Goal: Task Accomplishment & Management: Complete application form

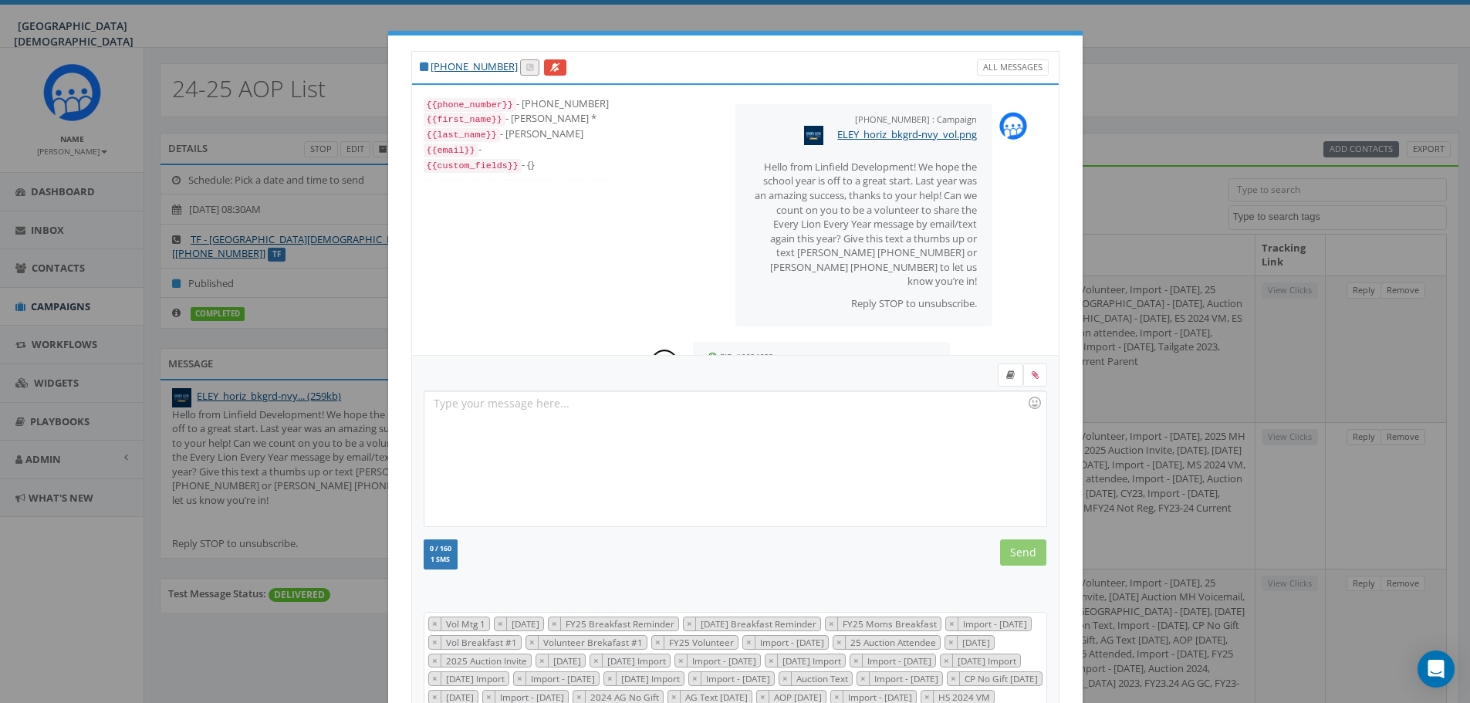
select select
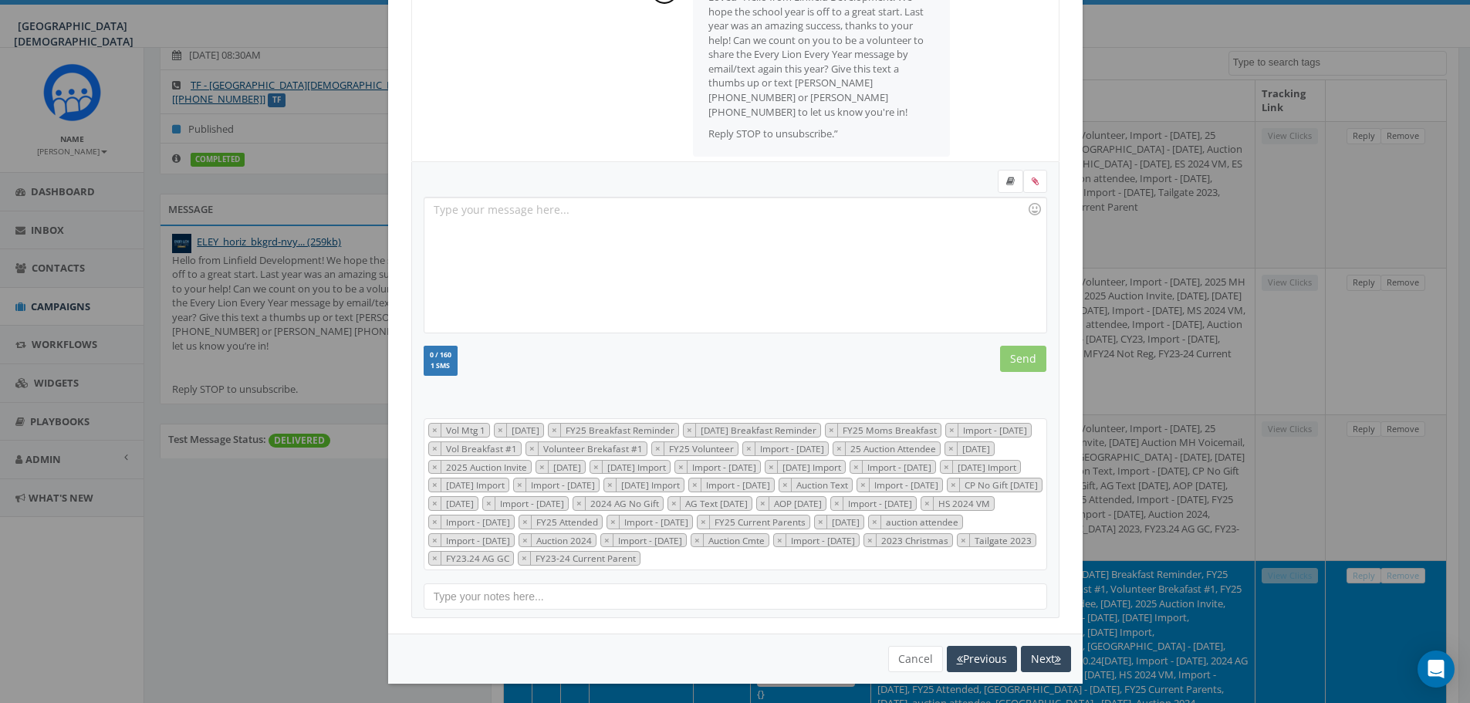
scroll to position [215, 0]
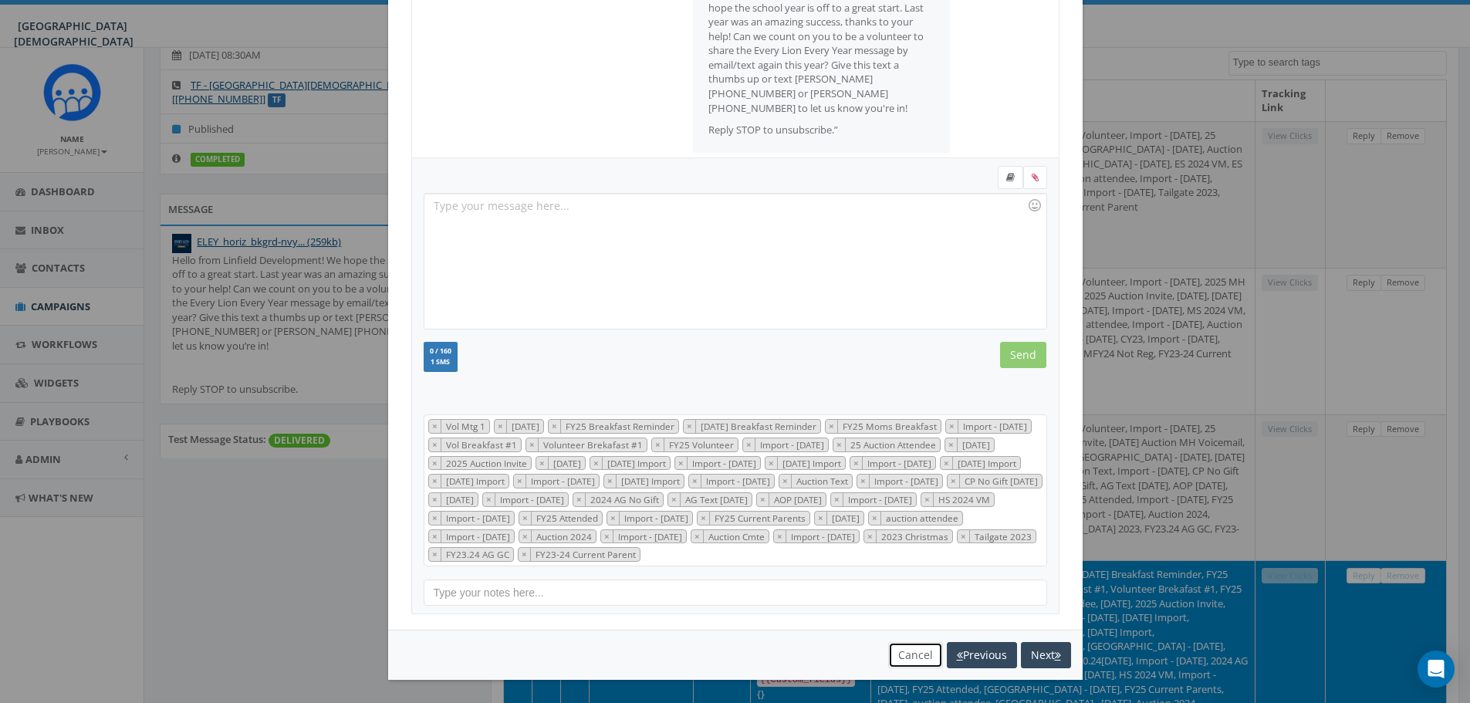
click at [899, 651] on button "Cancel" at bounding box center [915, 655] width 55 height 26
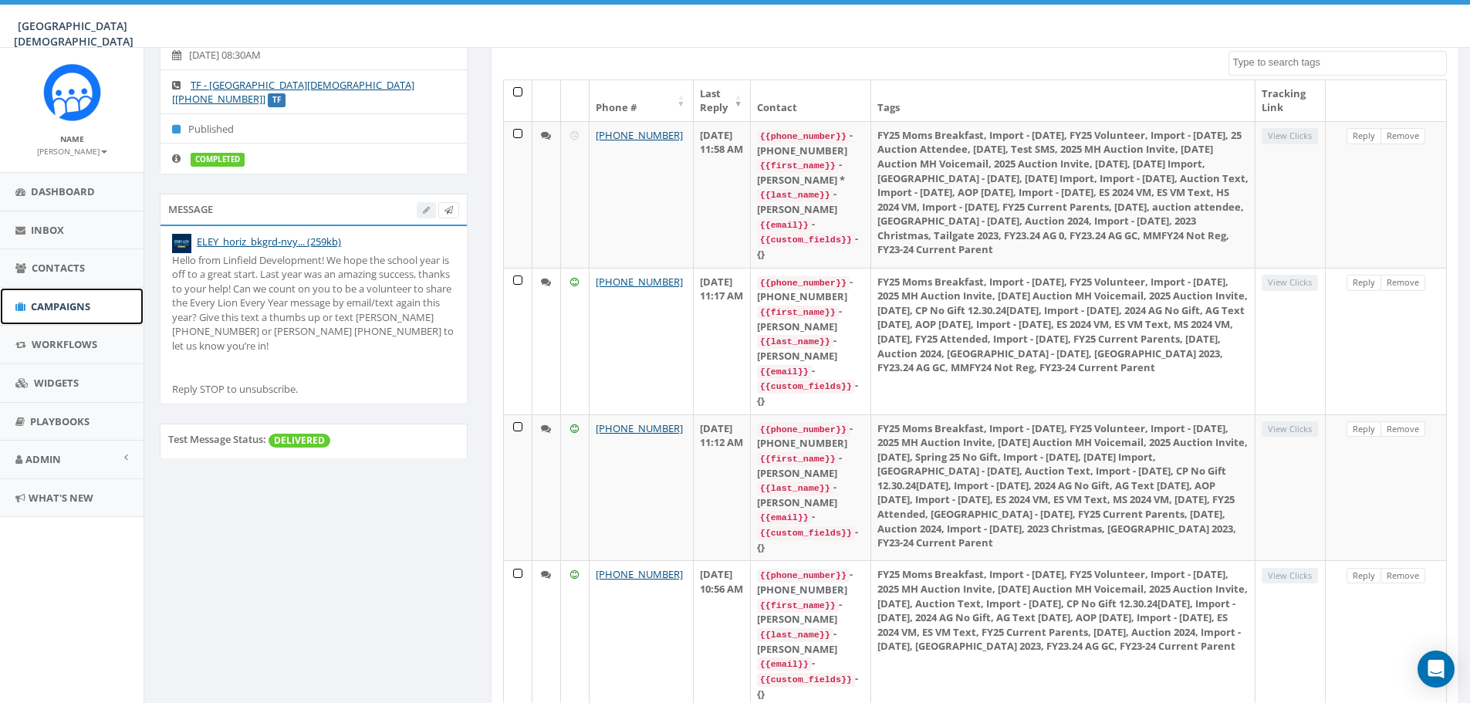
click at [71, 312] on span "Campaigns" at bounding box center [60, 306] width 59 height 14
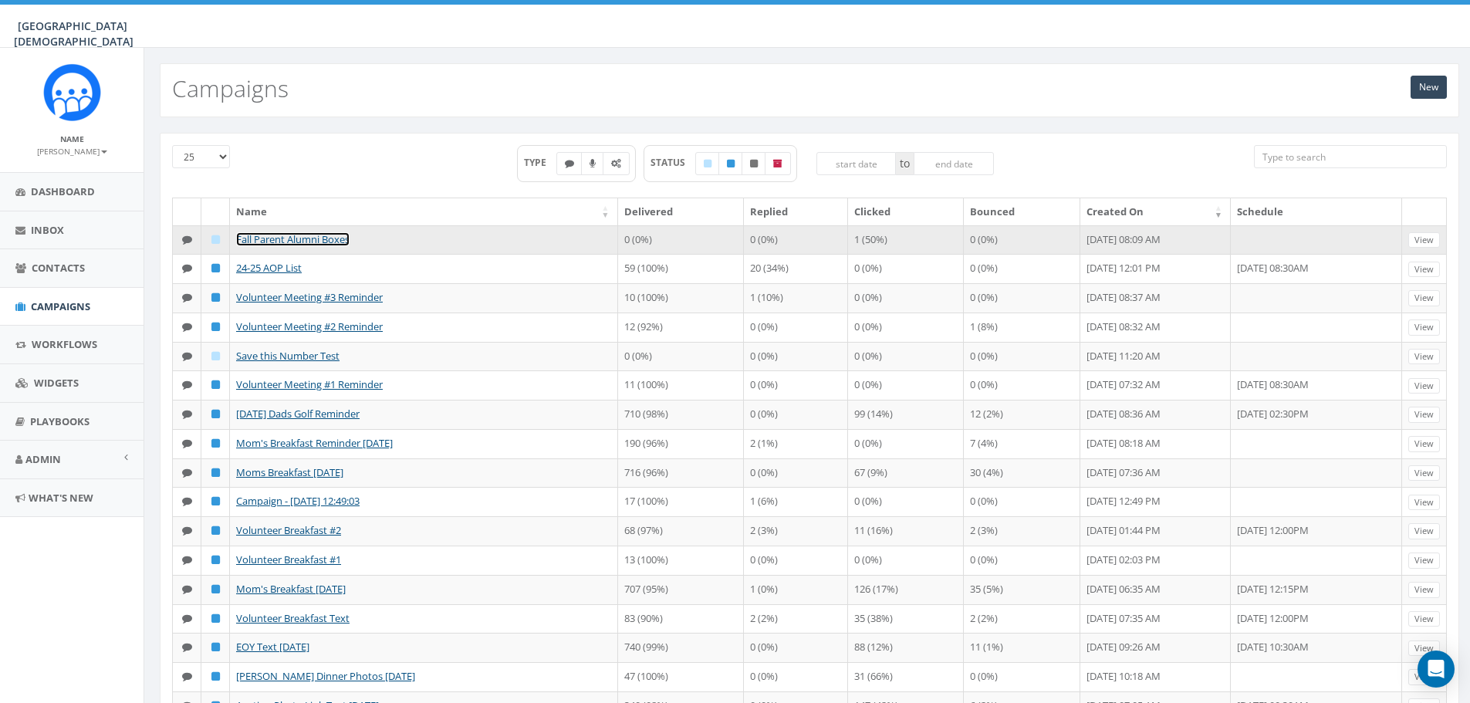
click at [316, 245] on link "Fall Parent Alumni Boxes" at bounding box center [292, 239] width 113 height 14
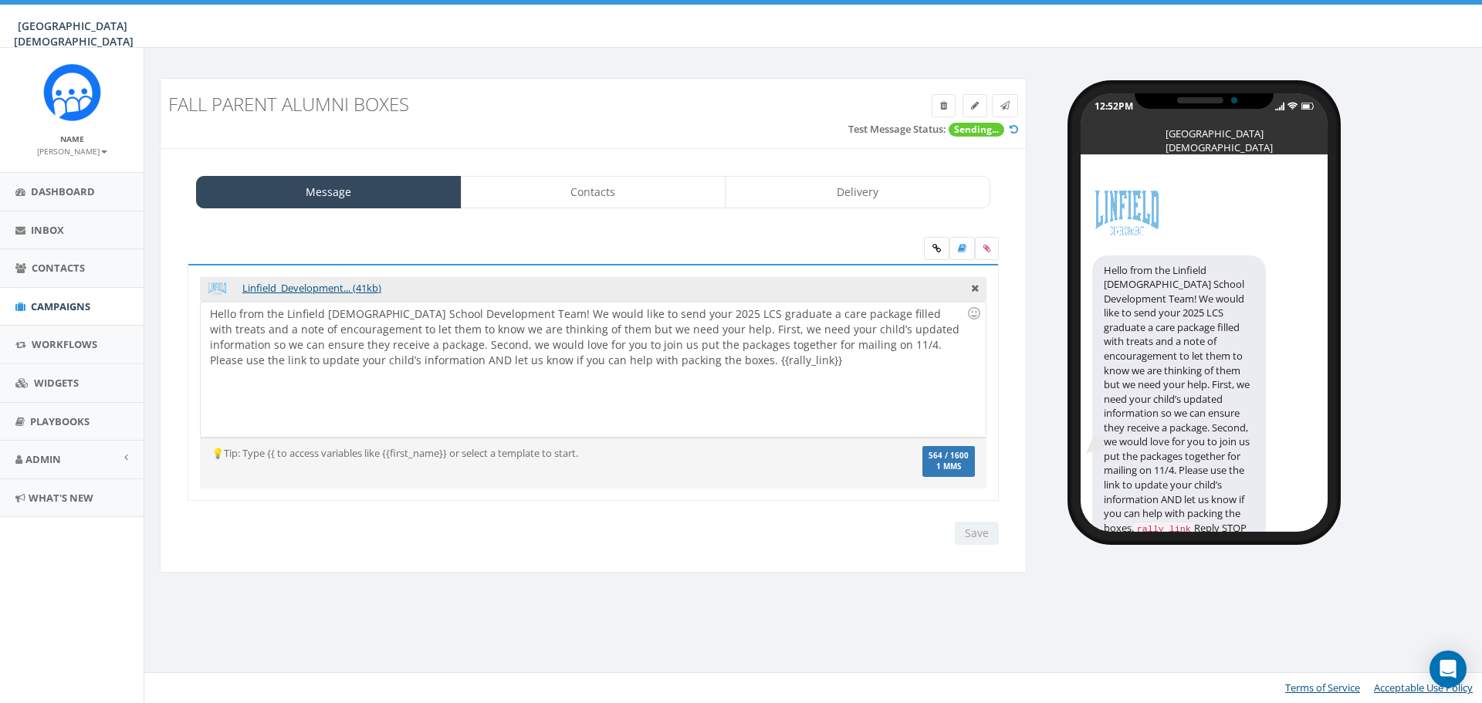
click at [211, 316] on div "Hello from the Linfield Christian School Development Team! We would like to sen…" at bounding box center [593, 369] width 784 height 135
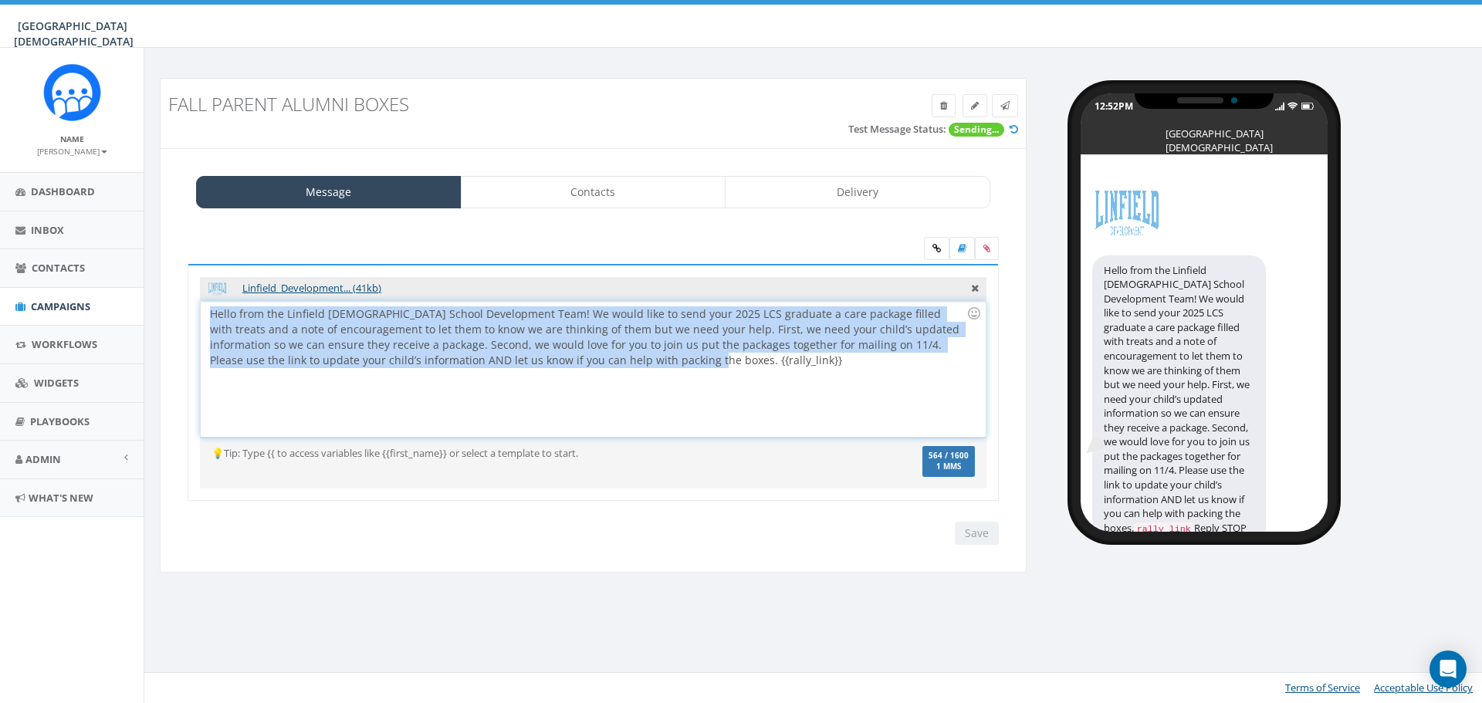
drag, startPoint x: 211, startPoint y: 316, endPoint x: 609, endPoint y: 356, distance: 400.1
click at [609, 356] on div "Hello from the Linfield Christian School Development Team! We would like to sen…" at bounding box center [593, 369] width 784 height 135
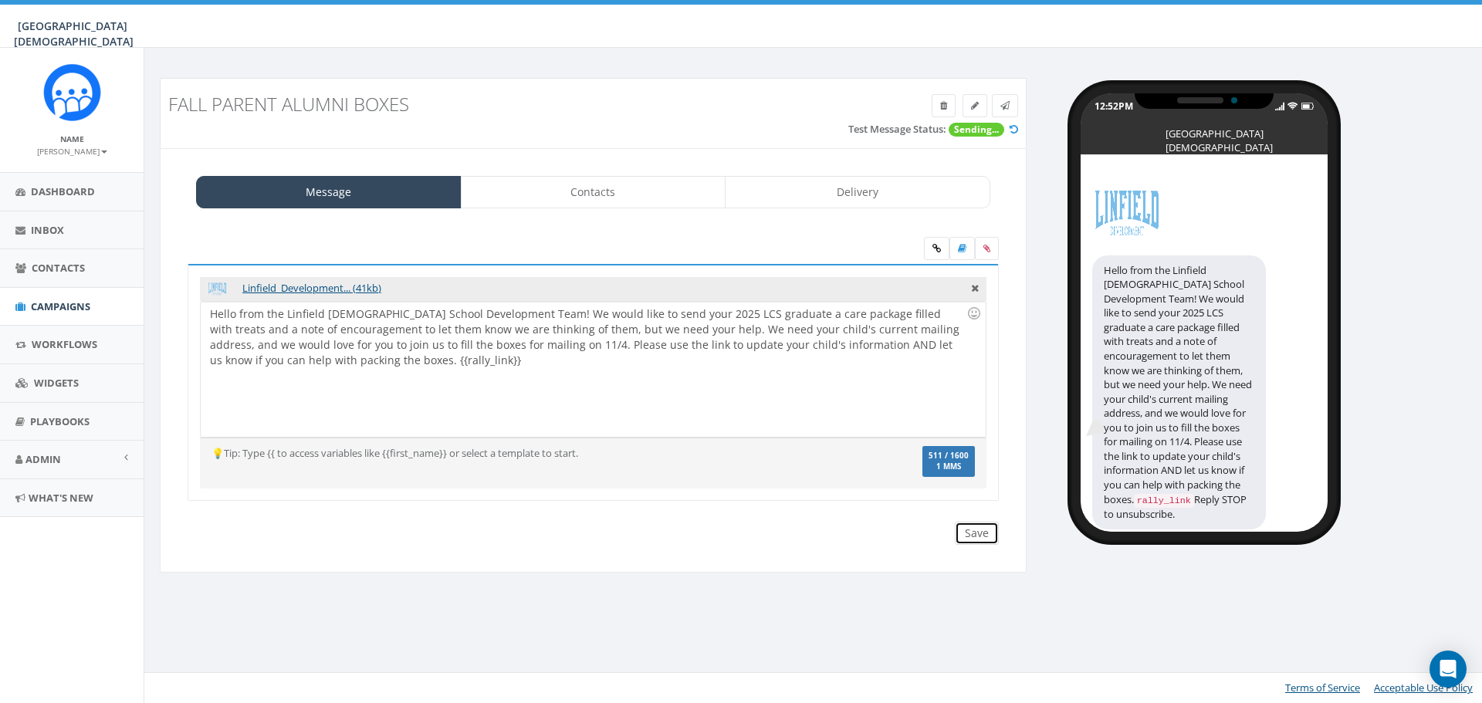
click at [982, 536] on input "Save" at bounding box center [977, 533] width 44 height 23
click at [1005, 113] on link at bounding box center [1005, 105] width 26 height 23
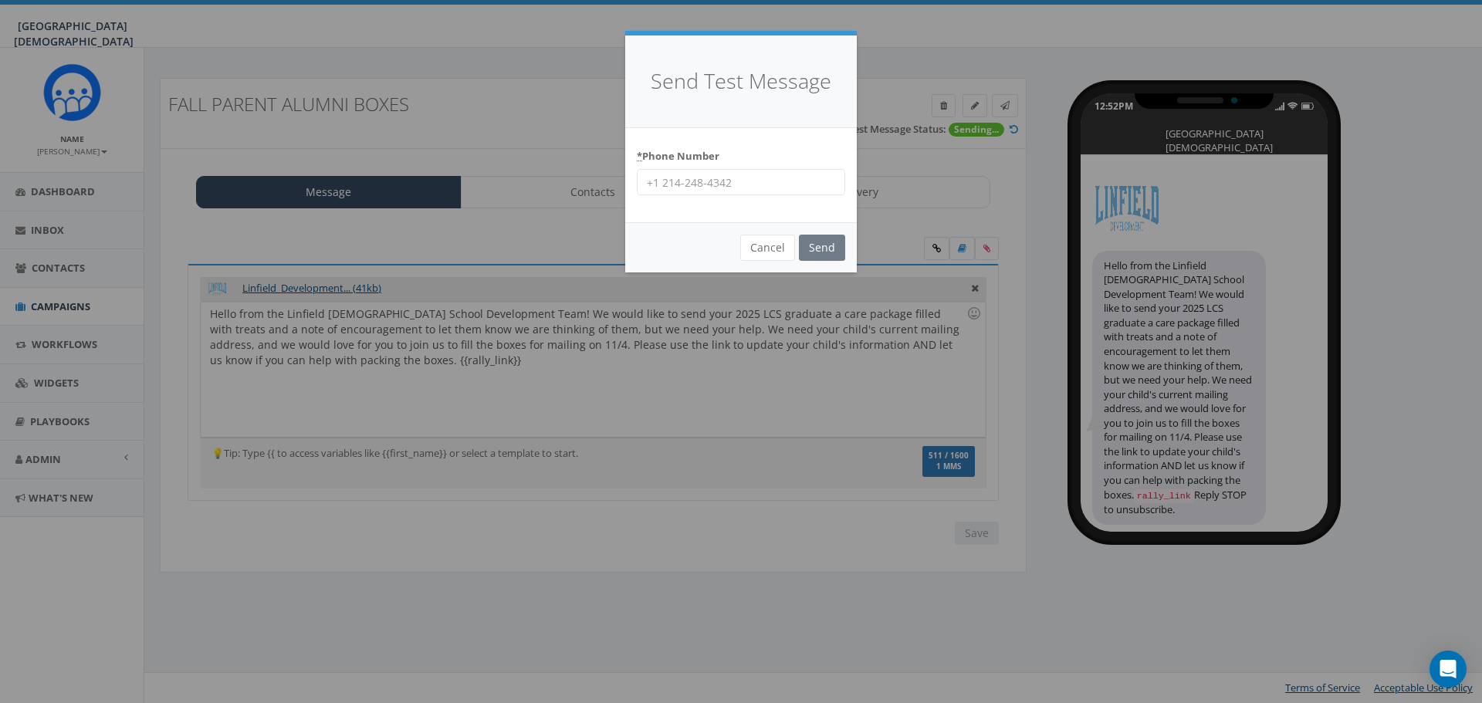
click at [701, 175] on input "* Phone Number" at bounding box center [741, 182] width 208 height 26
type input "9517649695"
click at [834, 237] on input "Send" at bounding box center [822, 248] width 46 height 26
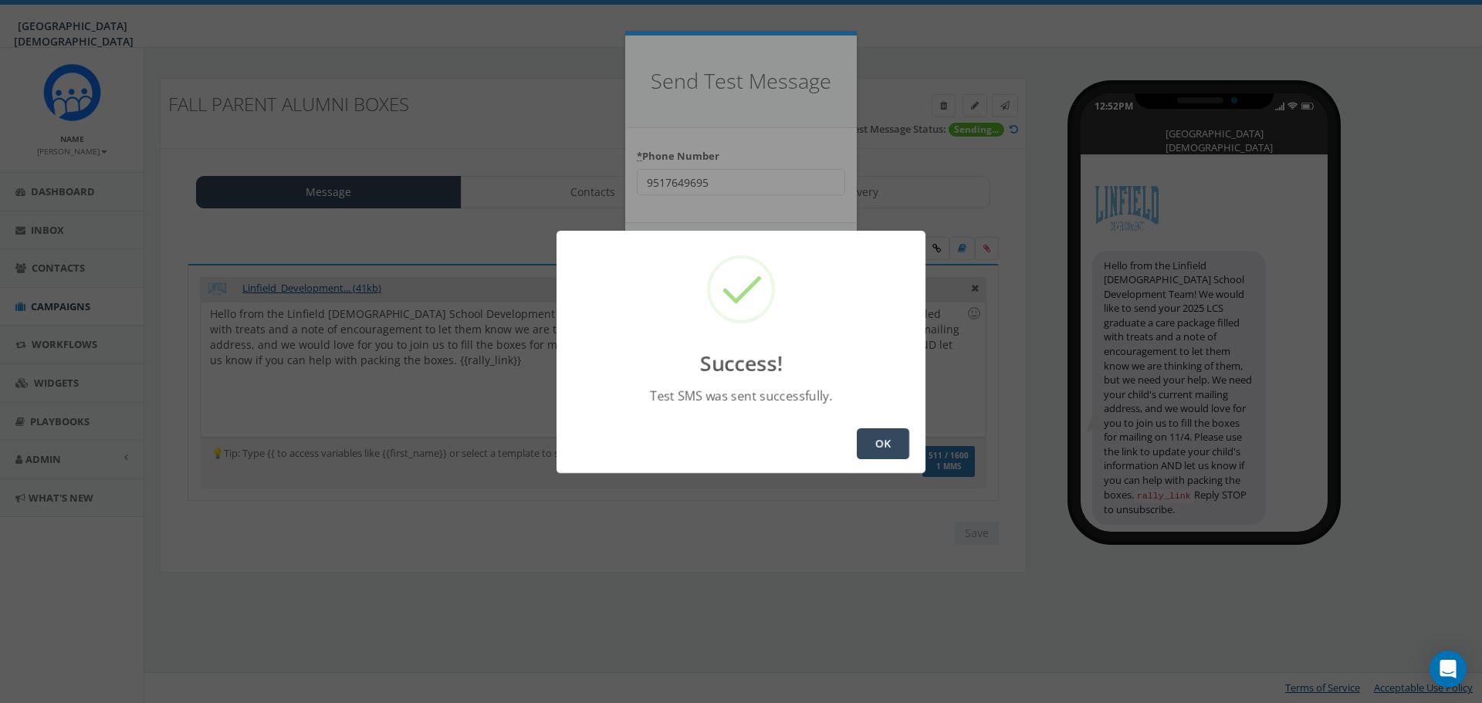
click at [887, 447] on button "OK" at bounding box center [883, 443] width 52 height 31
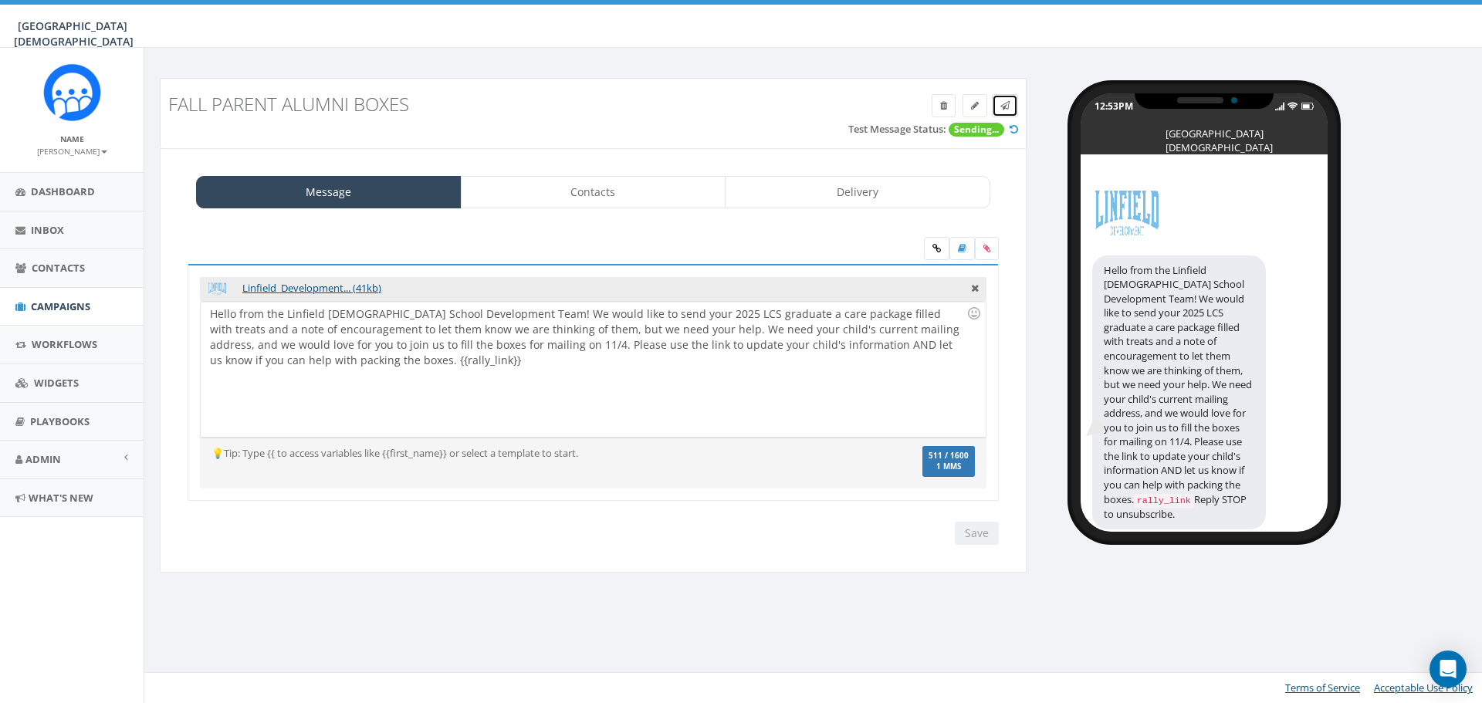
click at [1005, 113] on link at bounding box center [1005, 105] width 26 height 23
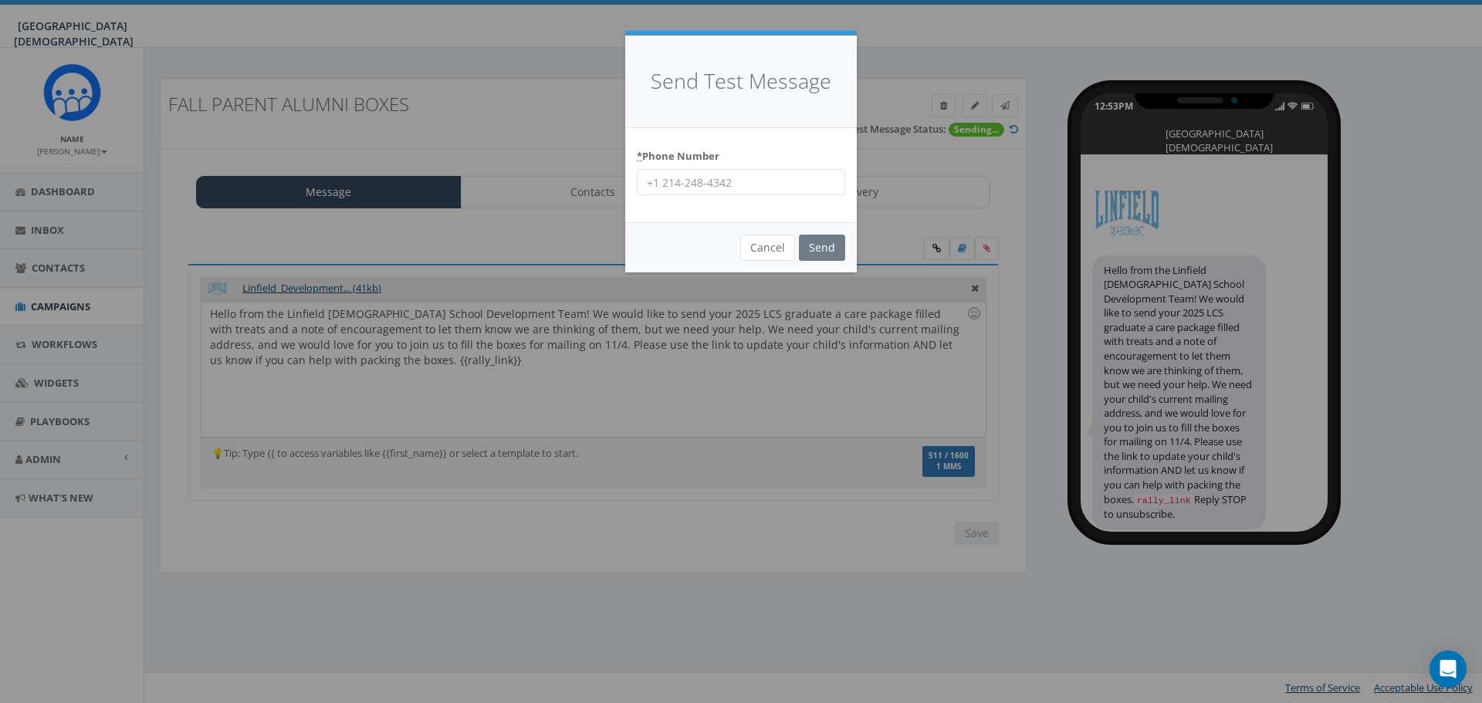
click at [709, 183] on input "* Phone Number" at bounding box center [741, 182] width 208 height 26
type input "9515019247"
click at [820, 251] on input "Send" at bounding box center [822, 248] width 46 height 26
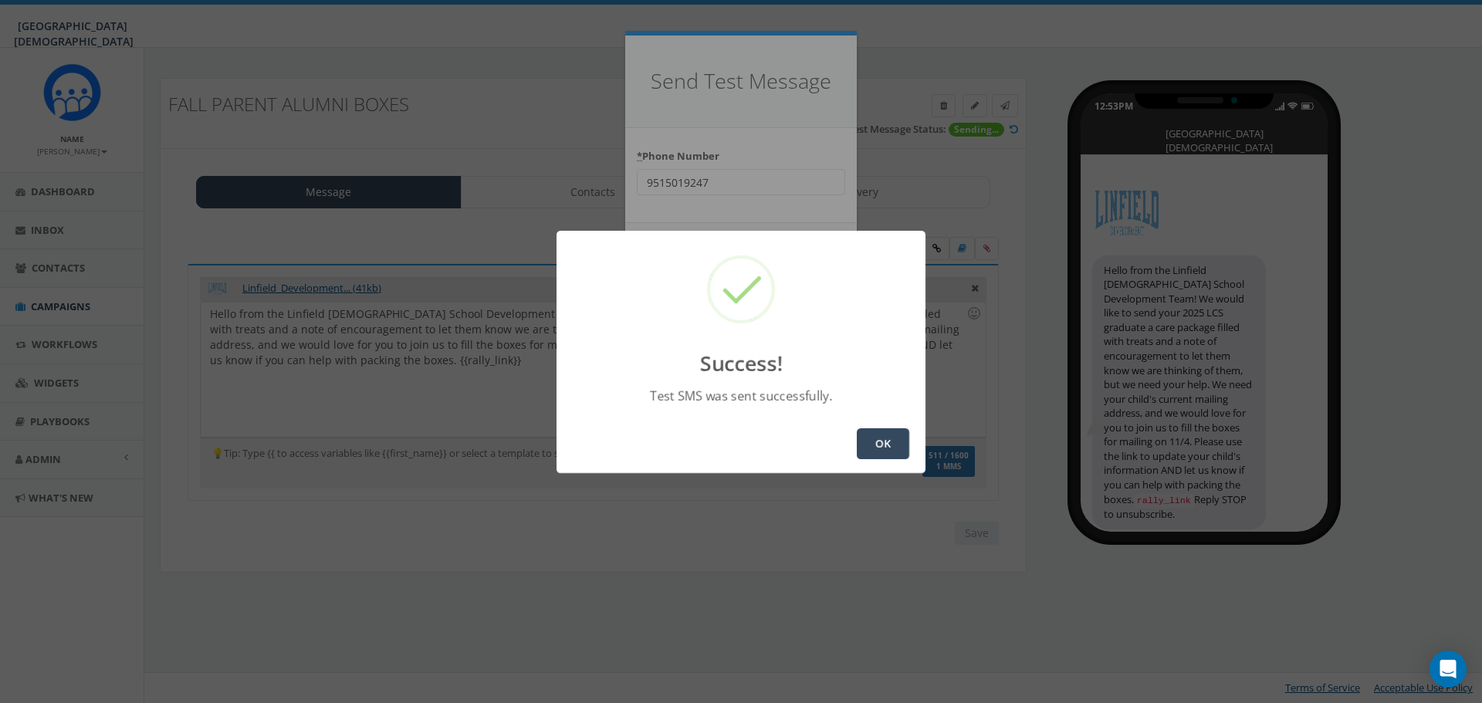
click at [897, 448] on button "OK" at bounding box center [883, 443] width 52 height 31
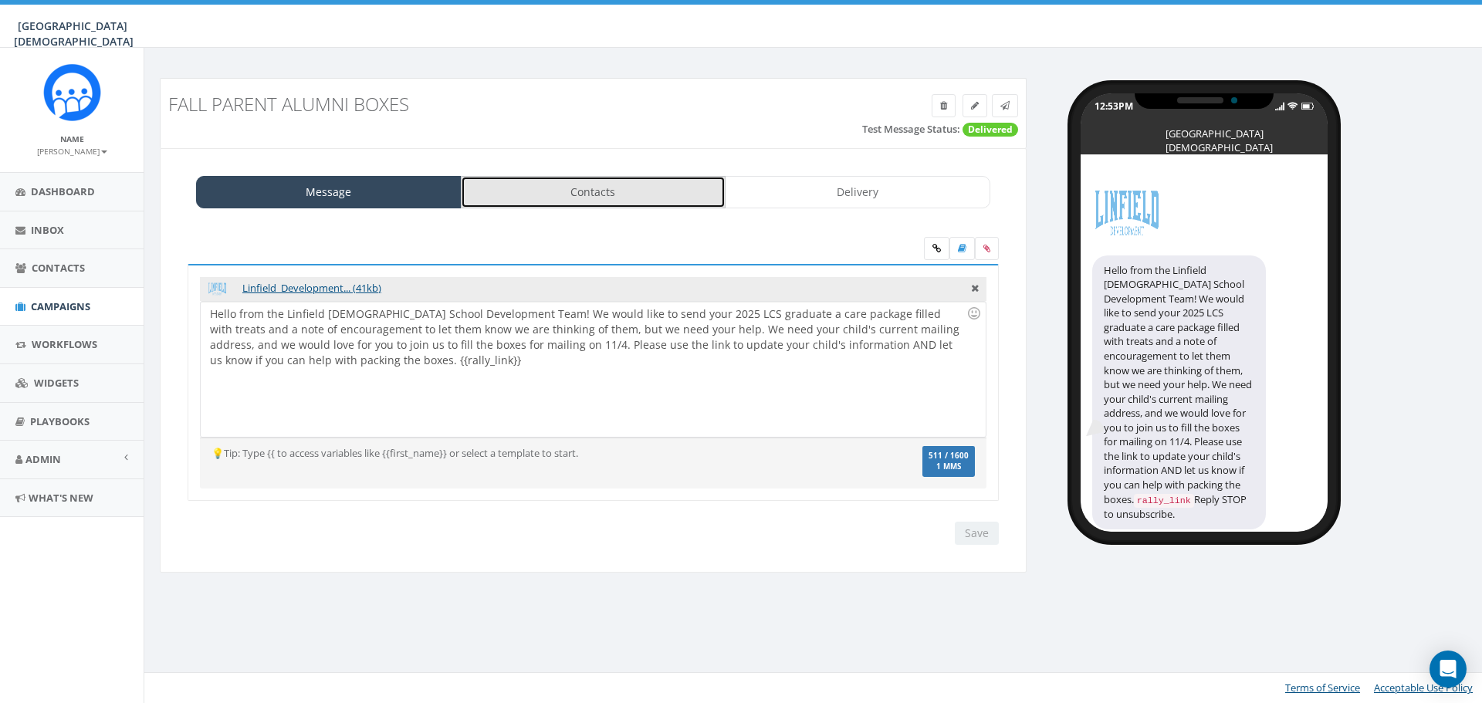
click at [639, 201] on link "Contacts" at bounding box center [593, 192] width 265 height 32
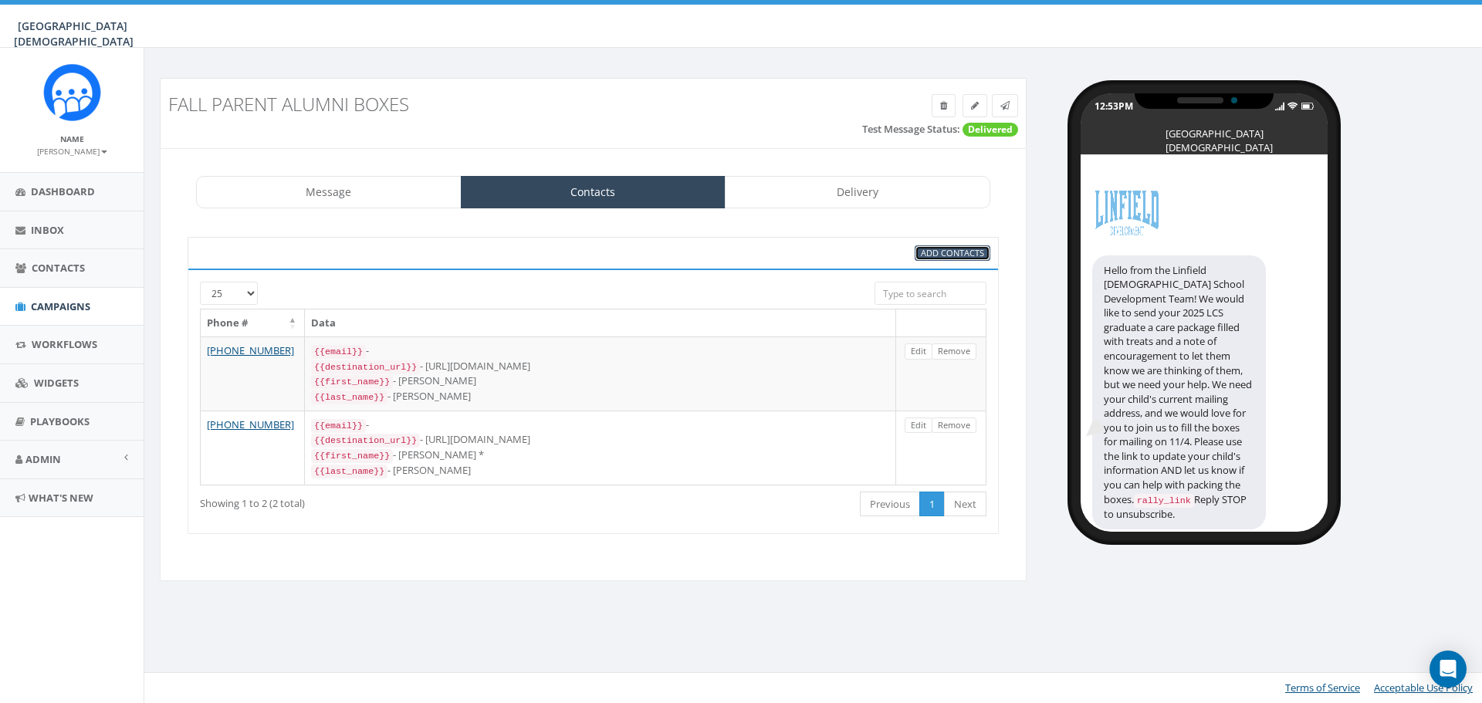
click at [954, 255] on span "Add Contacts" at bounding box center [952, 253] width 63 height 12
select select
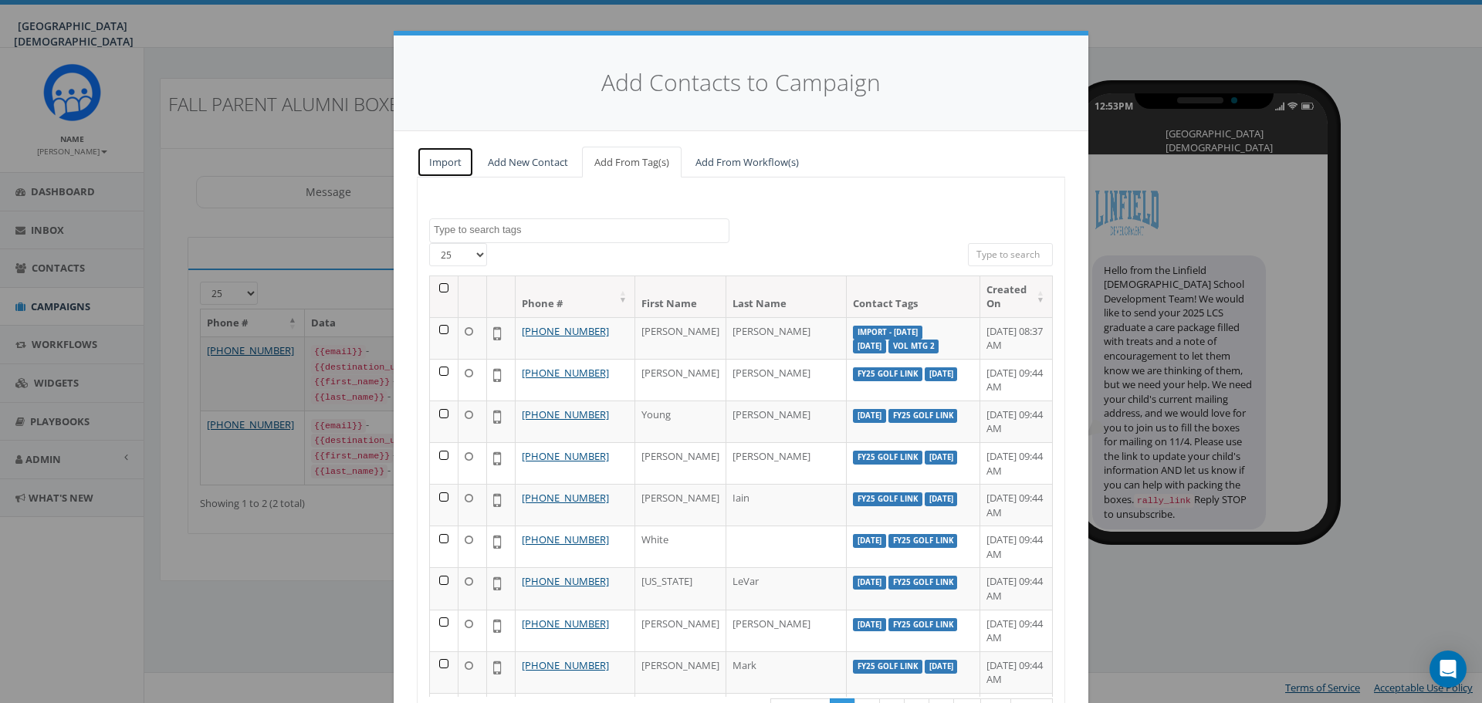
click at [423, 165] on link "Import" at bounding box center [445, 163] width 57 height 32
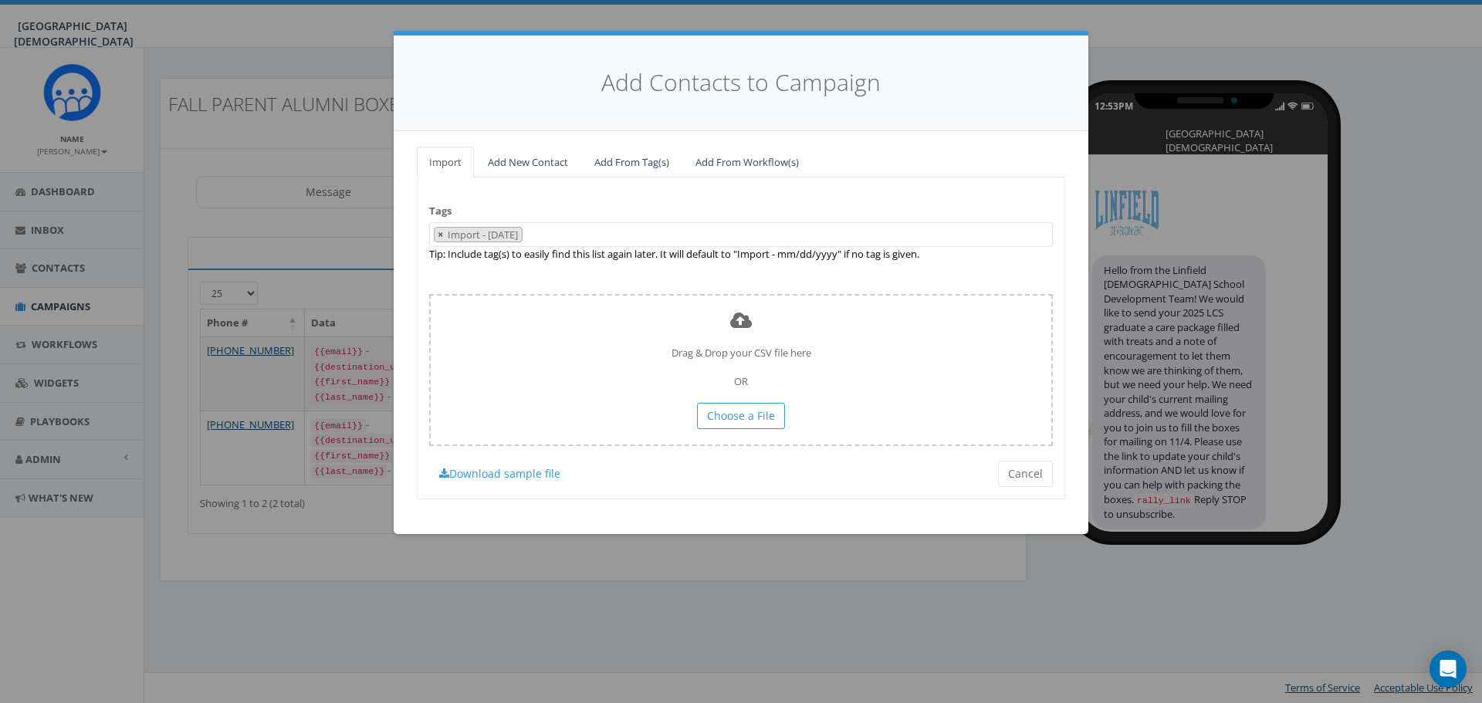
click at [441, 231] on span "×" at bounding box center [440, 235] width 5 height 14
select select
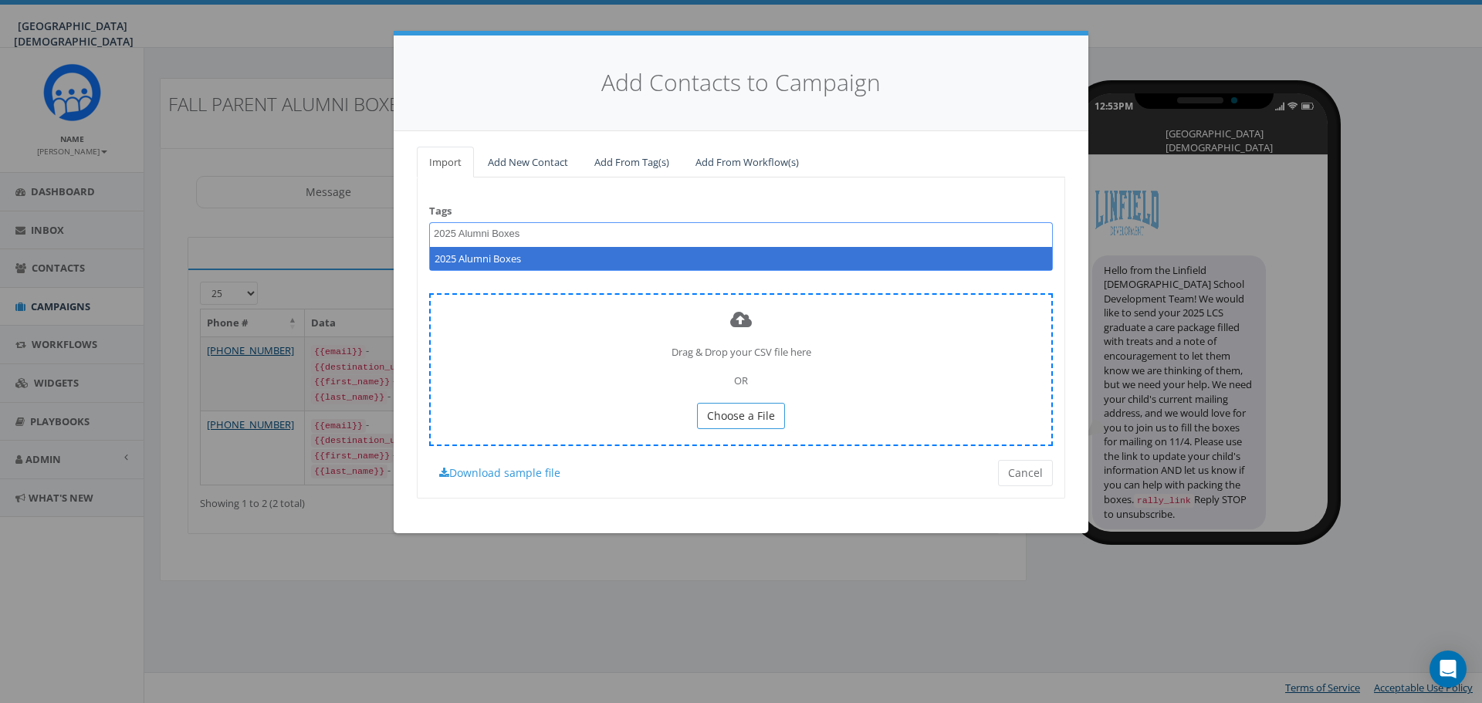
type textarea "2025 Alumni Boxes"
click at [734, 425] on button "Choose a File" at bounding box center [741, 416] width 88 height 26
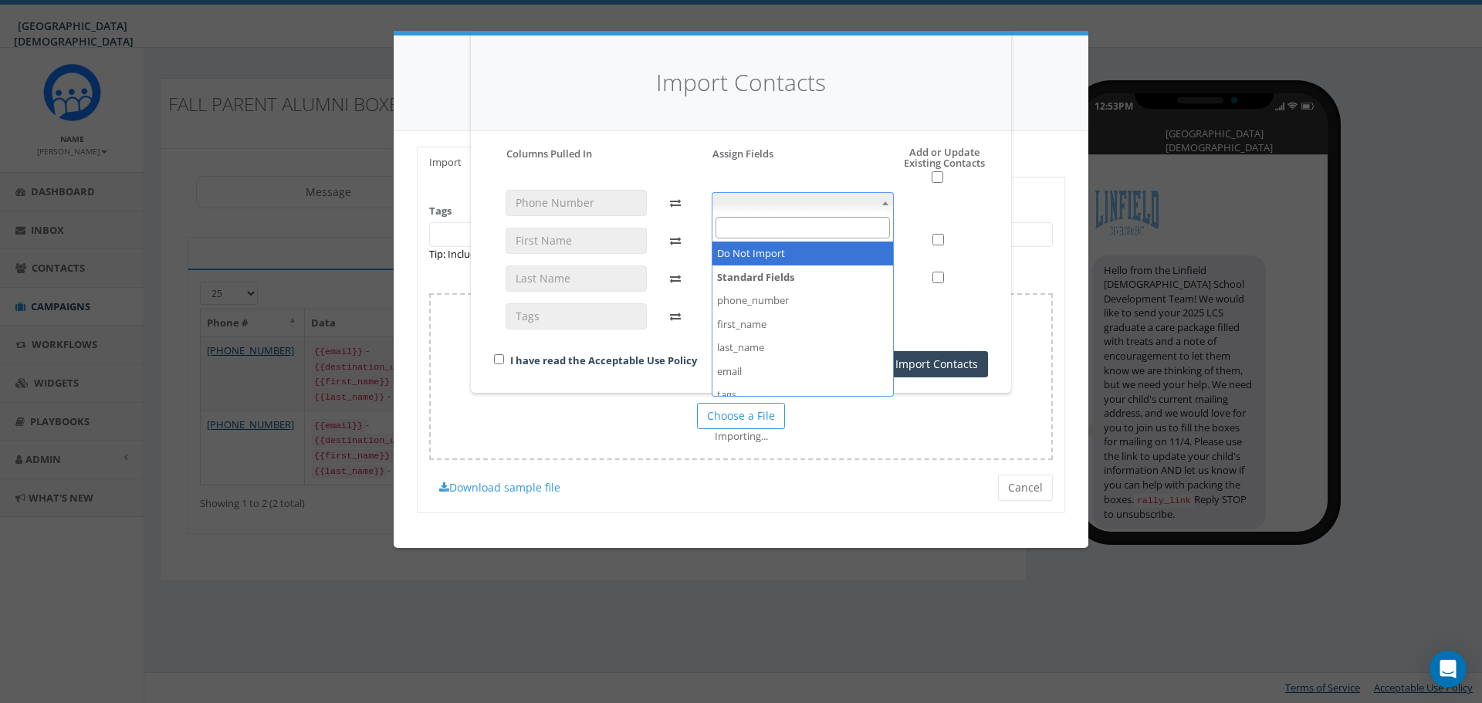
click at [769, 207] on span at bounding box center [802, 203] width 183 height 22
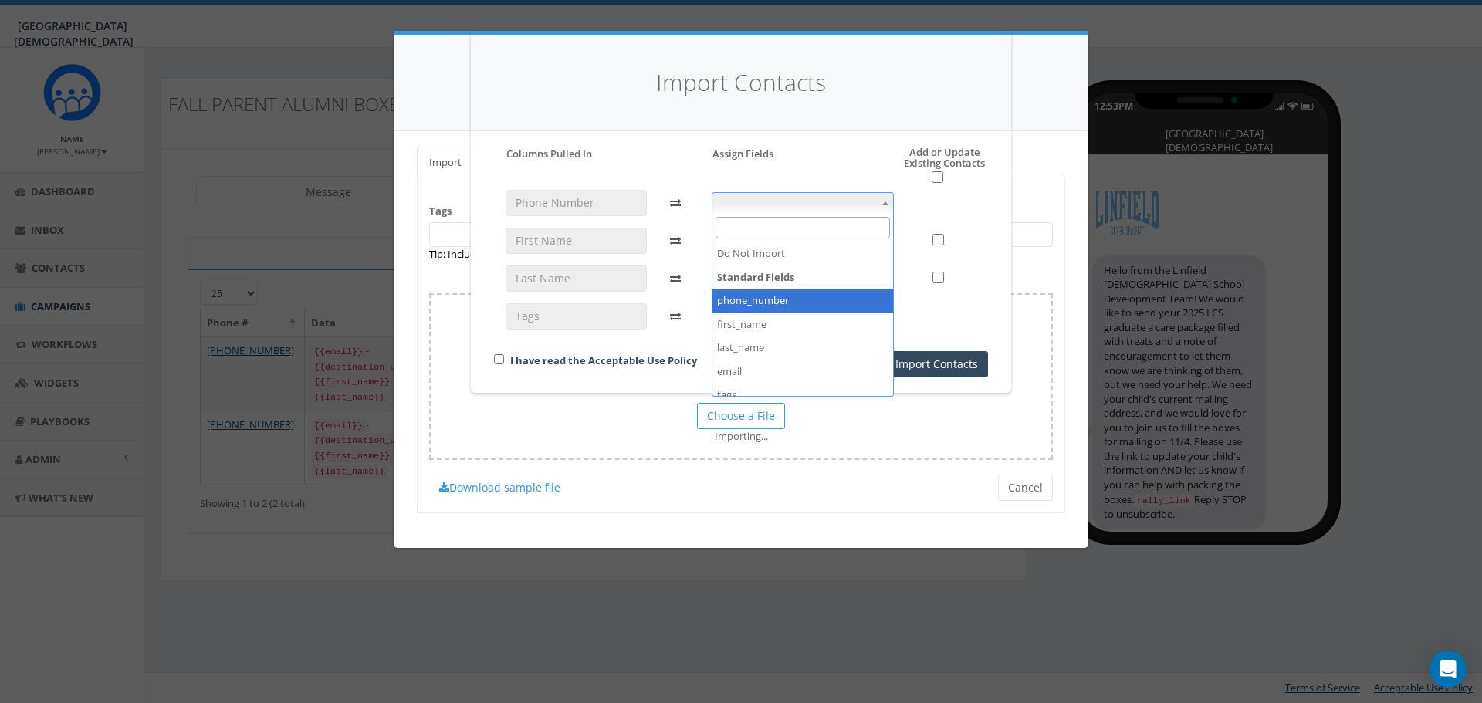
select select "phone_number"
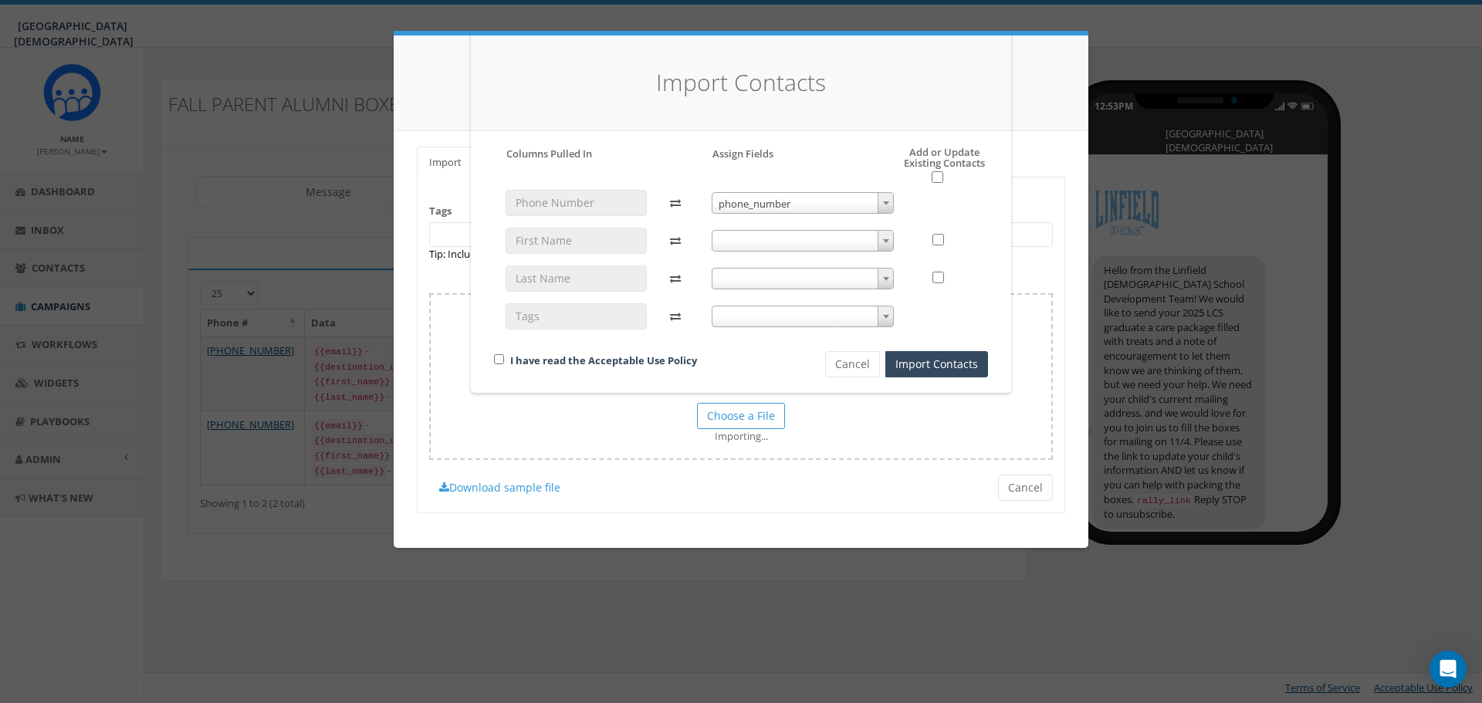
click at [749, 241] on span at bounding box center [802, 241] width 183 height 22
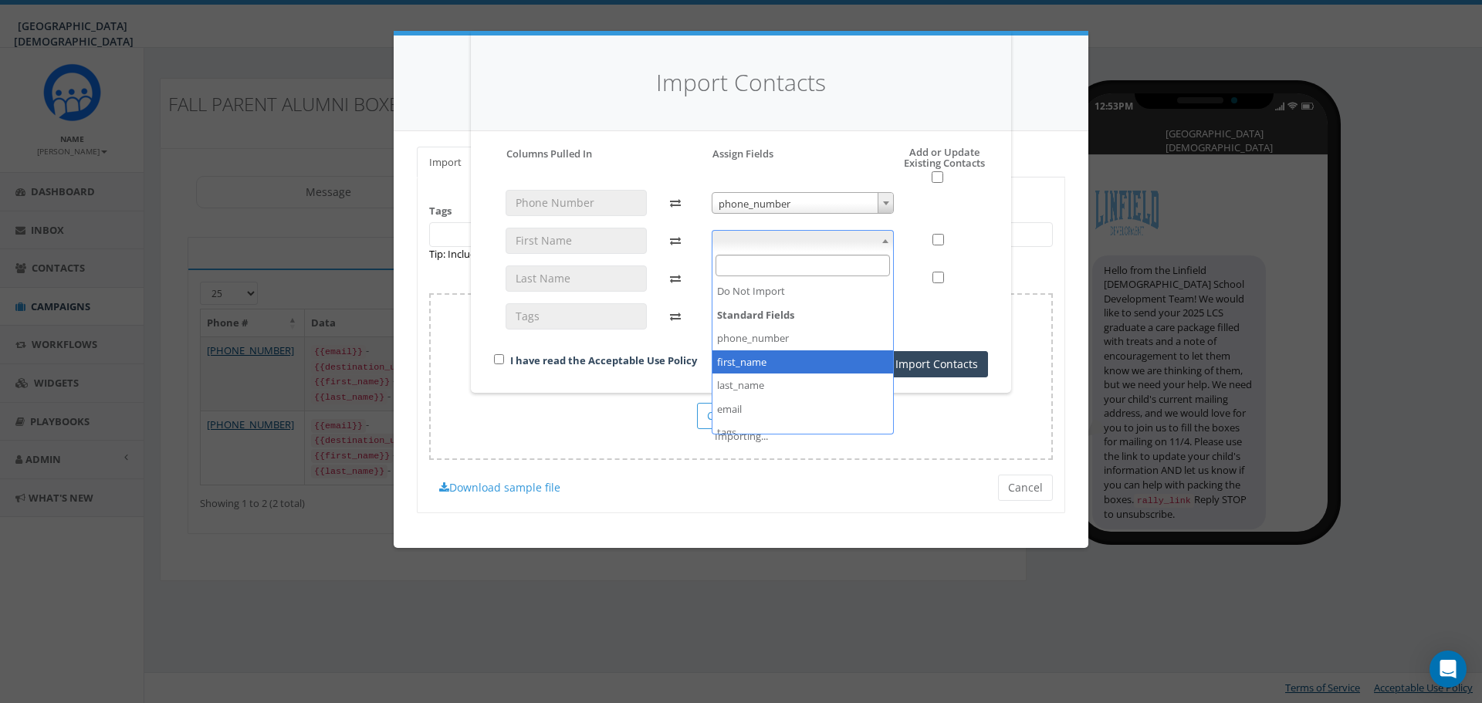
select select "first_name"
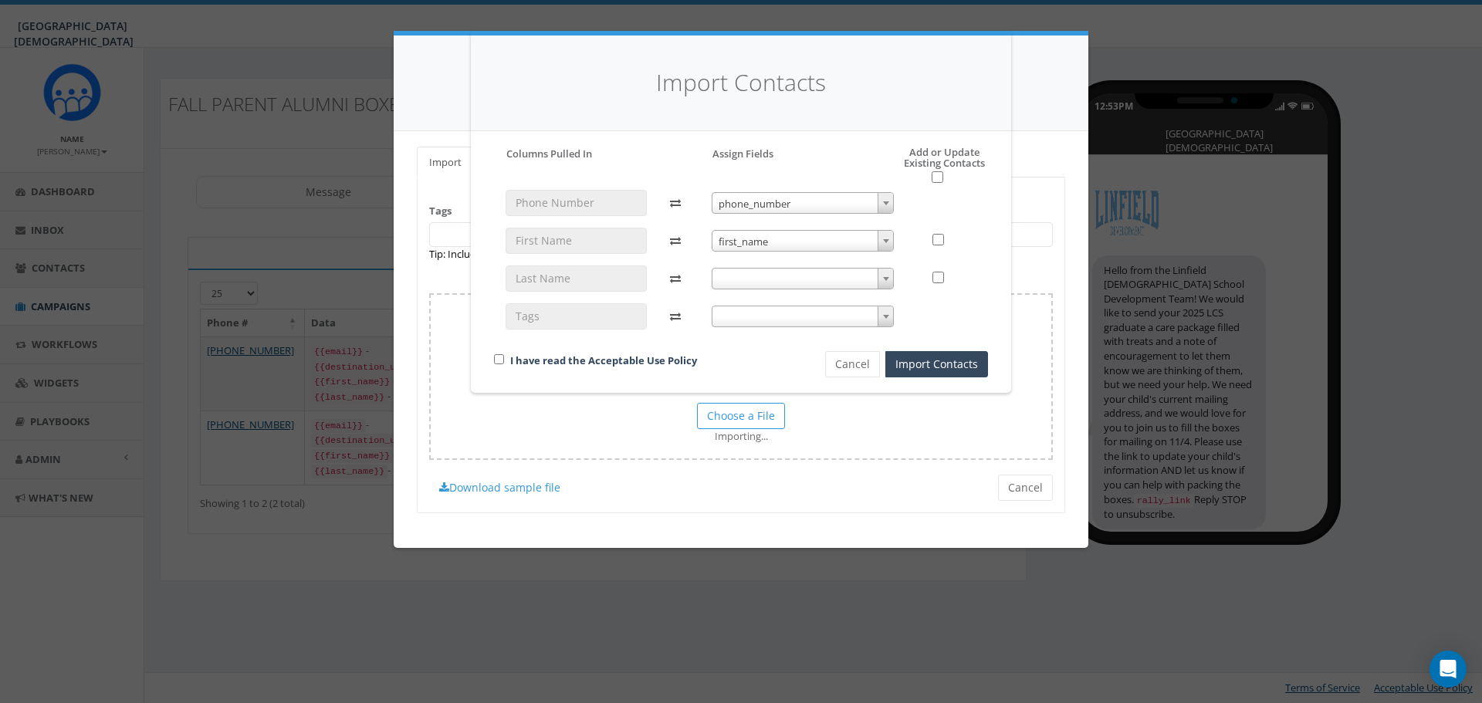
click at [779, 282] on span at bounding box center [802, 279] width 183 height 22
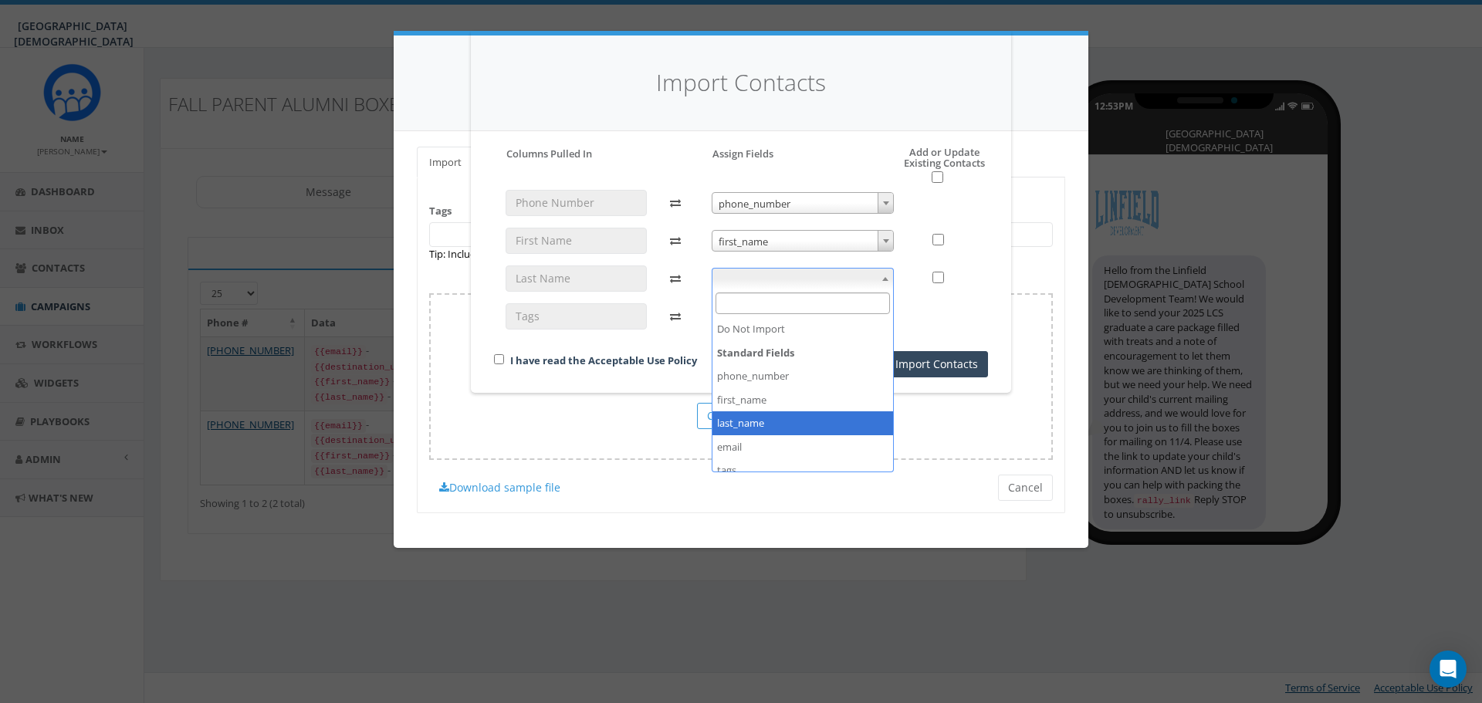
select select "last_name"
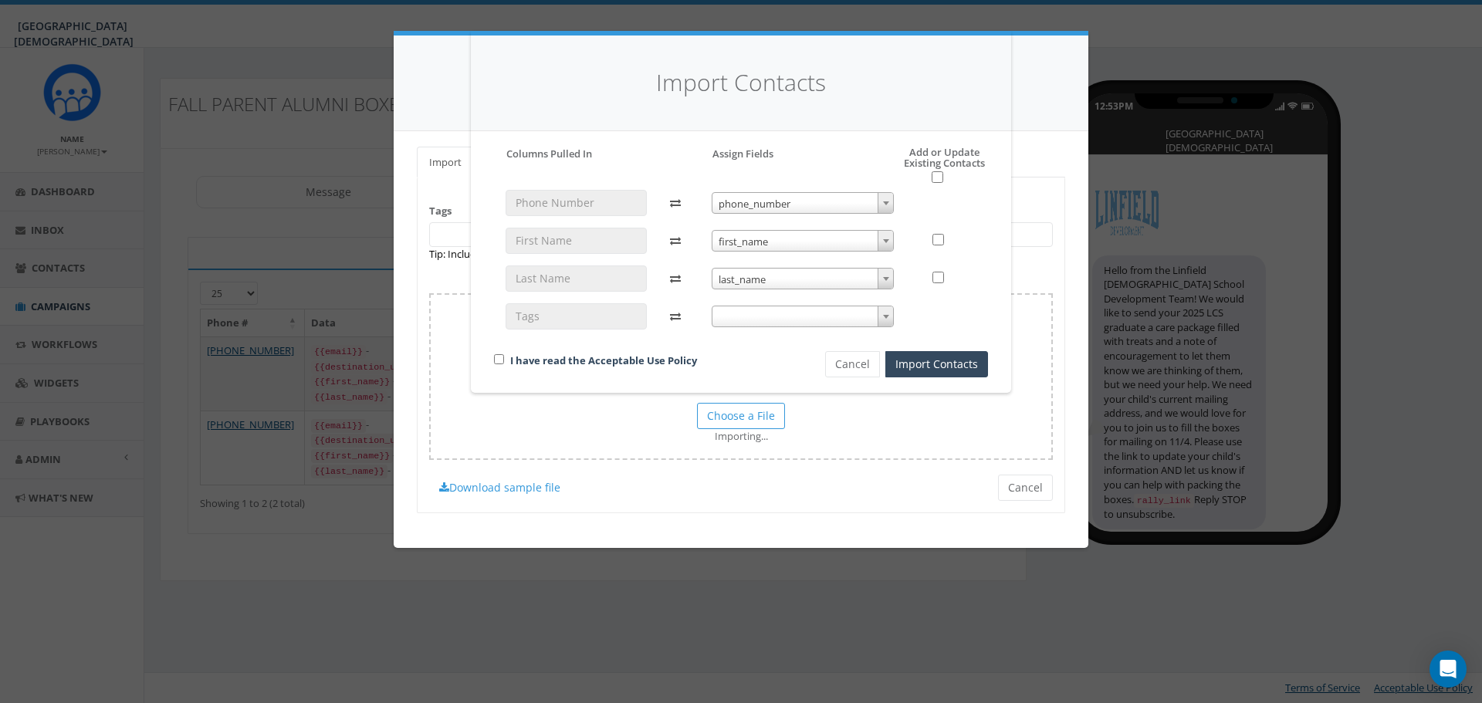
click at [816, 314] on span at bounding box center [802, 317] width 183 height 22
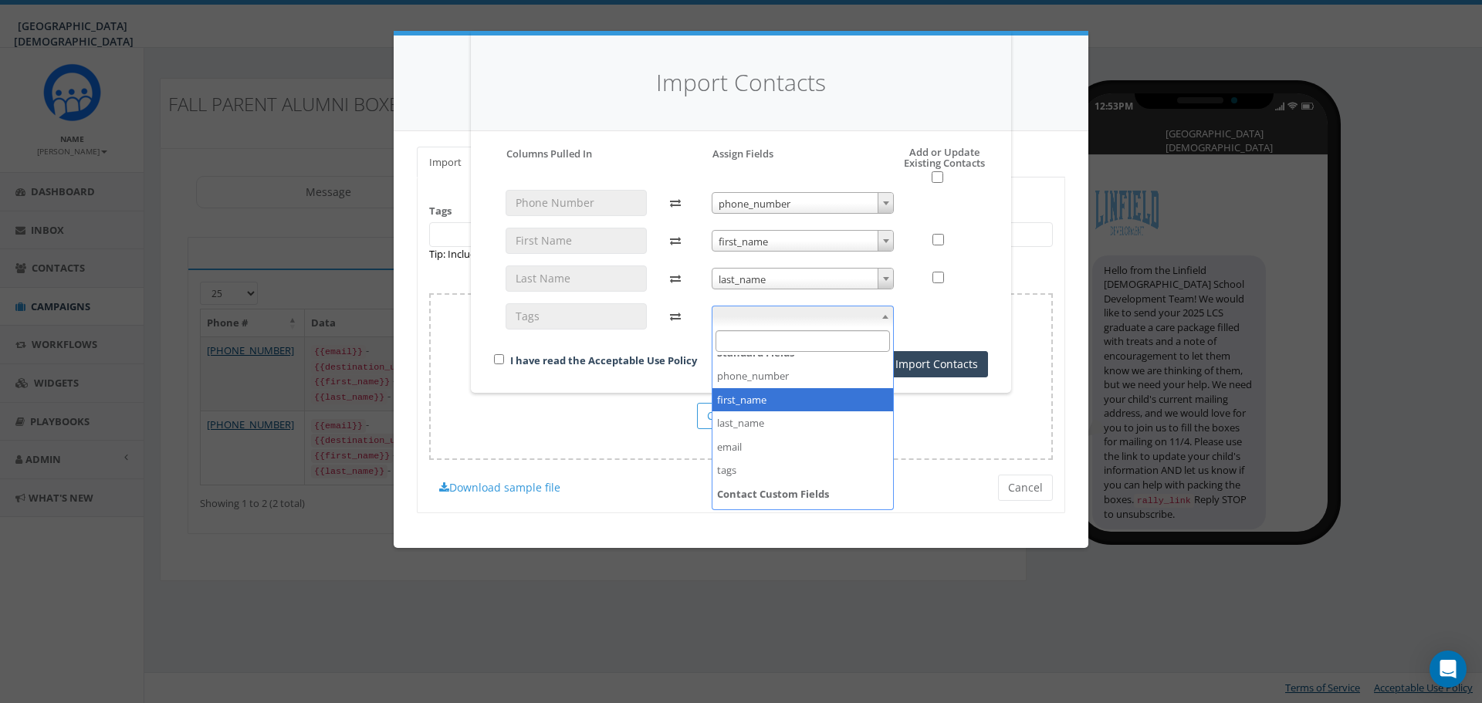
scroll to position [58, 0]
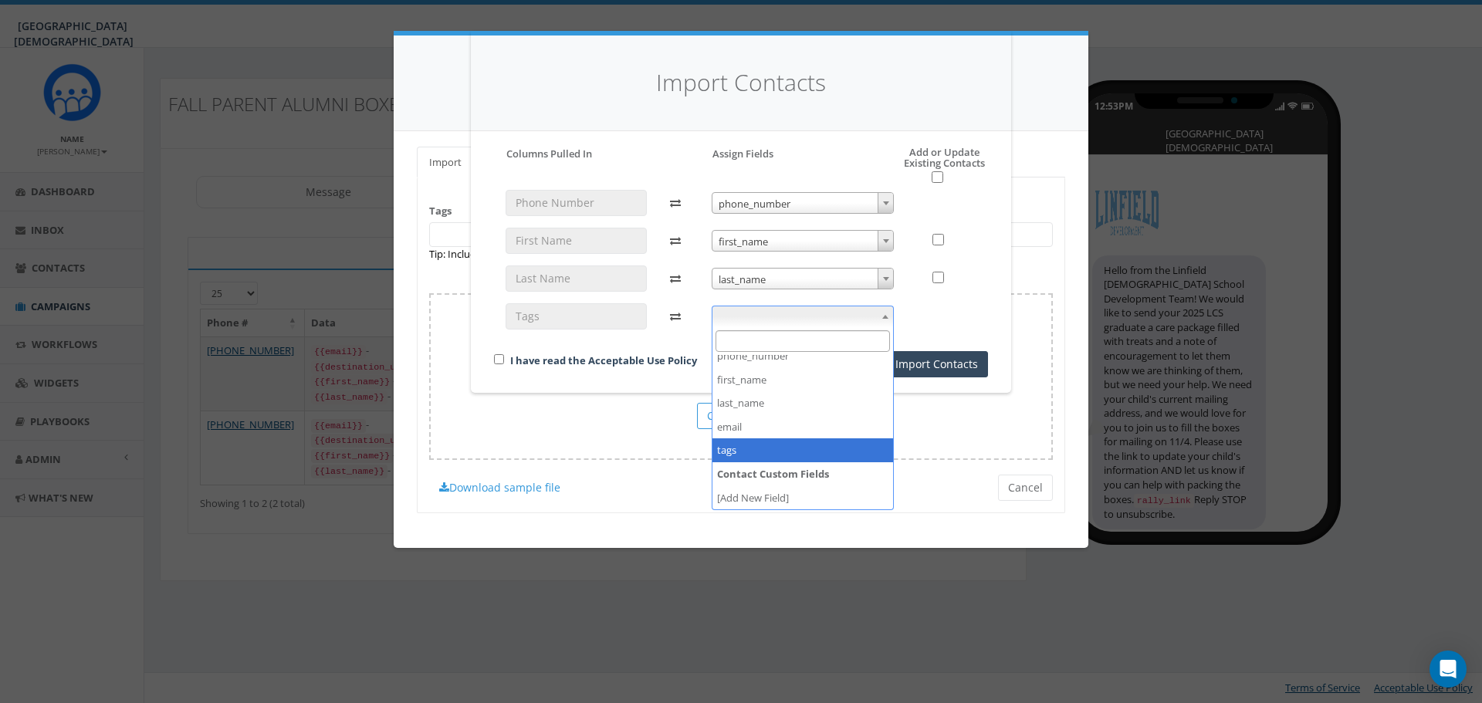
select select "tags"
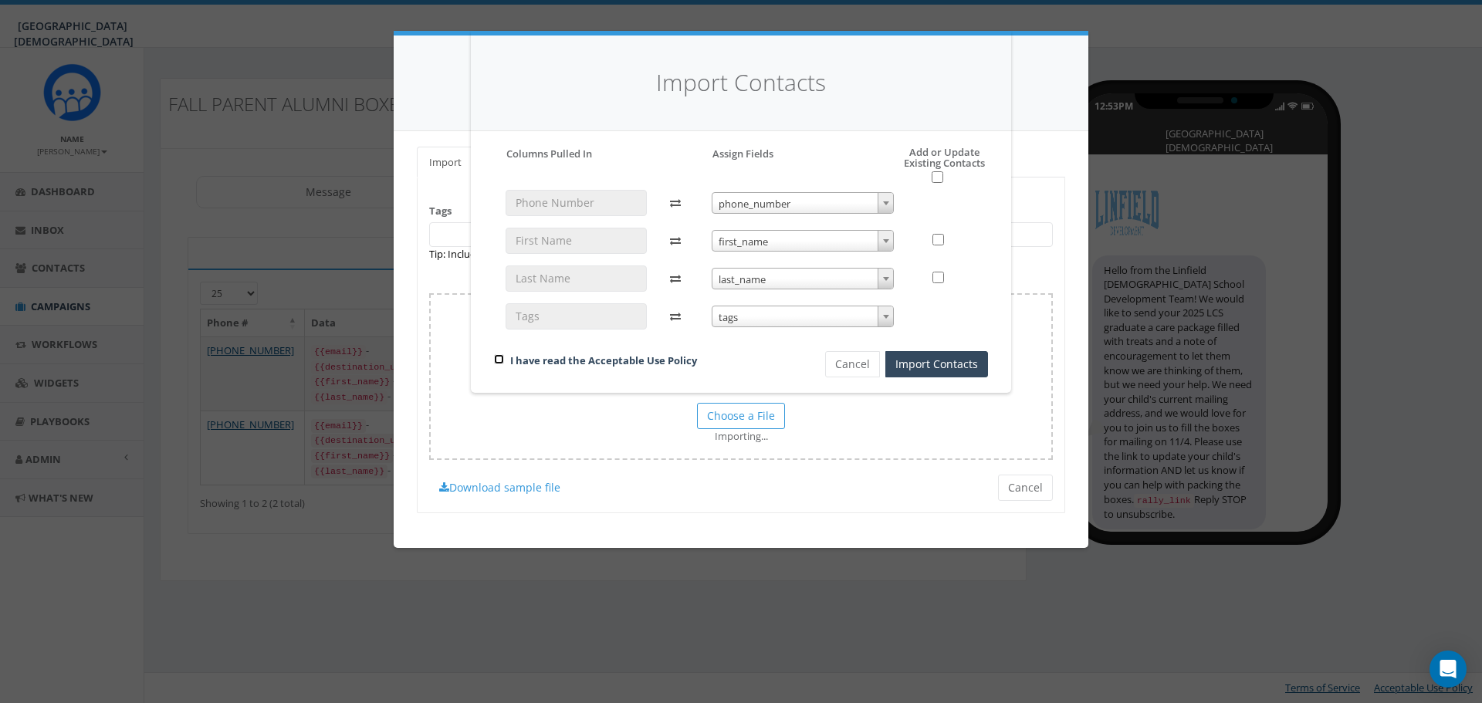
click at [499, 361] on input "checkbox" at bounding box center [499, 359] width 10 height 10
checkbox input "true"
click at [973, 363] on button "Import Contacts" at bounding box center [936, 364] width 103 height 26
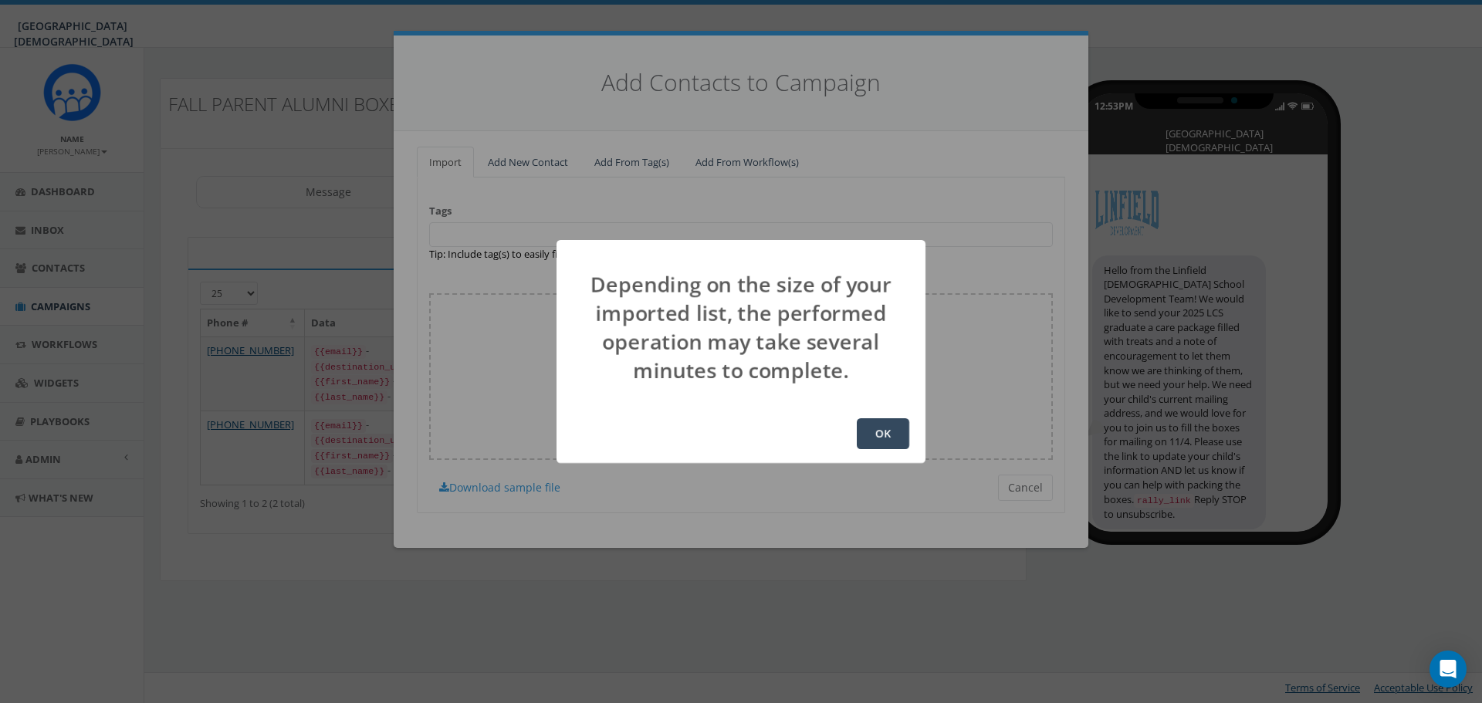
click at [880, 434] on button "OK" at bounding box center [883, 433] width 52 height 31
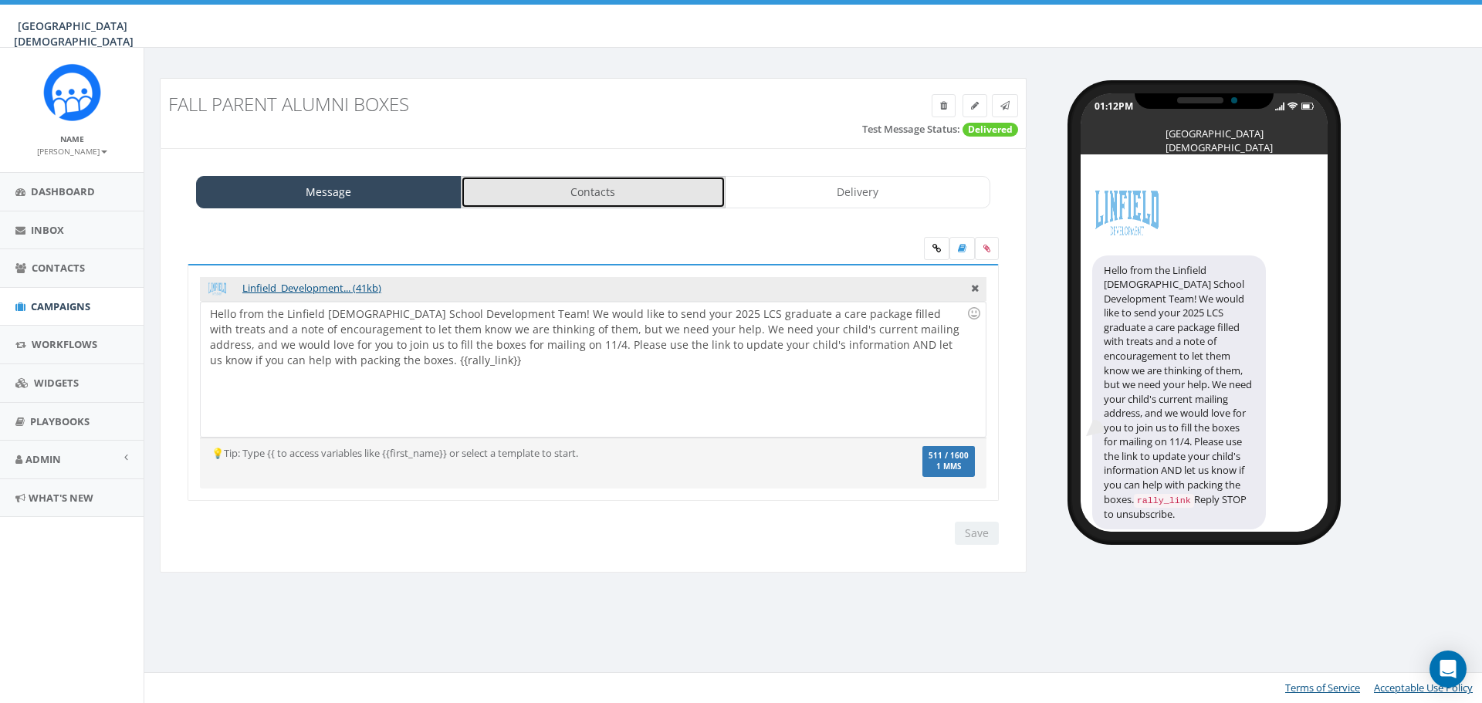
click at [650, 194] on link "Contacts" at bounding box center [593, 192] width 265 height 32
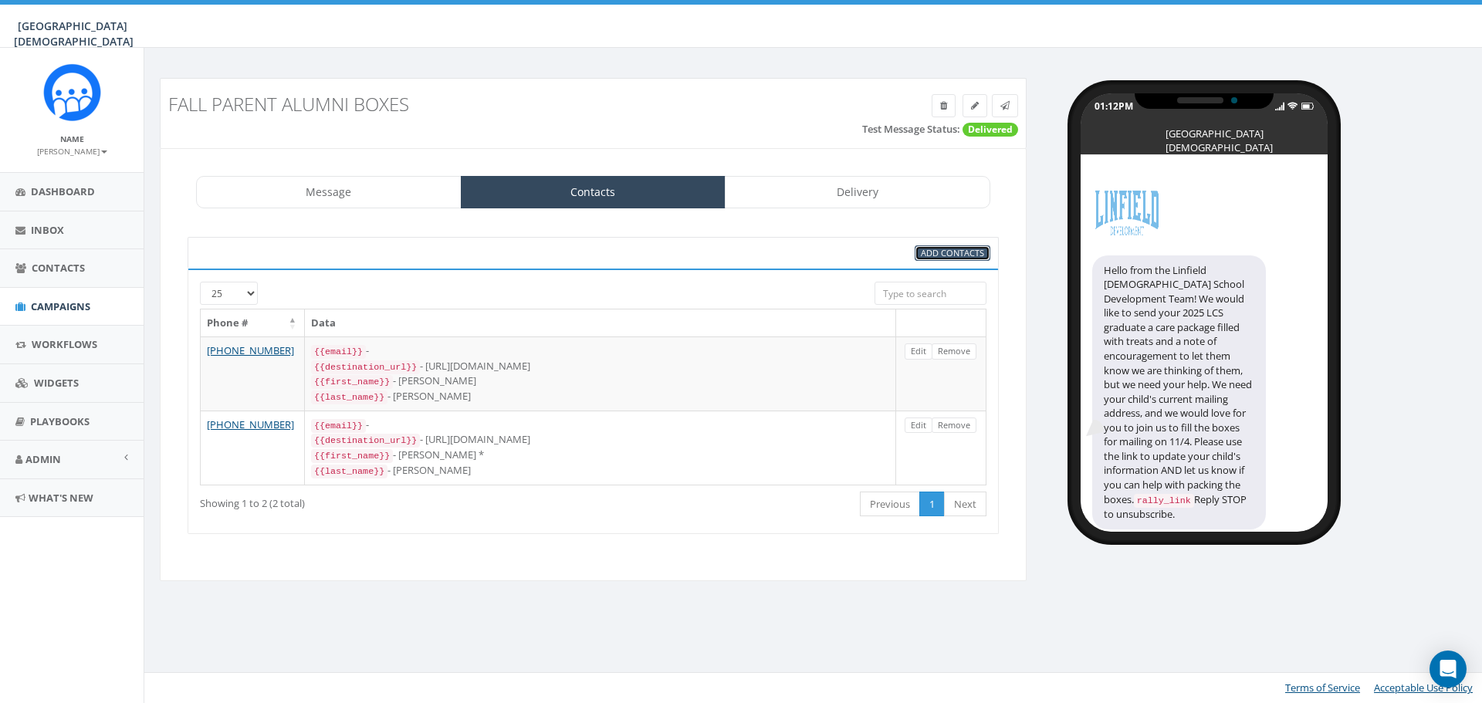
click at [962, 255] on span "Add Contacts" at bounding box center [952, 253] width 63 height 12
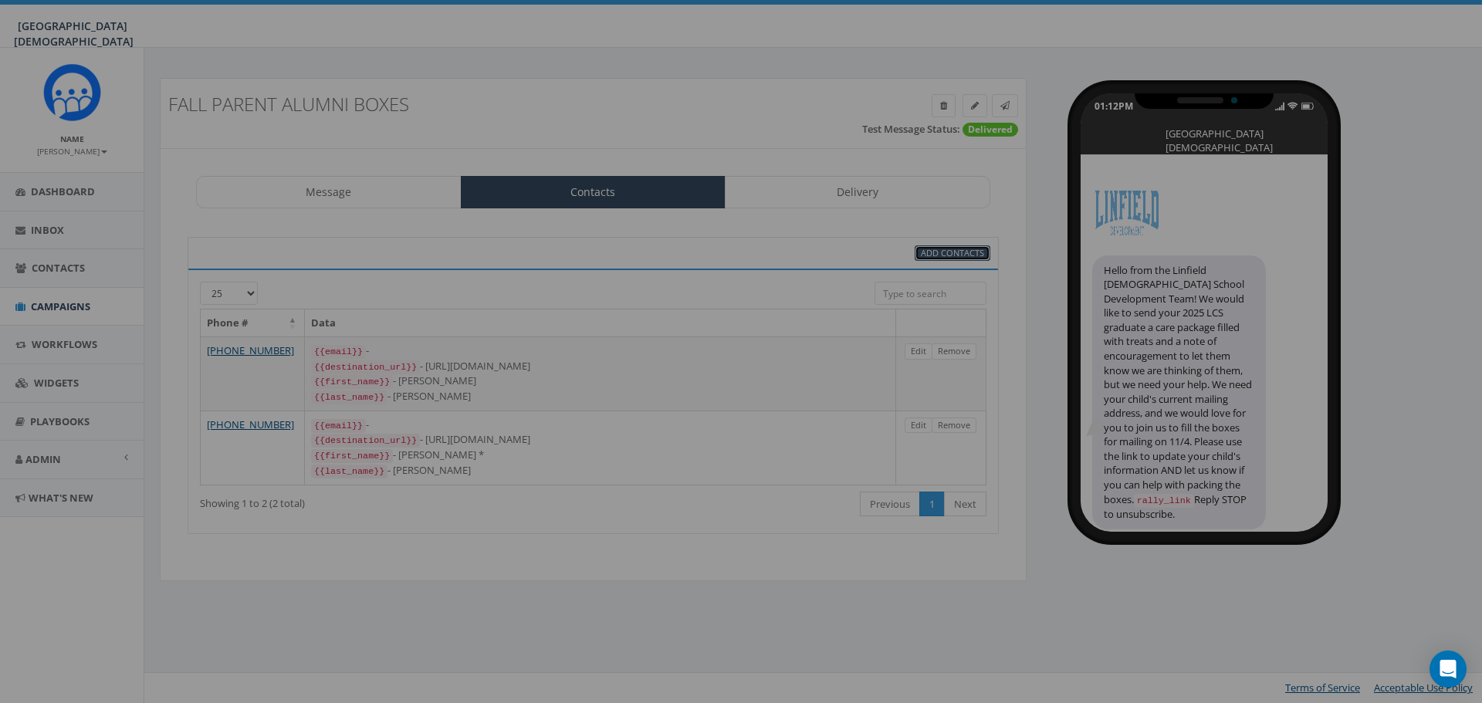
select select
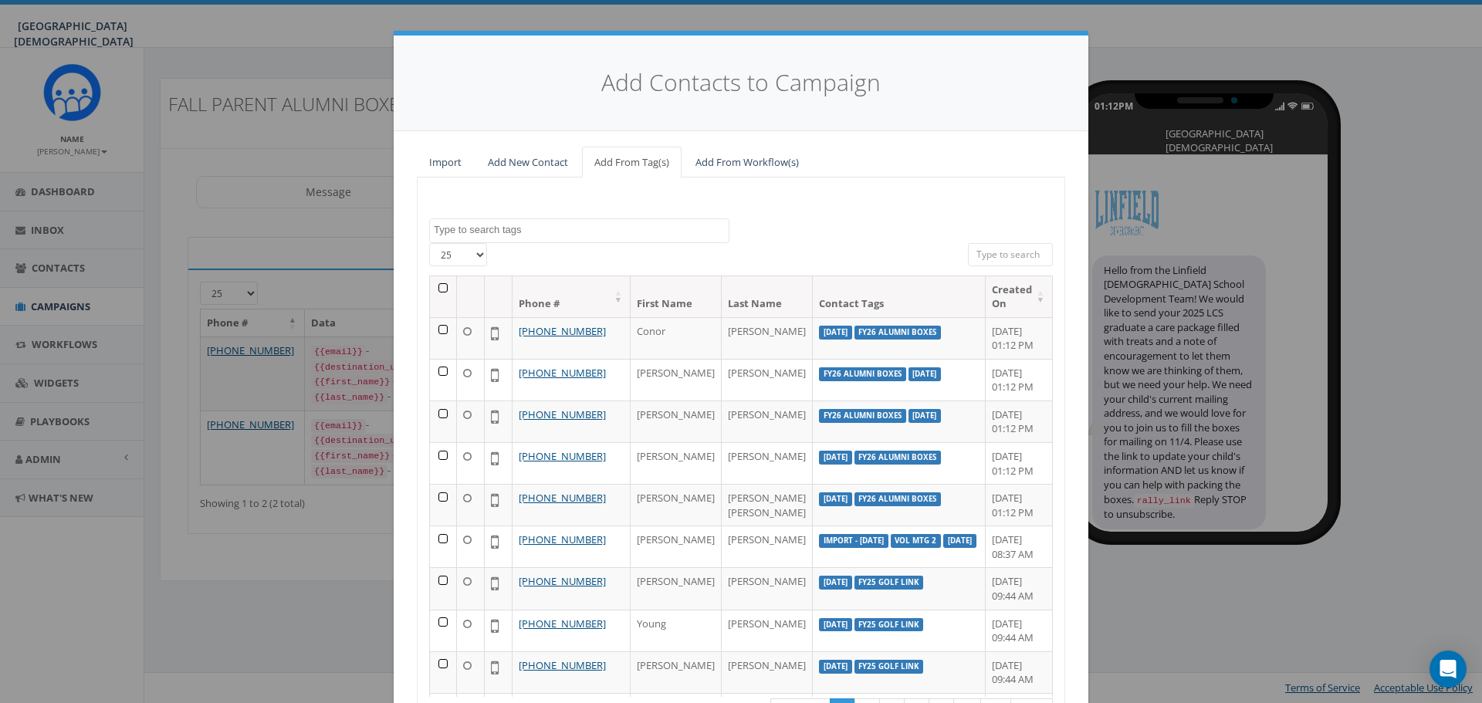
click at [637, 226] on textarea "Search" at bounding box center [581, 230] width 295 height 14
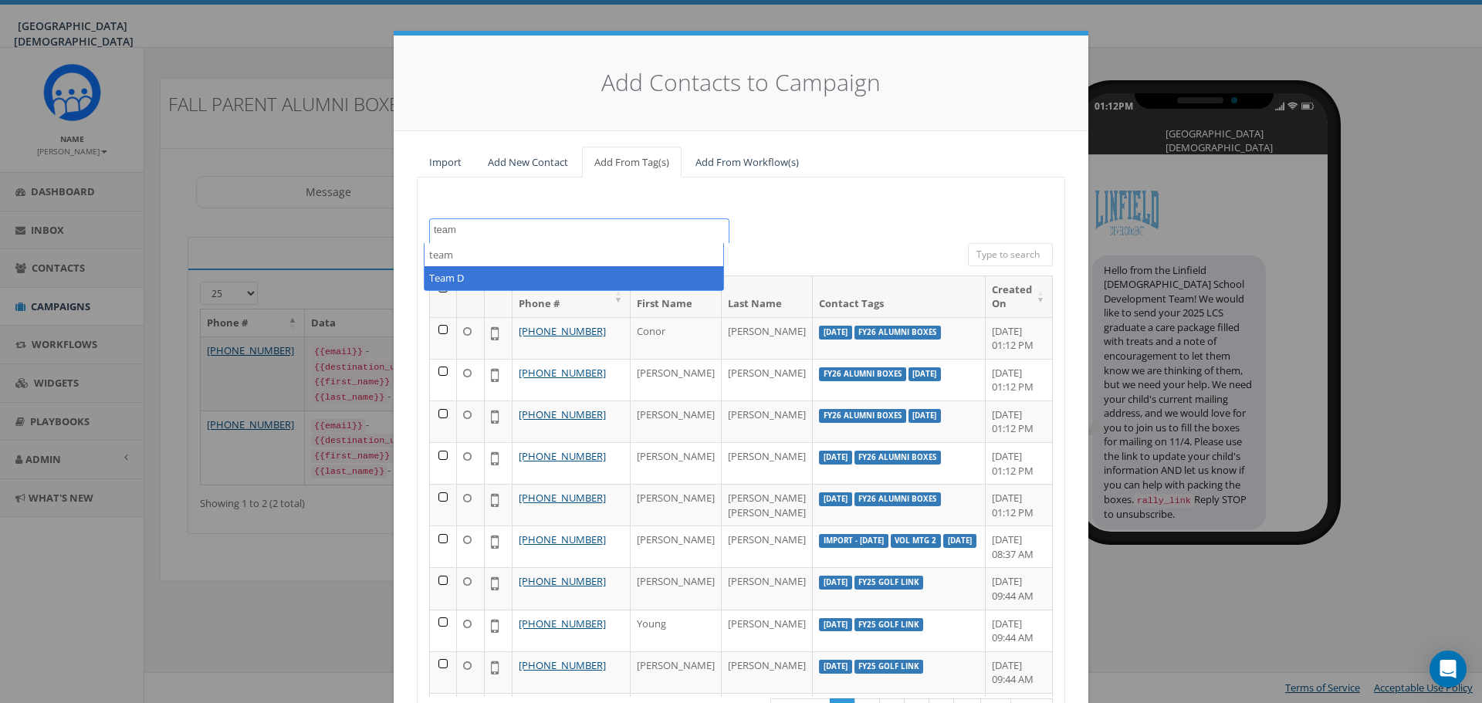
type textarea "team"
select select "Team D"
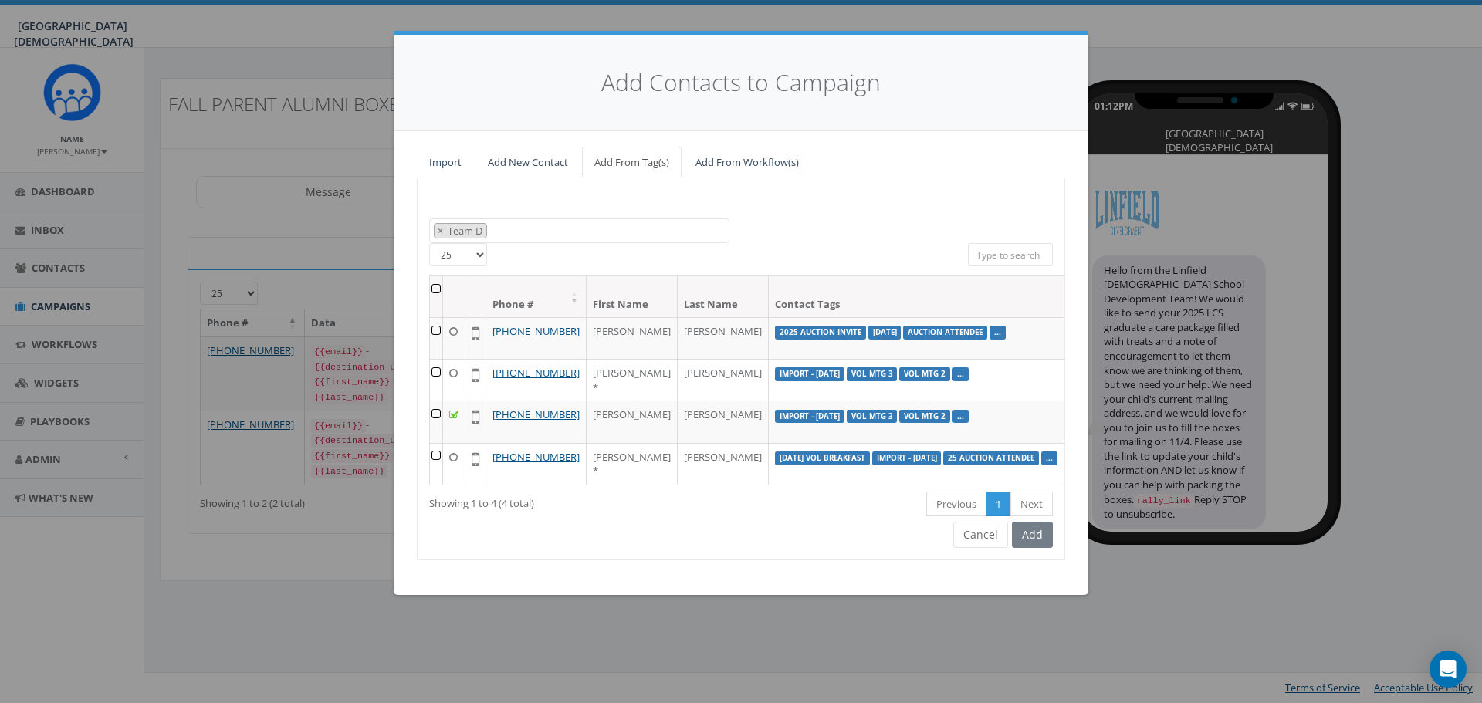
click at [437, 286] on th at bounding box center [436, 296] width 13 height 41
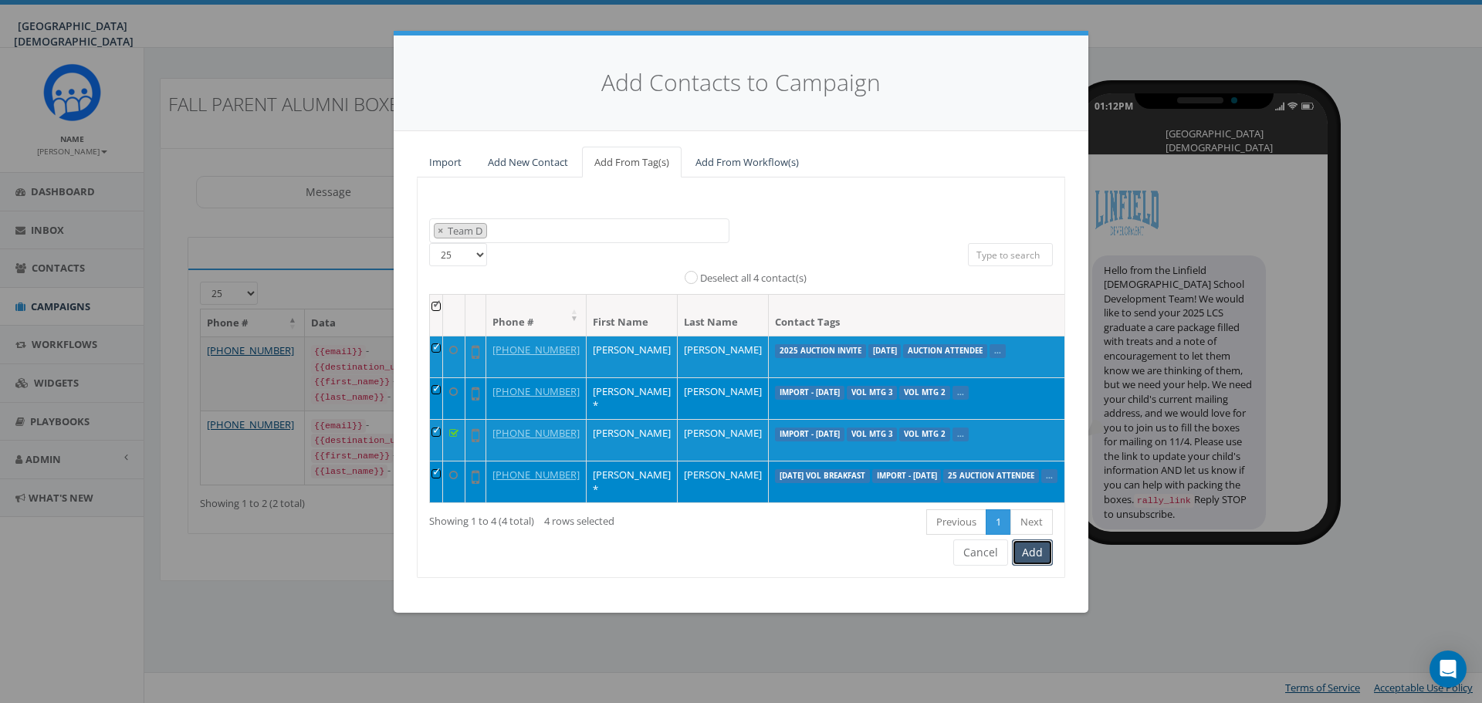
click at [1039, 566] on button "Add" at bounding box center [1032, 552] width 41 height 26
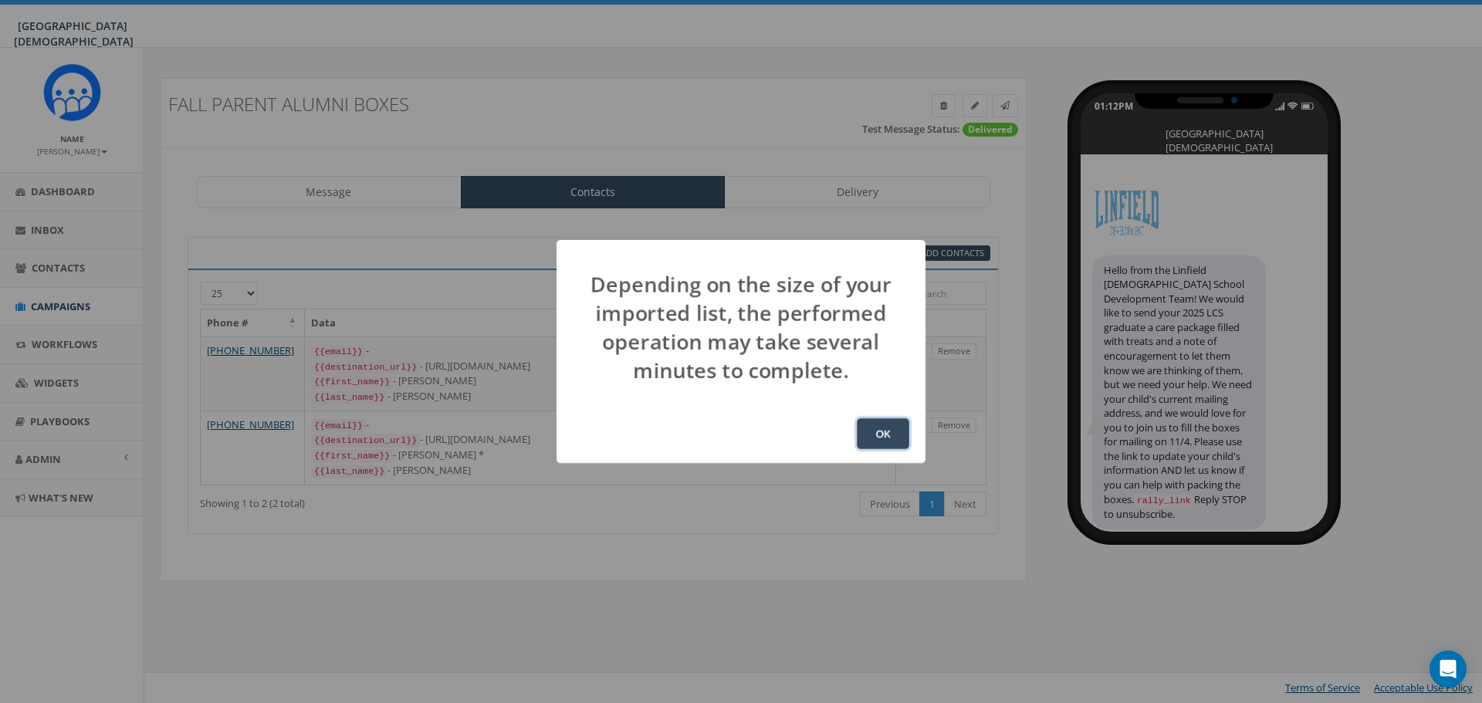
click at [870, 433] on button "OK" at bounding box center [883, 433] width 52 height 31
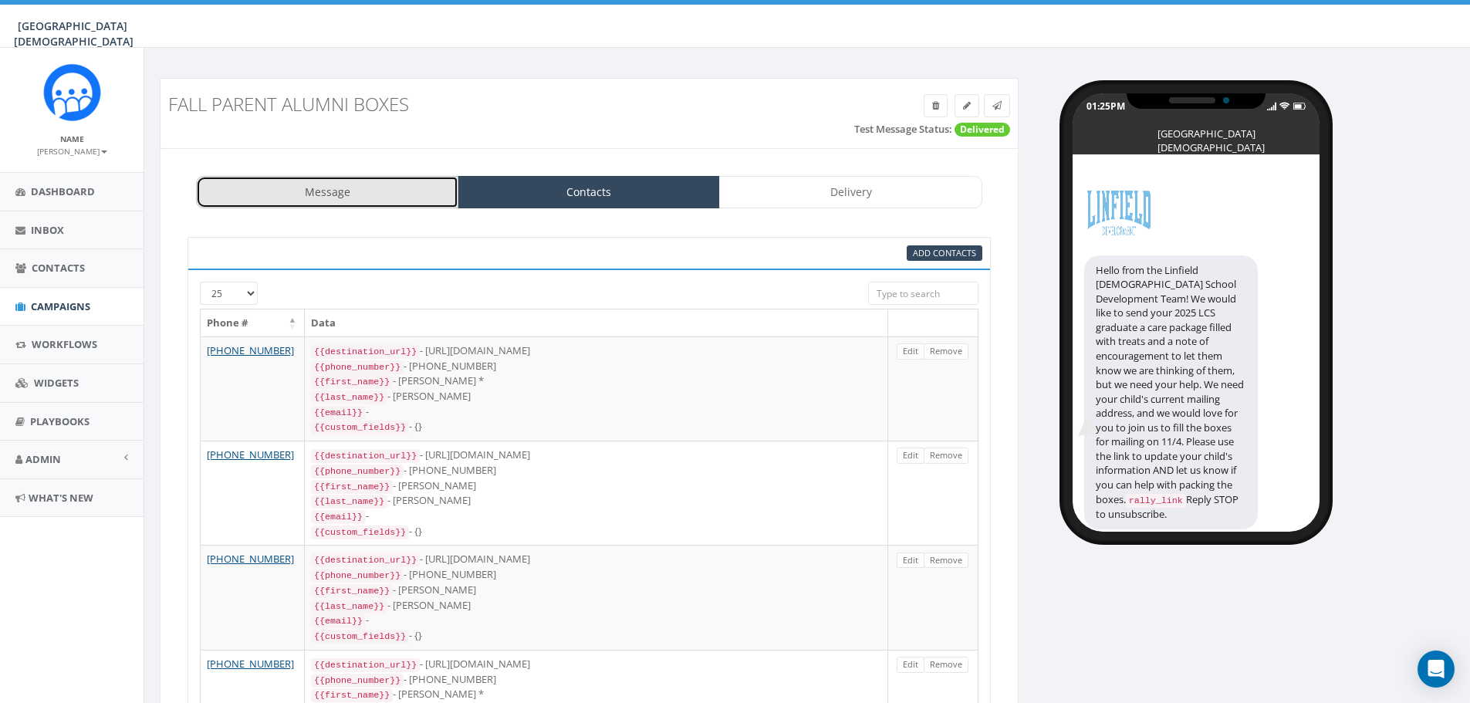
click at [366, 201] on link "Message" at bounding box center [327, 192] width 262 height 32
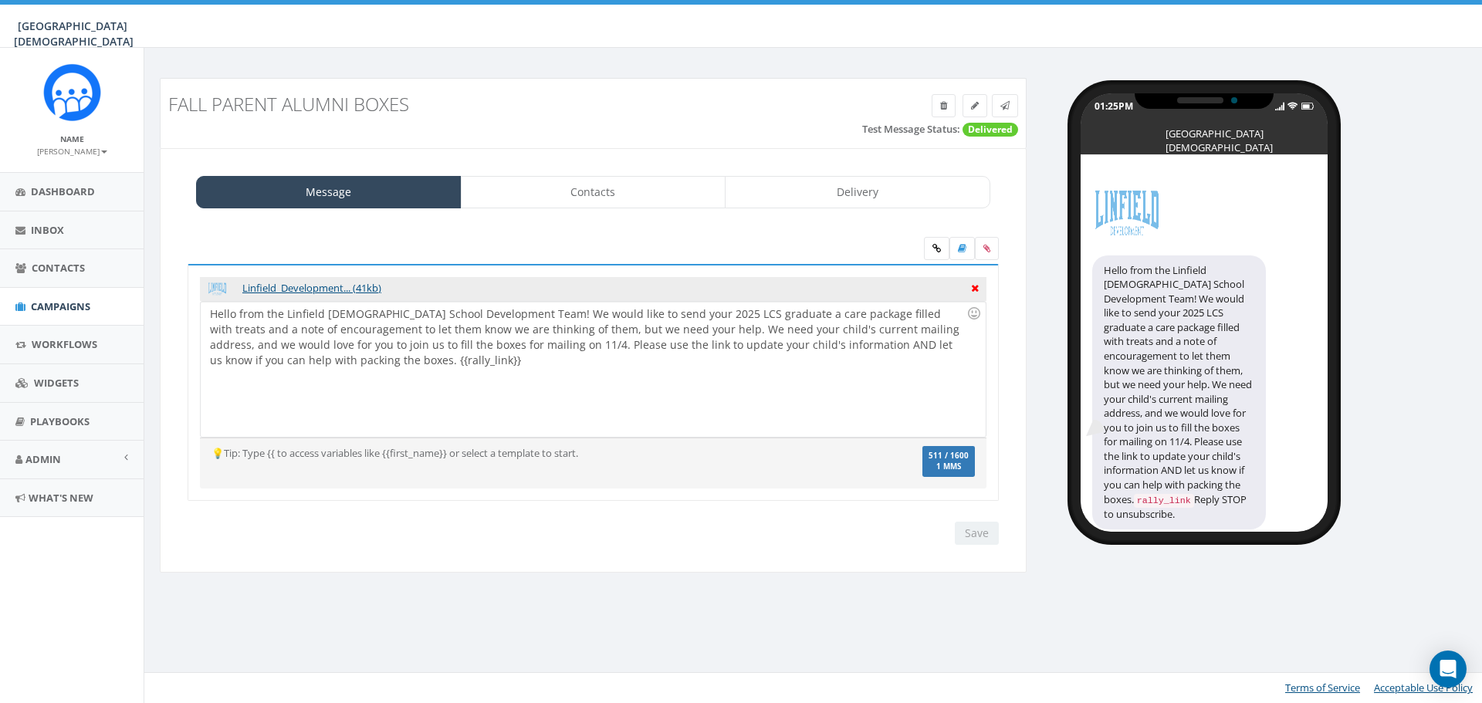
click at [971, 290] on icon at bounding box center [975, 286] width 8 height 14
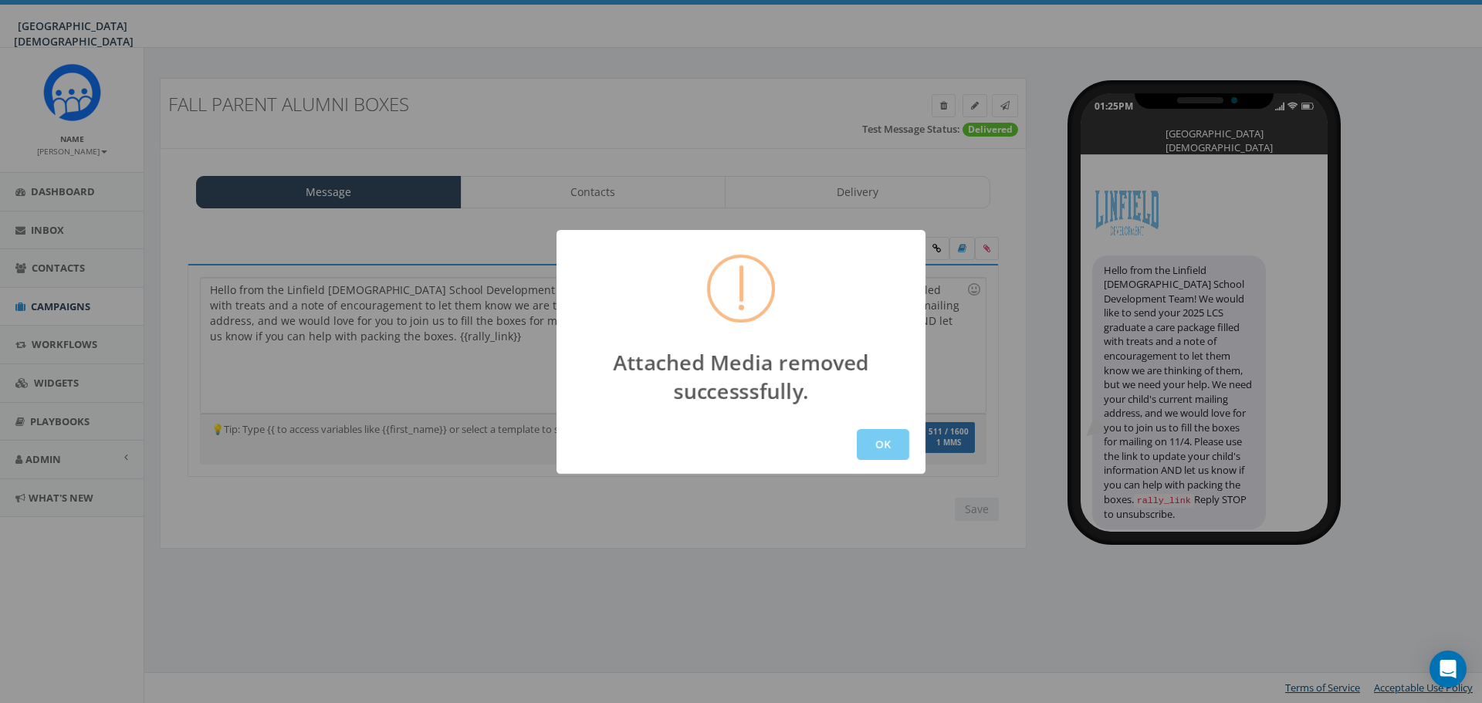
click at [884, 443] on button "OK" at bounding box center [883, 444] width 52 height 31
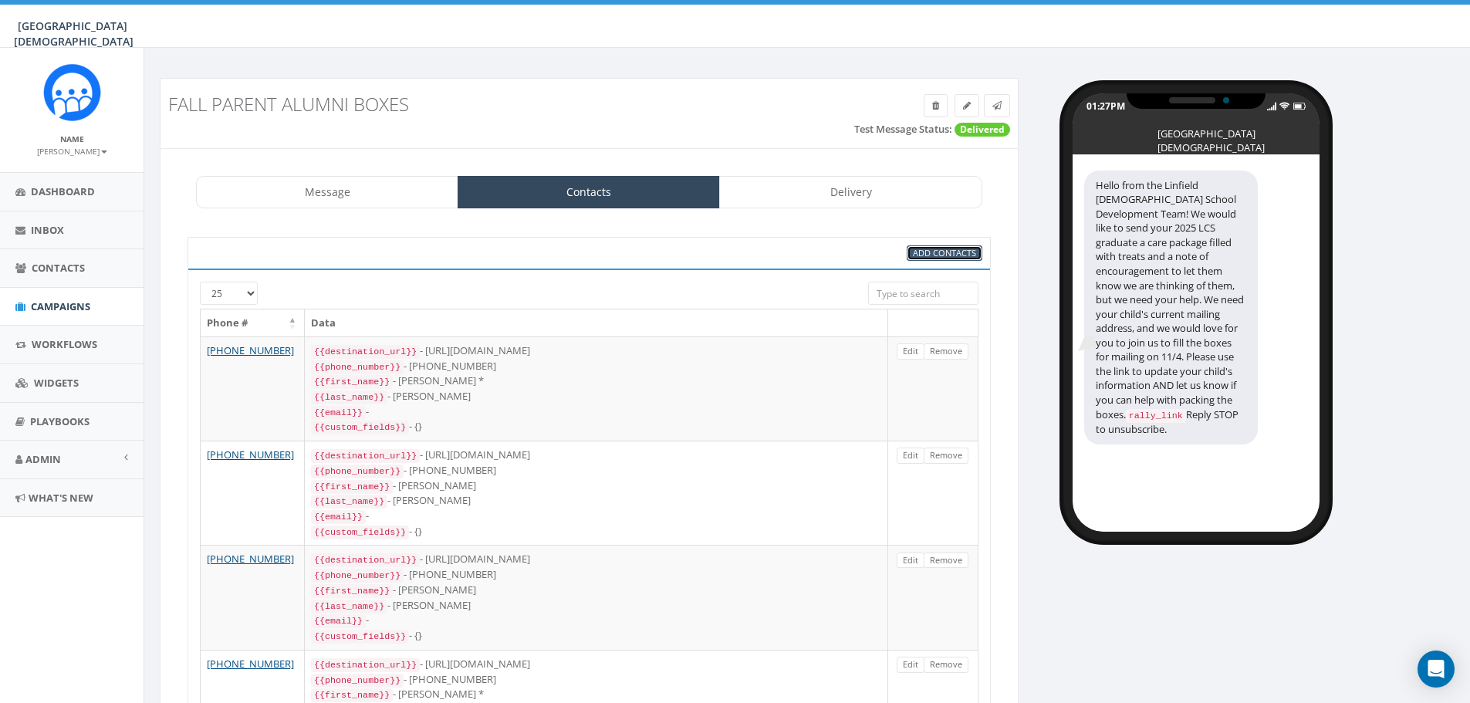
click at [970, 255] on span "Add Contacts" at bounding box center [944, 253] width 63 height 12
select select
click at [314, 187] on link "Message" at bounding box center [327, 192] width 262 height 32
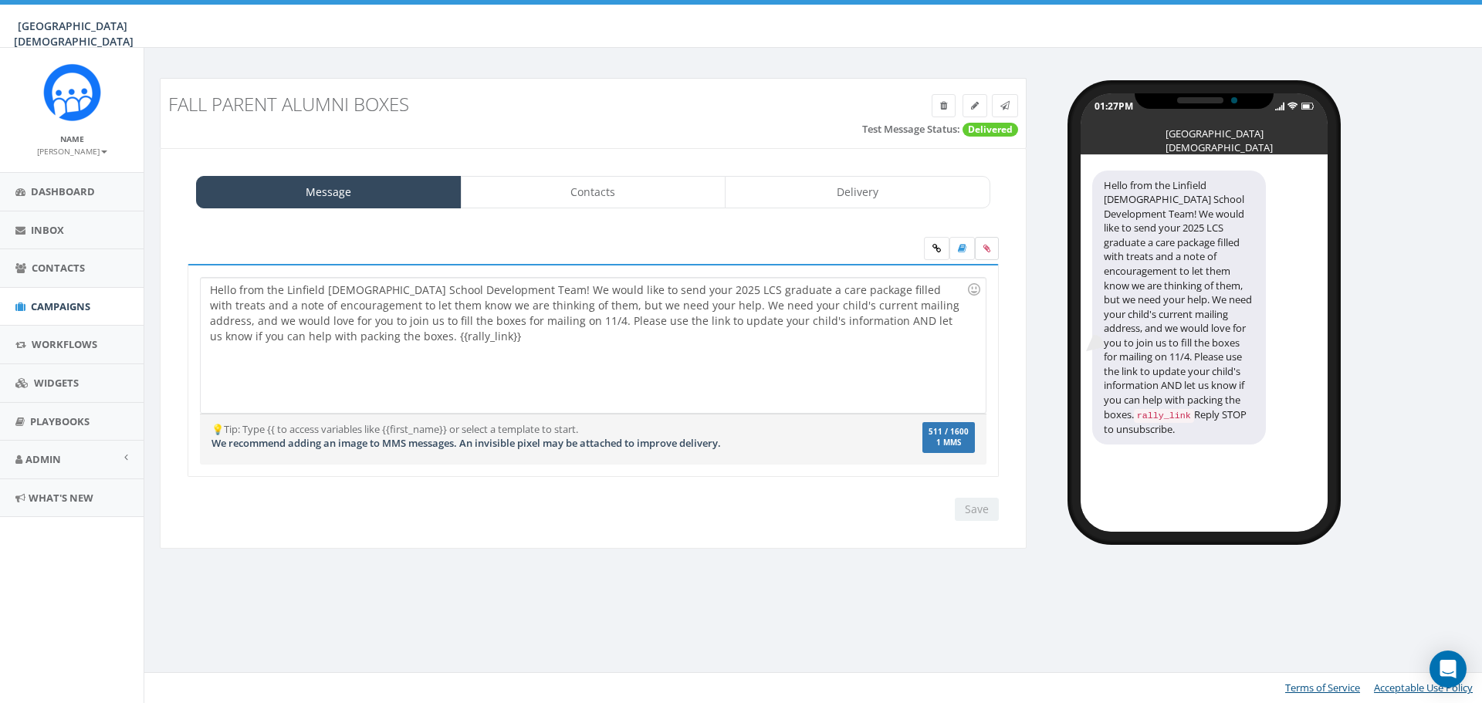
click at [986, 257] on label at bounding box center [987, 248] width 24 height 23
click at [0, 0] on input "file" at bounding box center [0, 0] width 0 height 0
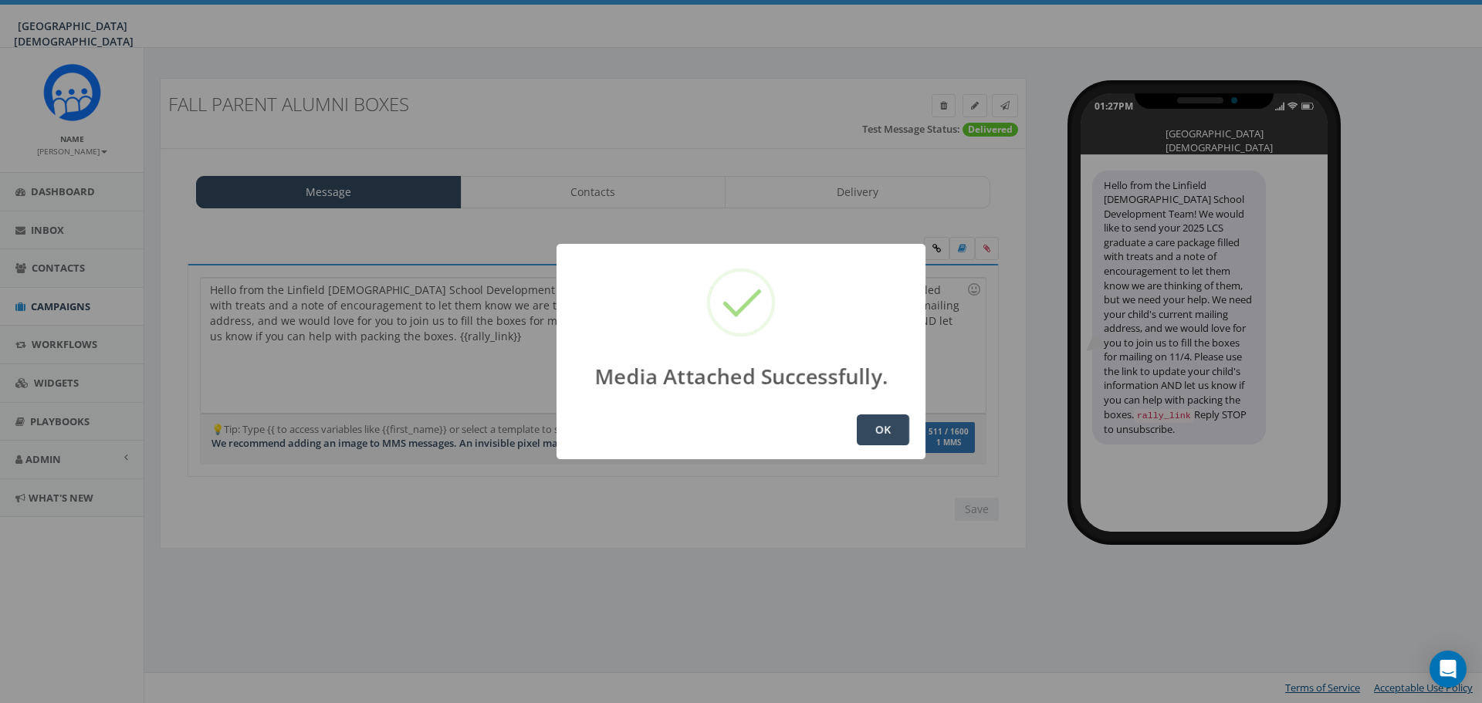
click at [867, 438] on button "OK" at bounding box center [883, 429] width 52 height 31
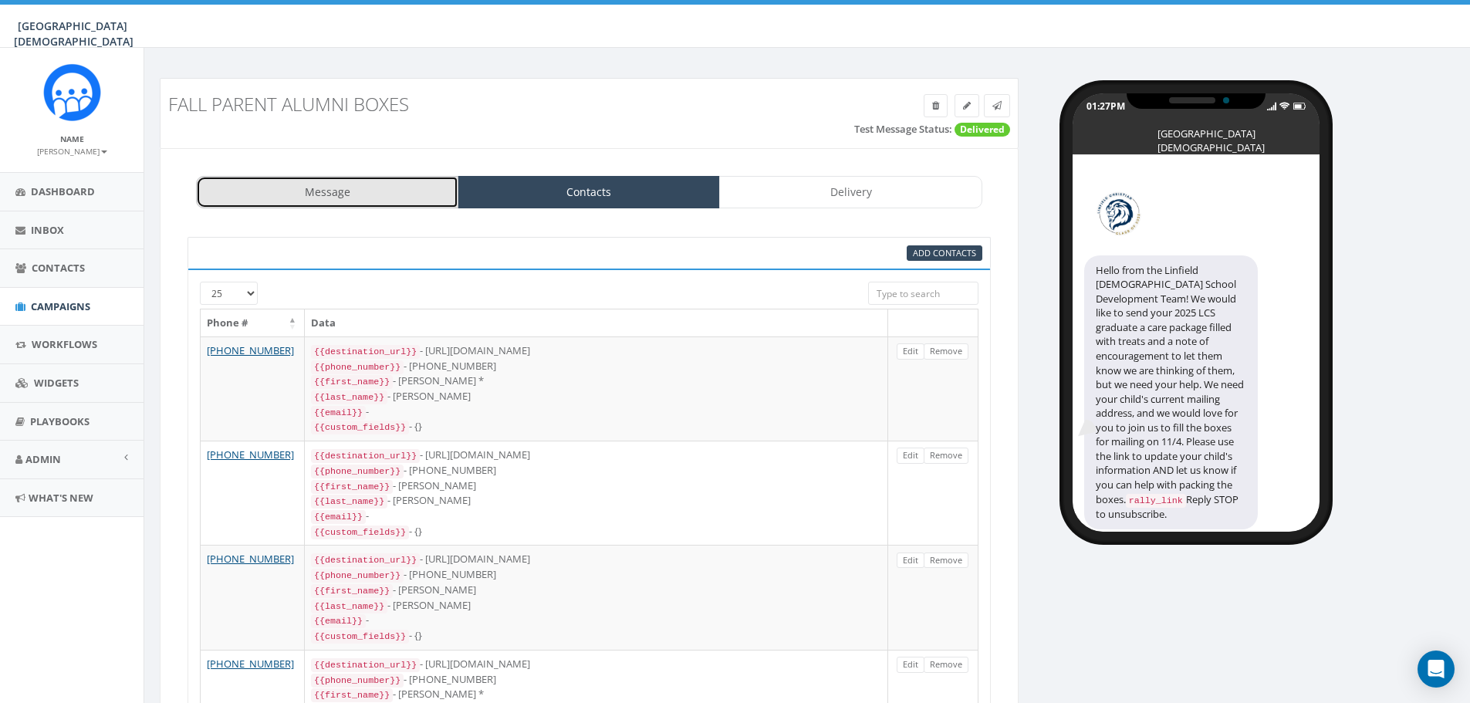
click at [327, 191] on link "Message" at bounding box center [327, 192] width 262 height 32
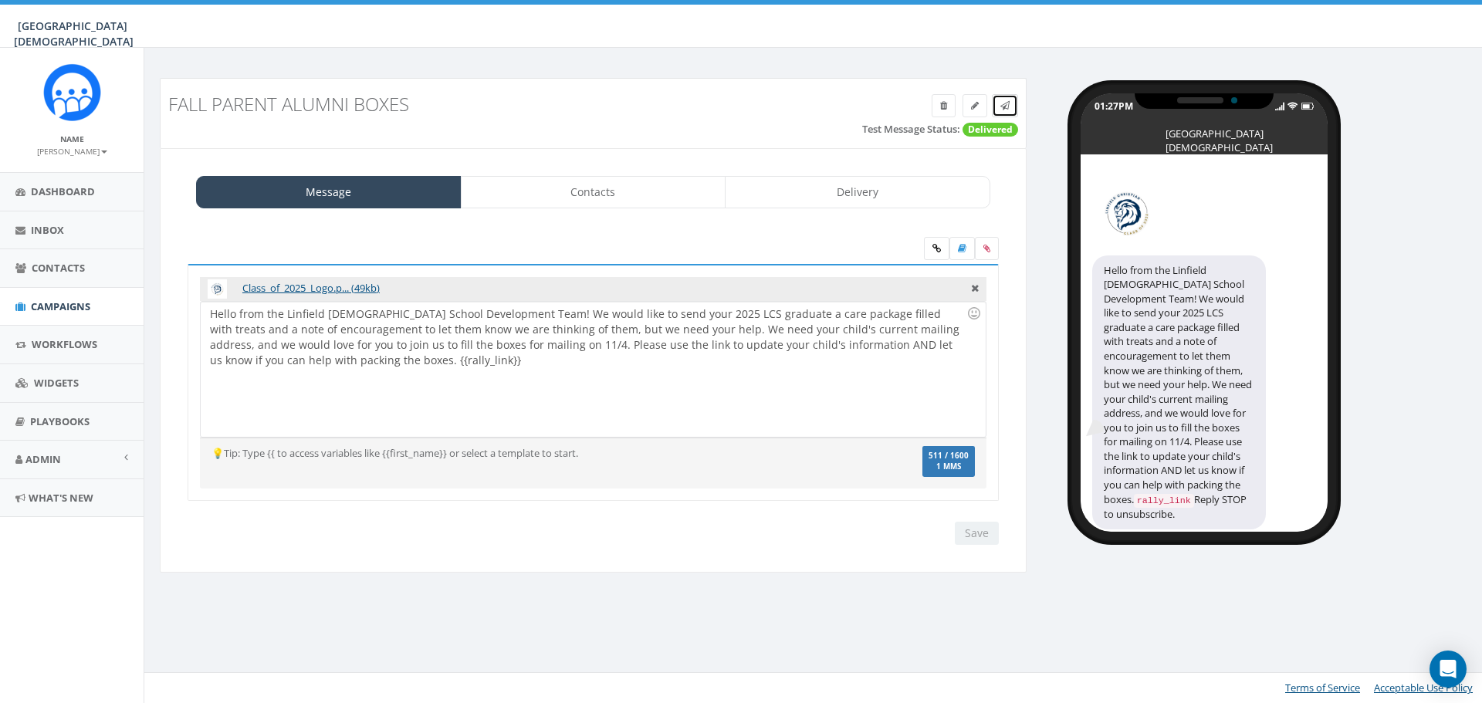
click at [1000, 113] on link at bounding box center [1005, 105] width 26 height 23
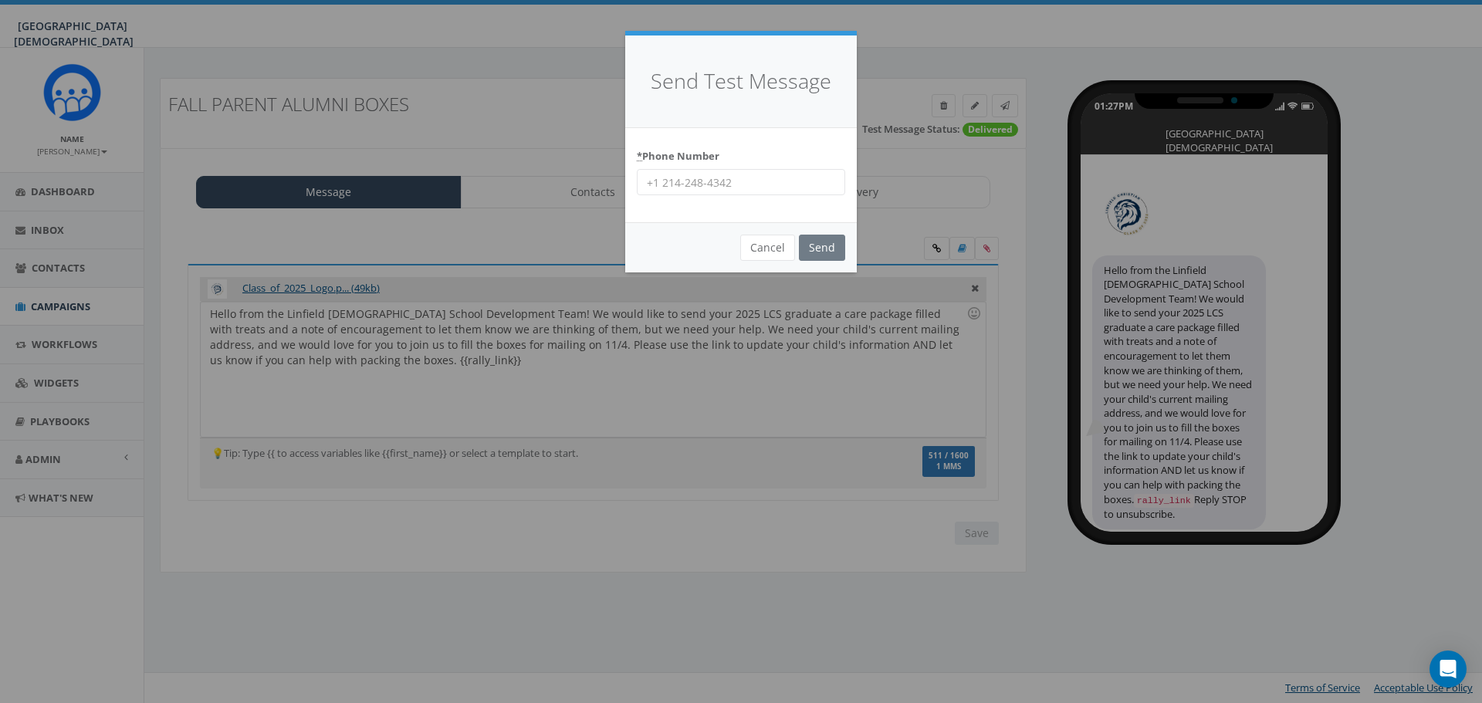
click at [744, 179] on input "* Phone Number" at bounding box center [741, 182] width 208 height 26
type input "9515019247"
click at [823, 246] on input "Send" at bounding box center [822, 248] width 46 height 26
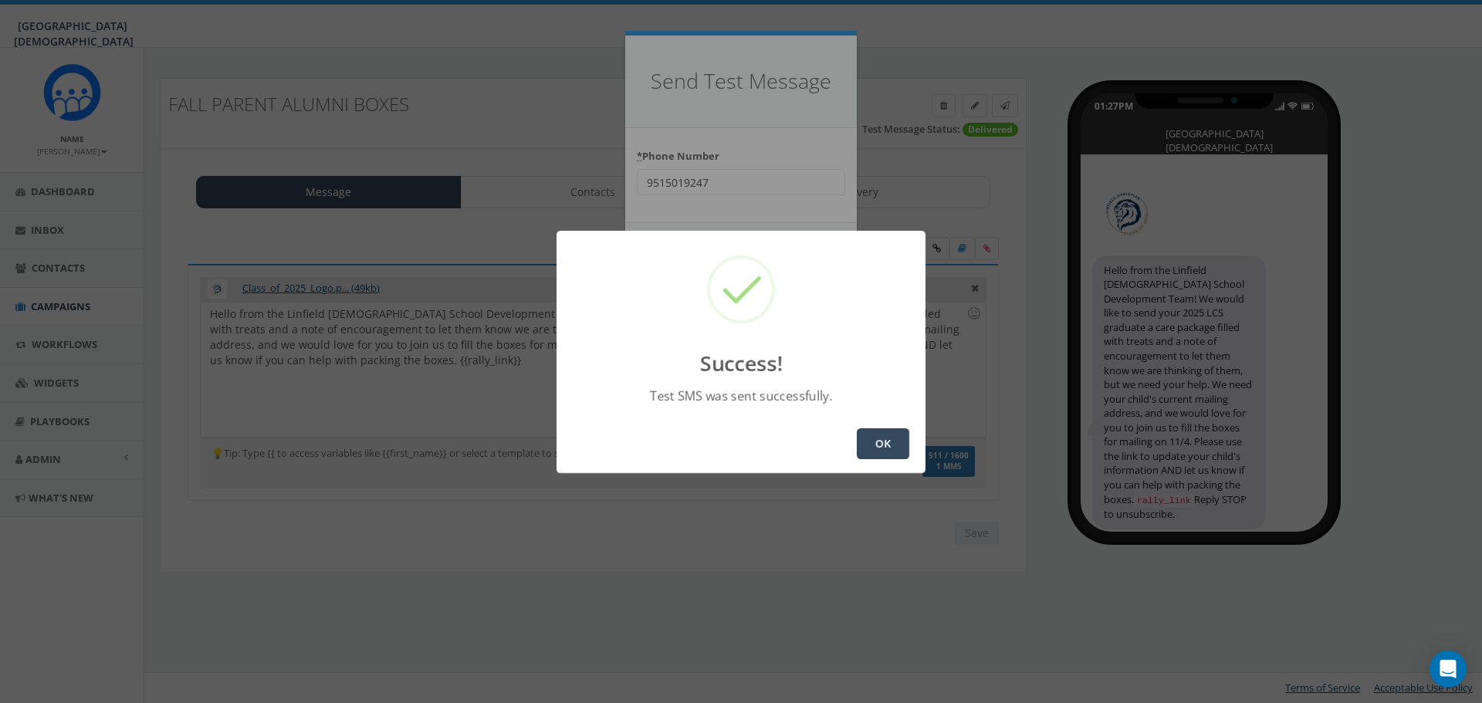
click at [897, 444] on button "OK" at bounding box center [883, 443] width 52 height 31
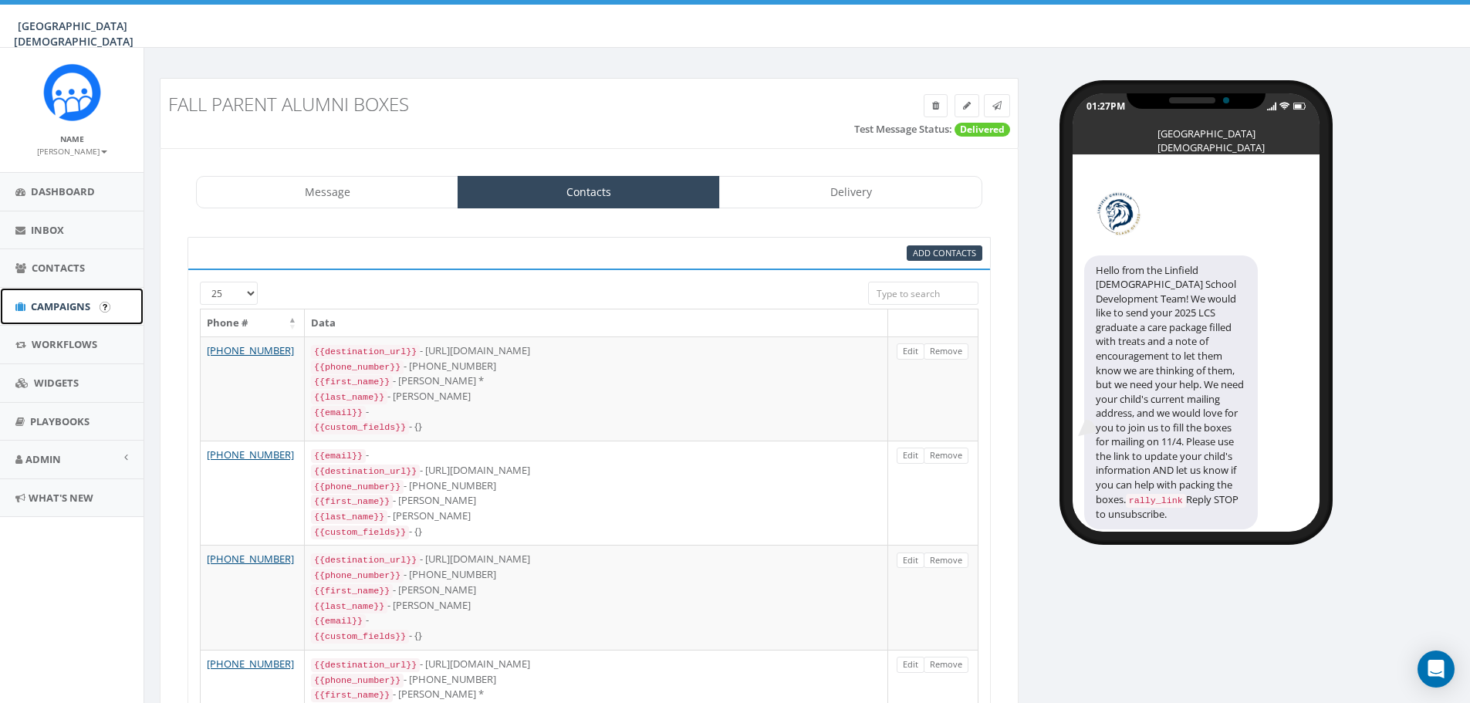
click at [66, 299] on span "Campaigns" at bounding box center [60, 306] width 59 height 14
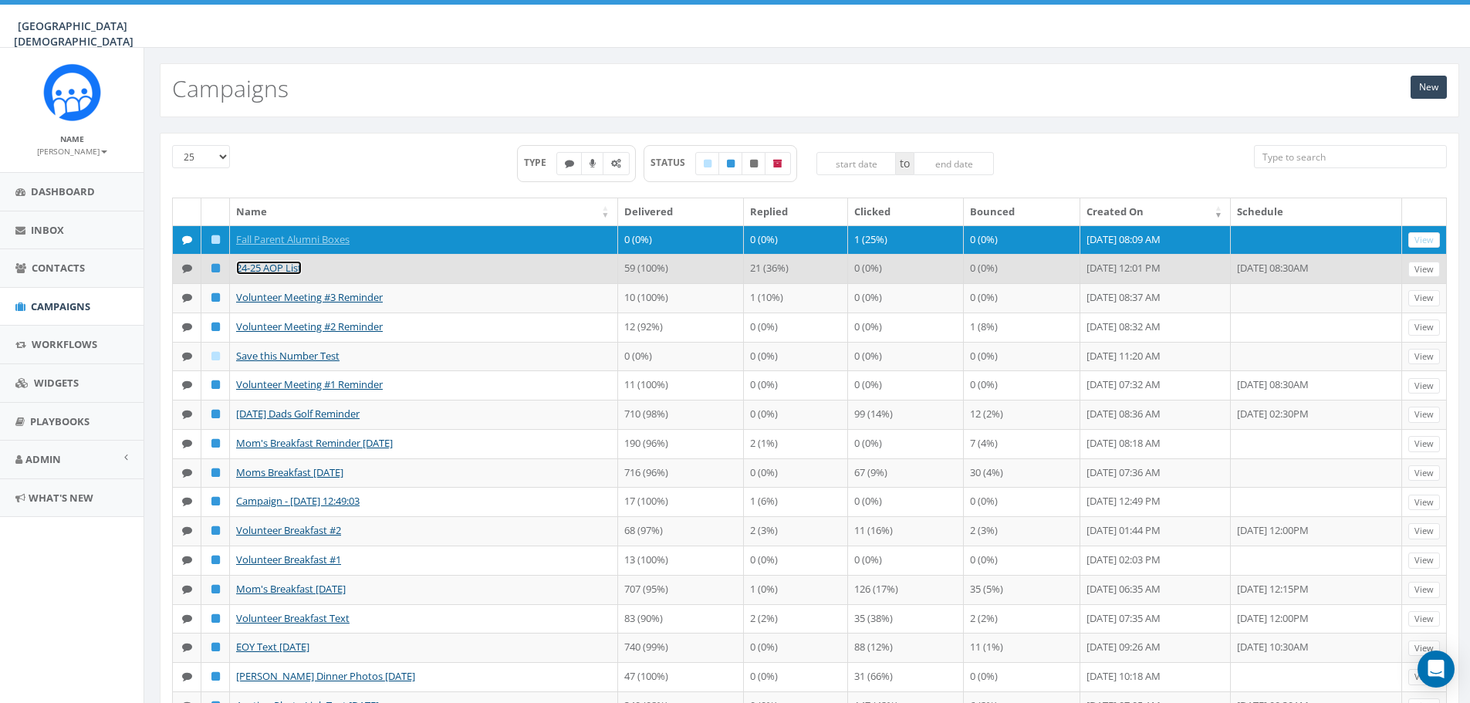
click at [265, 264] on link "24-25 AOP List" at bounding box center [269, 268] width 66 height 14
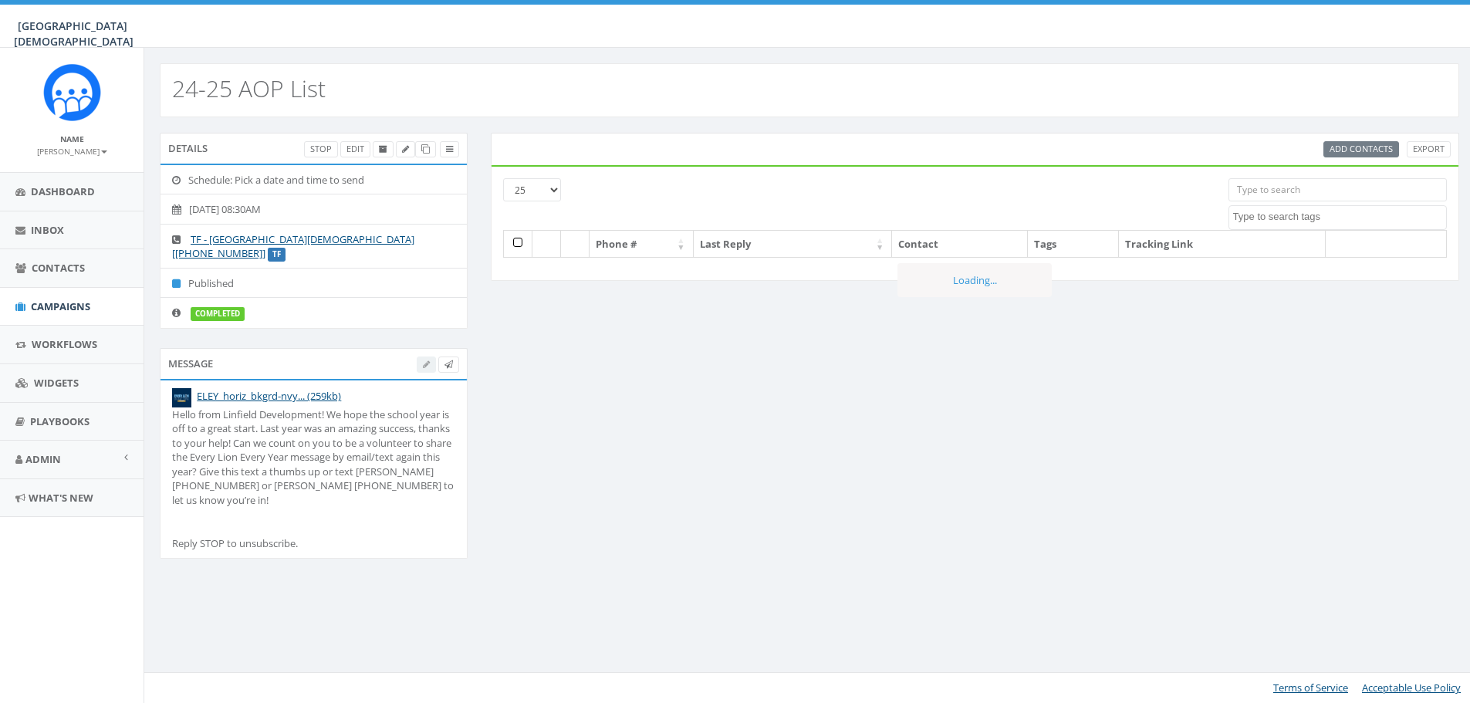
select select
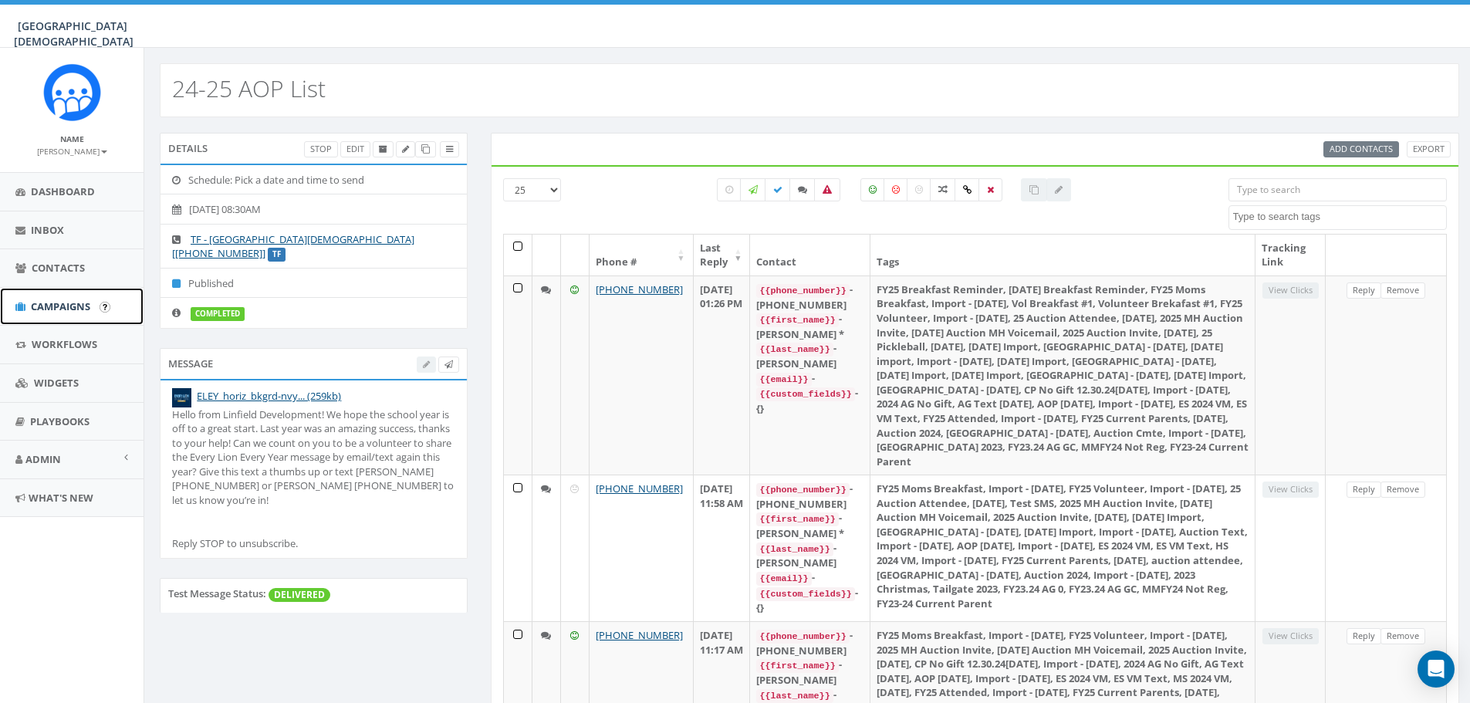
click at [53, 305] on span "Campaigns" at bounding box center [60, 306] width 59 height 14
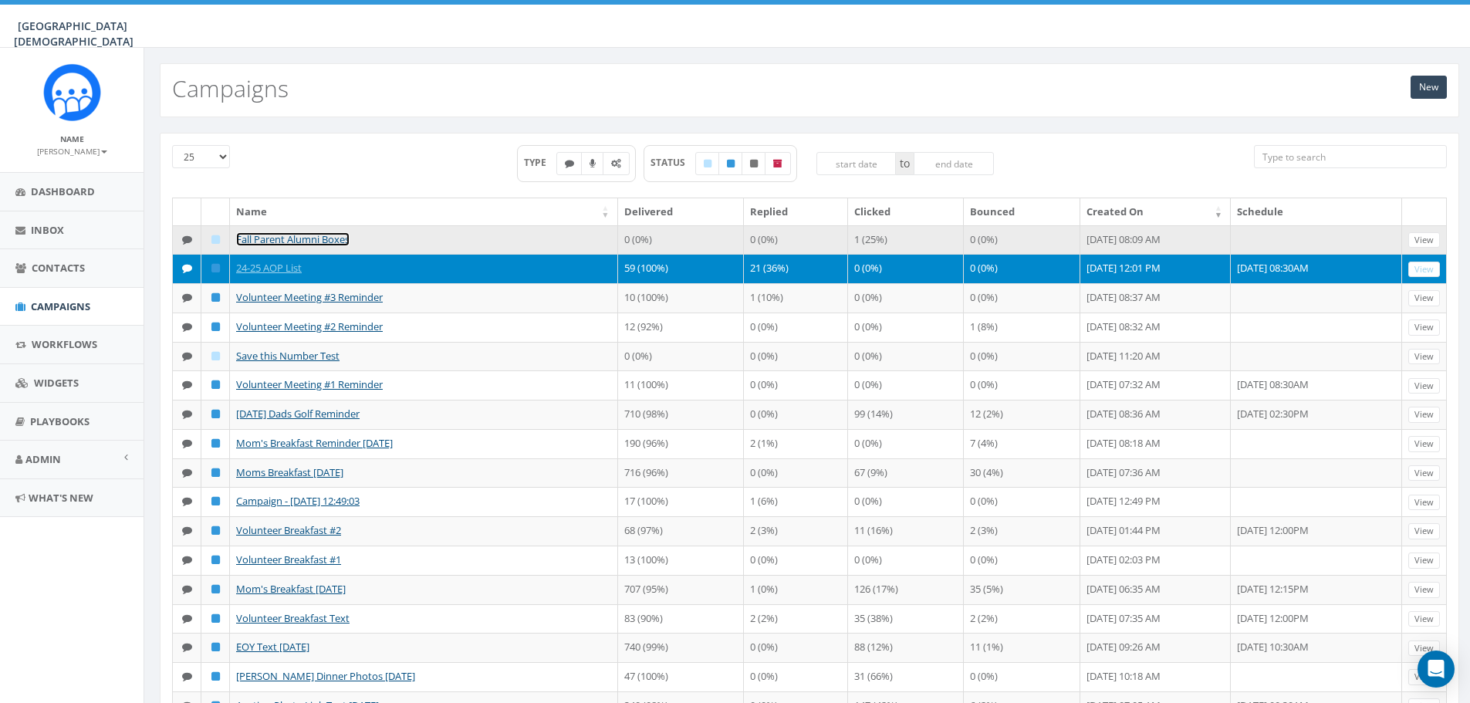
click at [269, 236] on link "Fall Parent Alumni Boxes" at bounding box center [292, 239] width 113 height 14
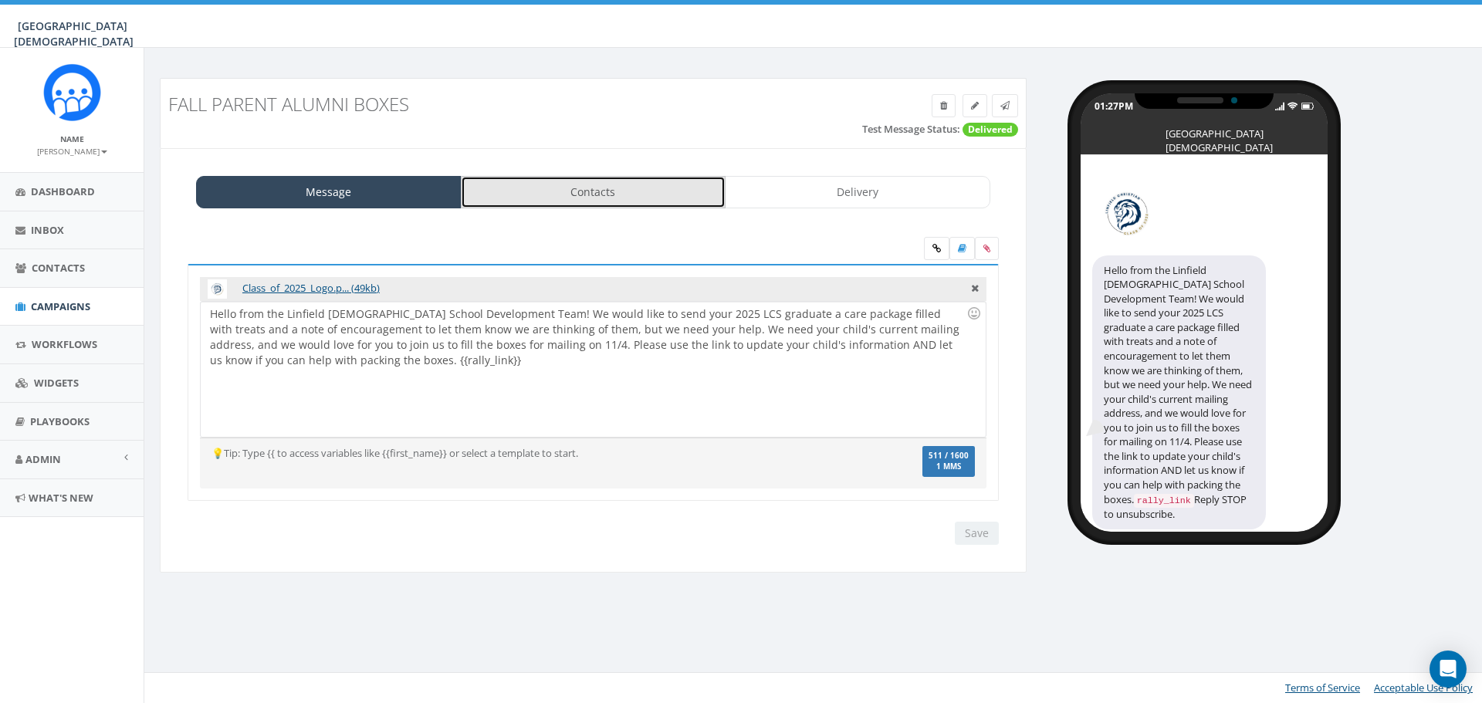
click at [604, 193] on link "Contacts" at bounding box center [593, 192] width 265 height 32
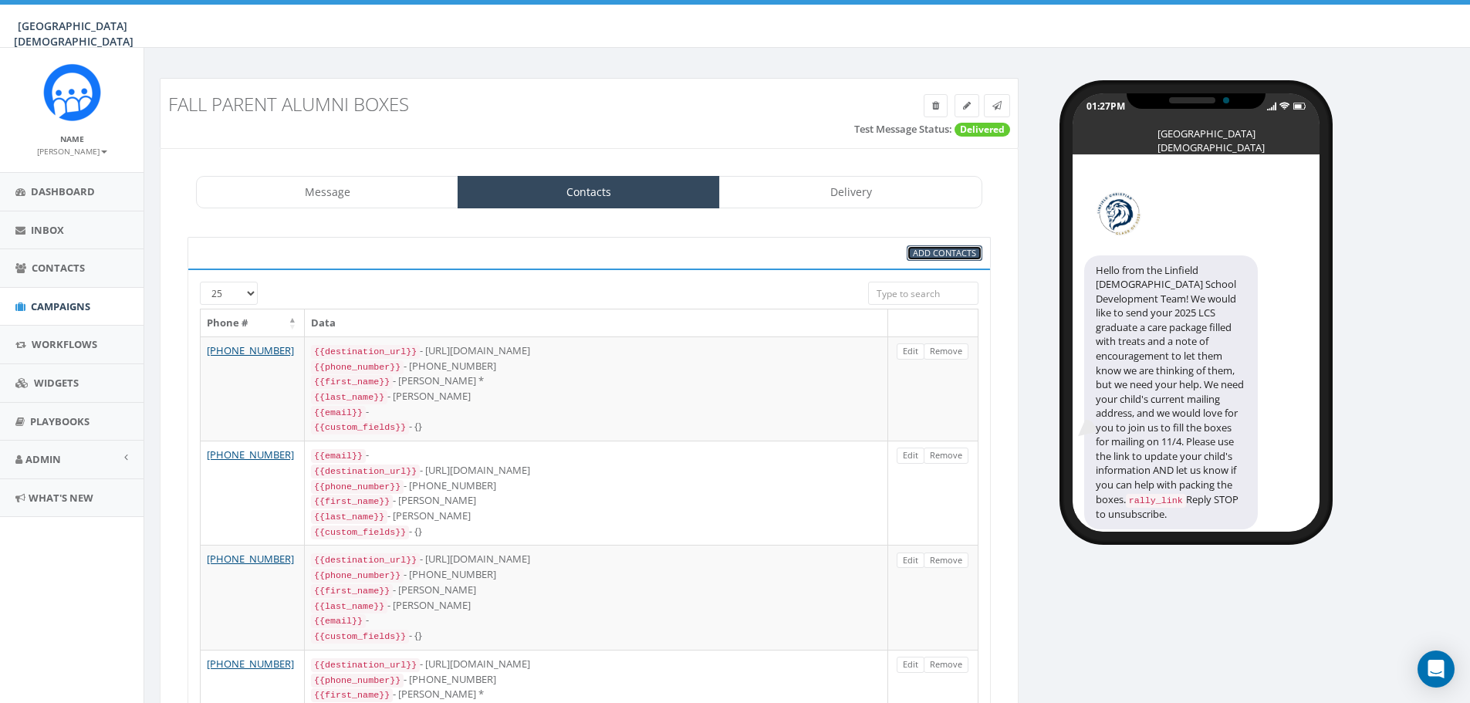
click at [954, 251] on span "Add Contacts" at bounding box center [944, 253] width 63 height 12
select select
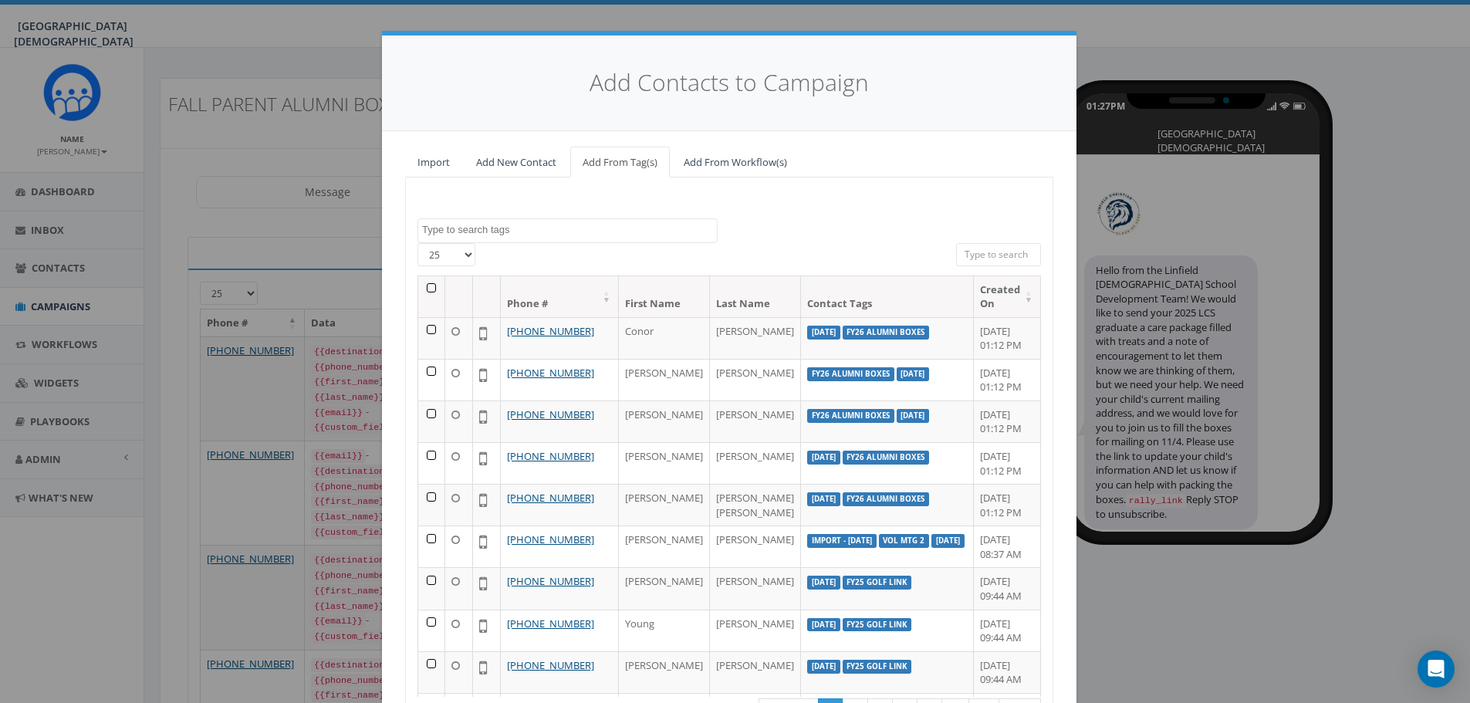
click at [492, 239] on span at bounding box center [567, 230] width 300 height 25
type textarea "f"
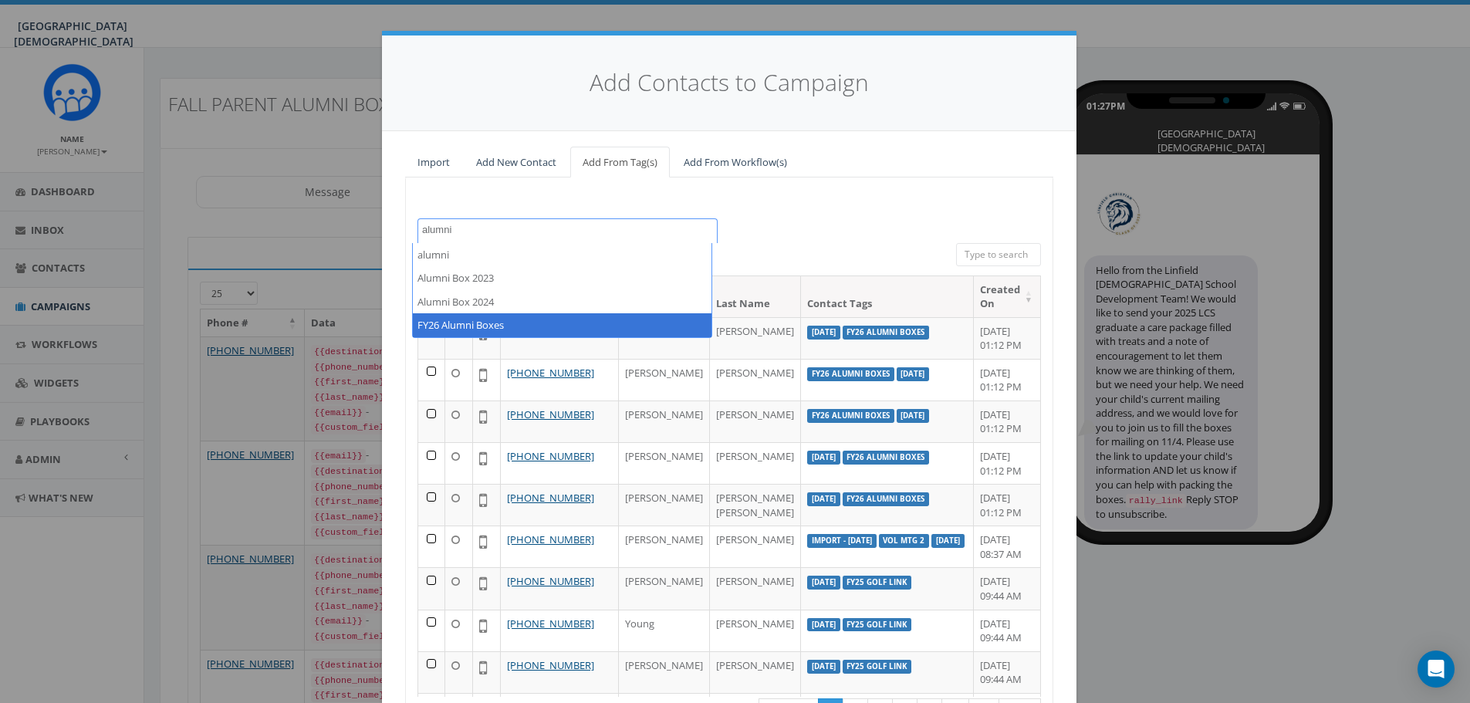
type textarea "alumni"
select select "FY26 Alumni Boxes"
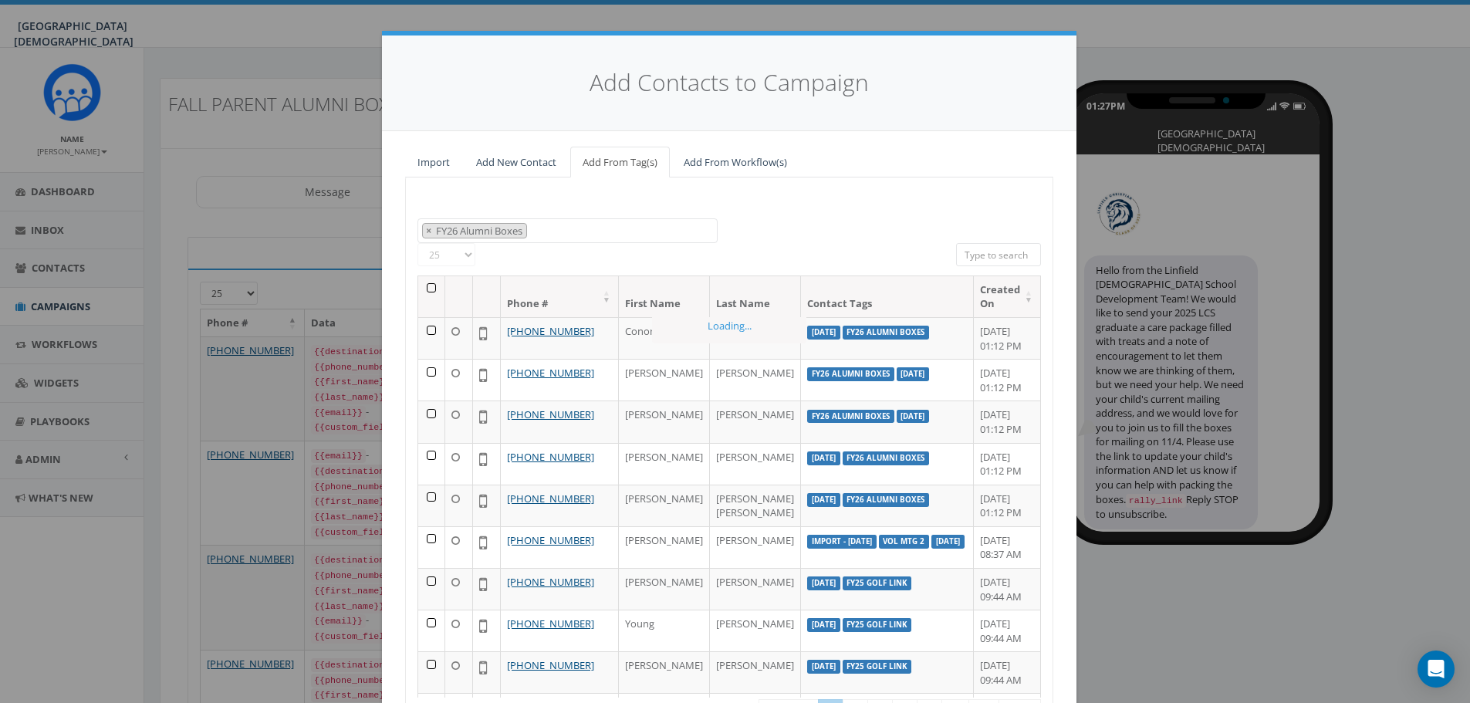
scroll to position [750, 0]
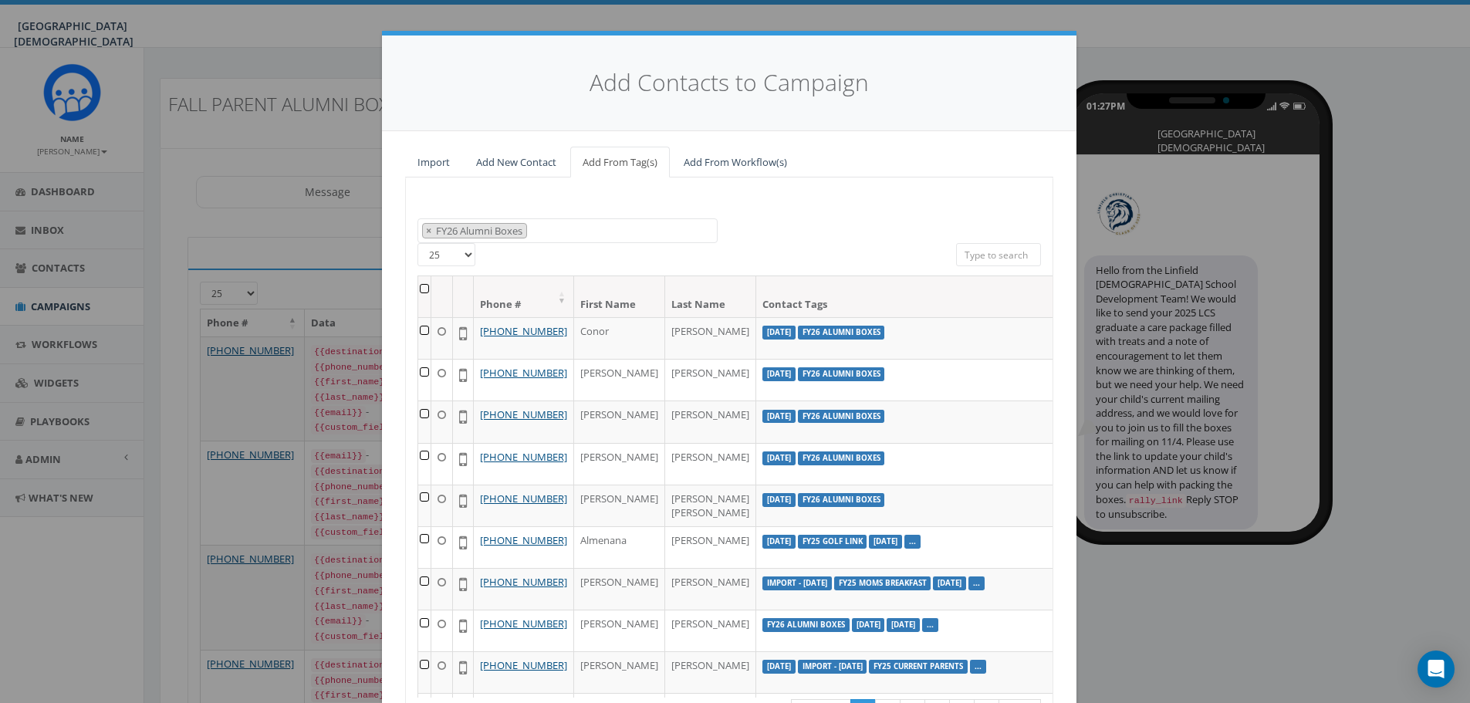
click at [419, 290] on th at bounding box center [424, 296] width 13 height 41
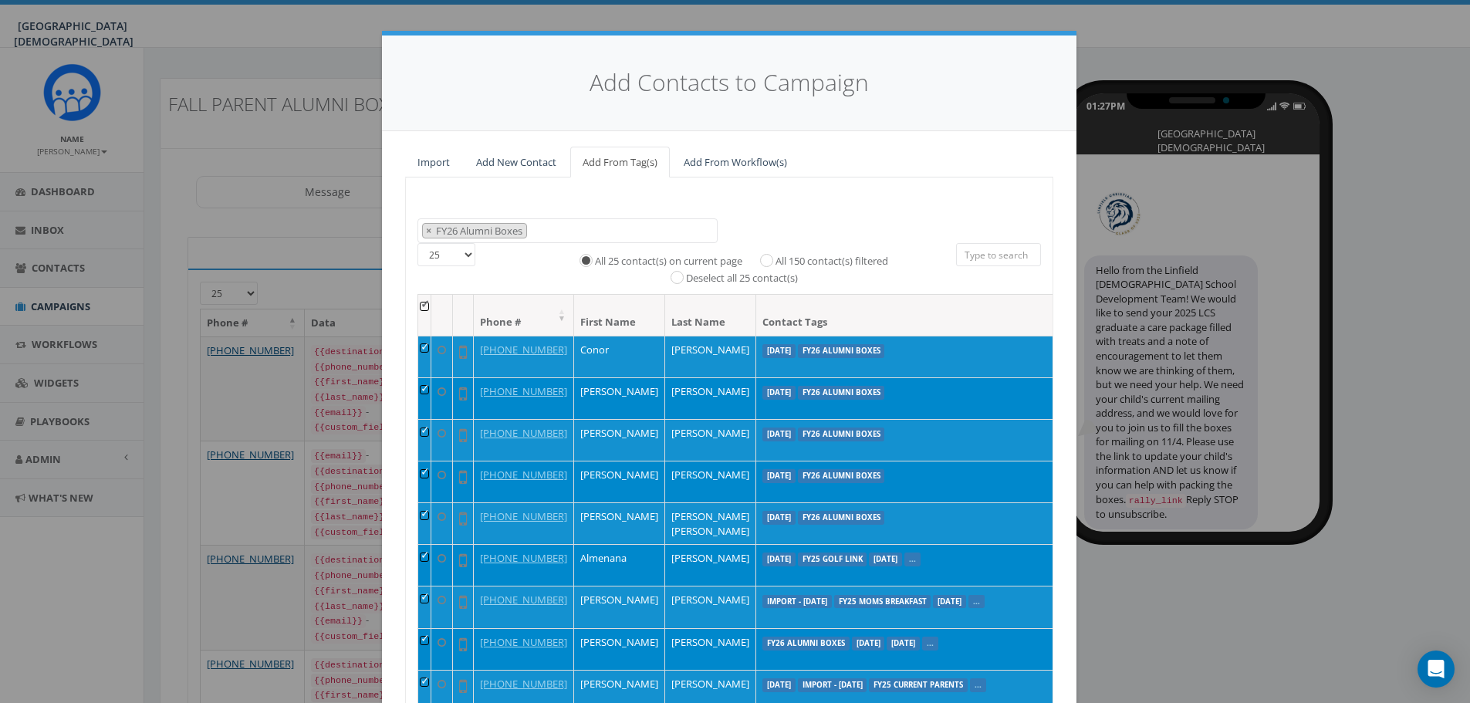
click at [817, 259] on label "All 150 contact(s) filtered" at bounding box center [832, 261] width 113 height 15
click at [776, 259] on input "All 150 contact(s) filtered" at bounding box center [771, 259] width 10 height 10
radio input "true"
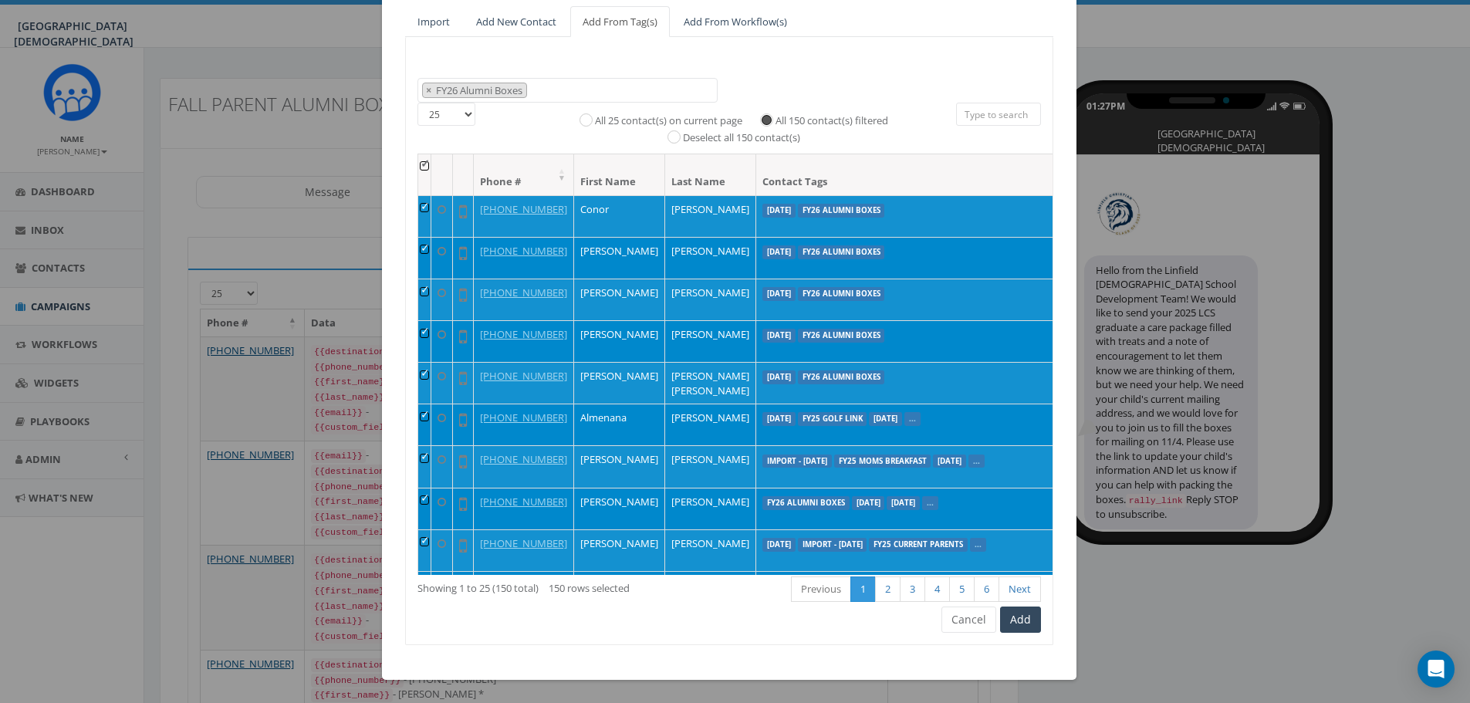
scroll to position [154, 0]
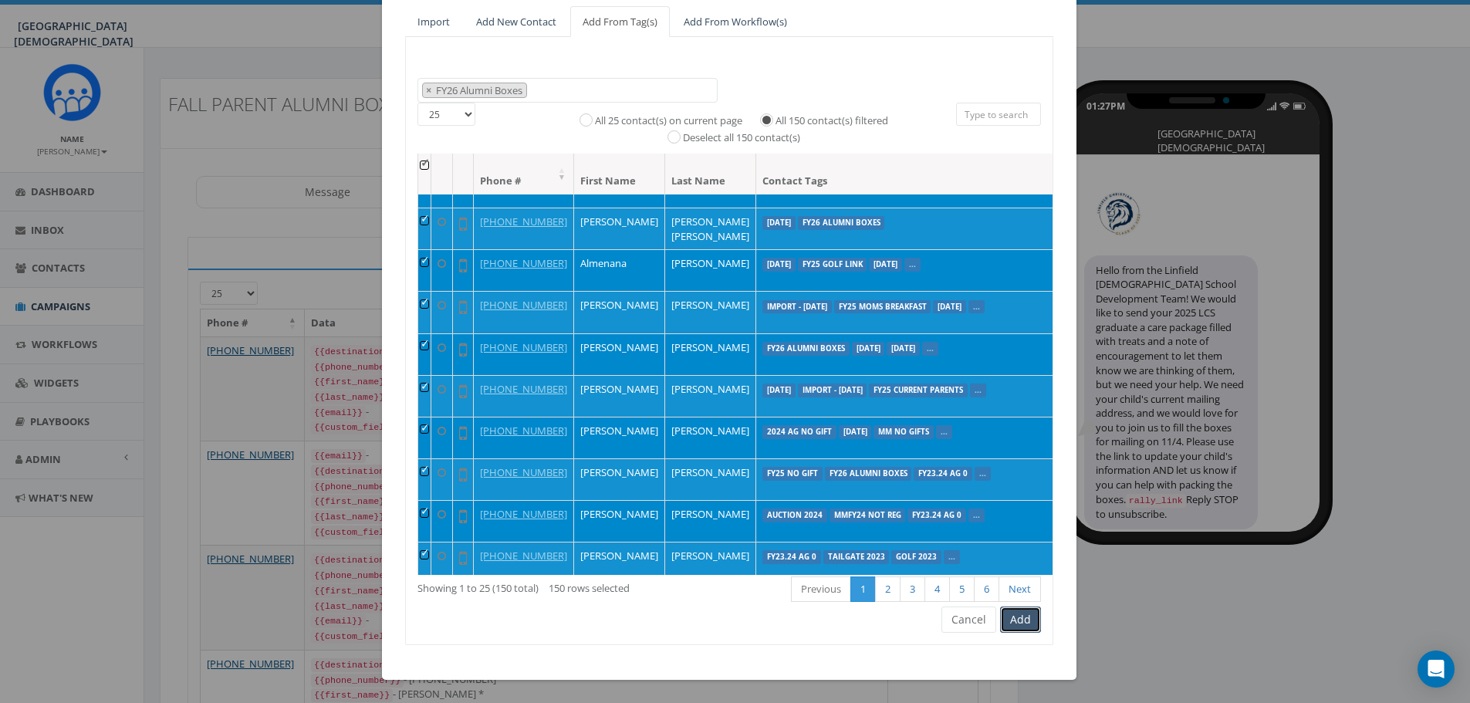
click at [1022, 628] on button "Add" at bounding box center [1020, 620] width 41 height 26
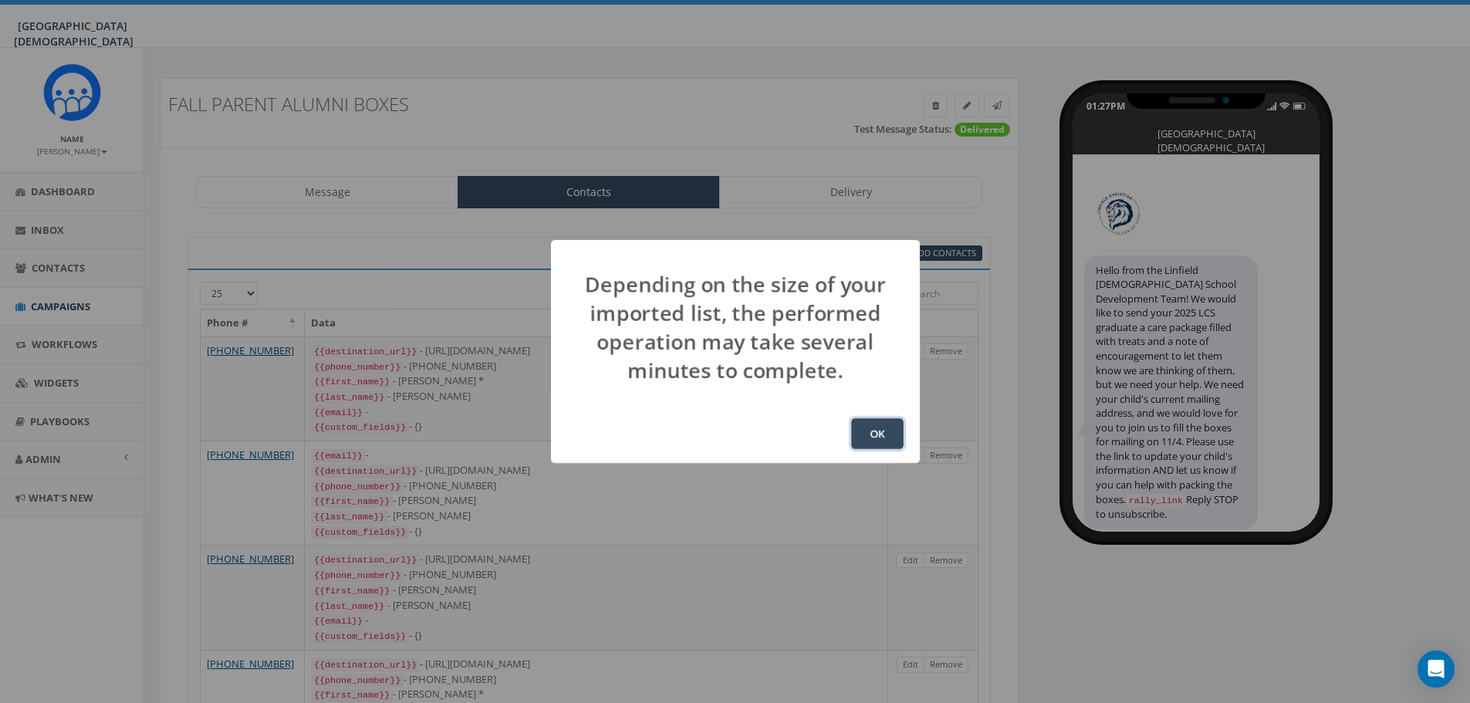
click at [878, 431] on button "OK" at bounding box center [877, 433] width 52 height 31
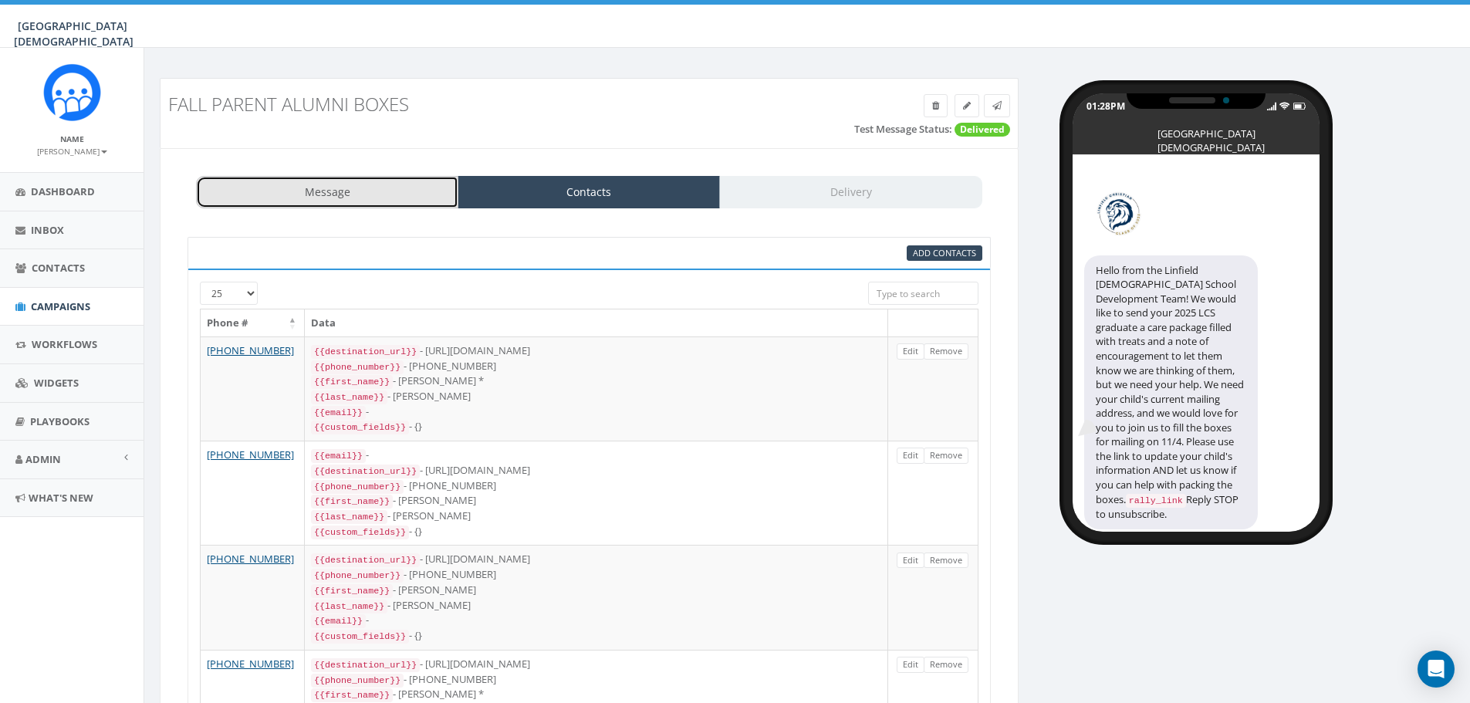
click at [391, 196] on link "Message" at bounding box center [327, 192] width 262 height 32
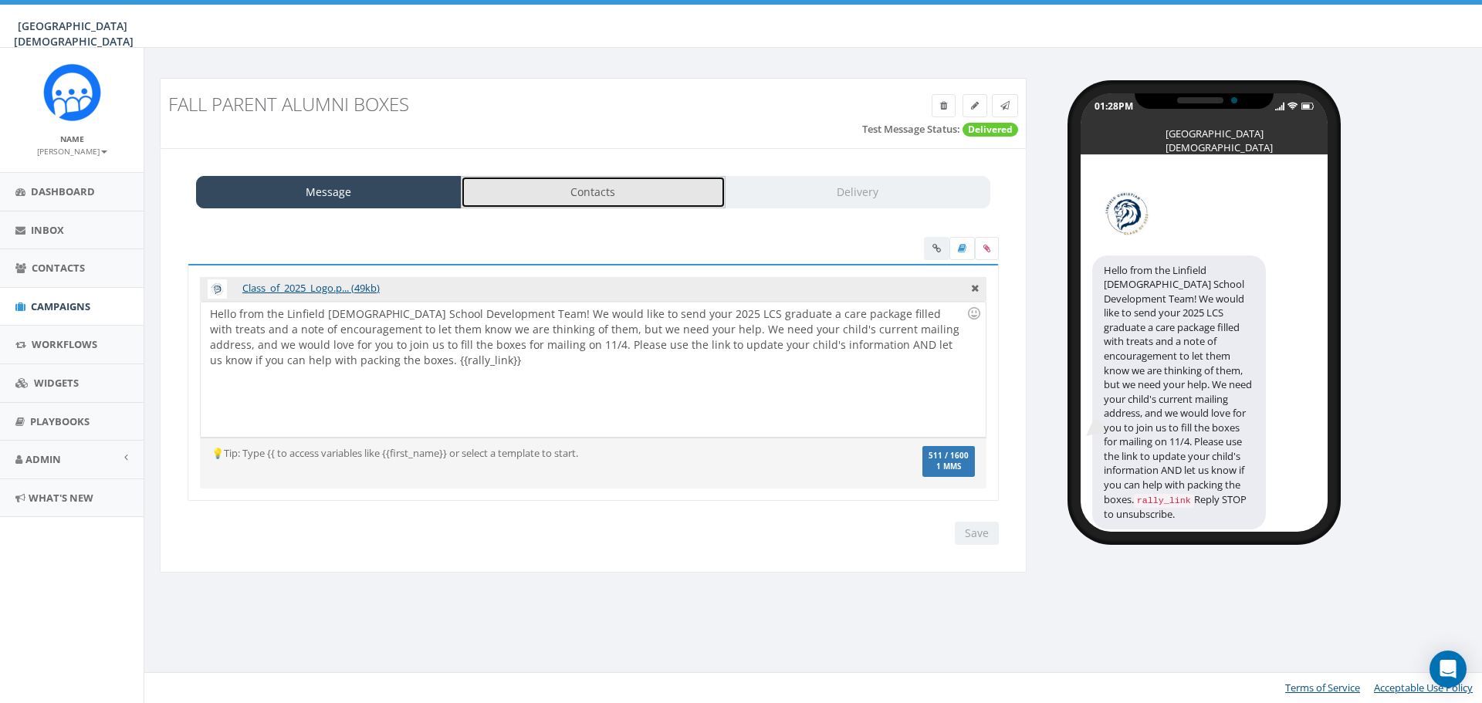
click at [557, 191] on link "Contacts" at bounding box center [593, 192] width 265 height 32
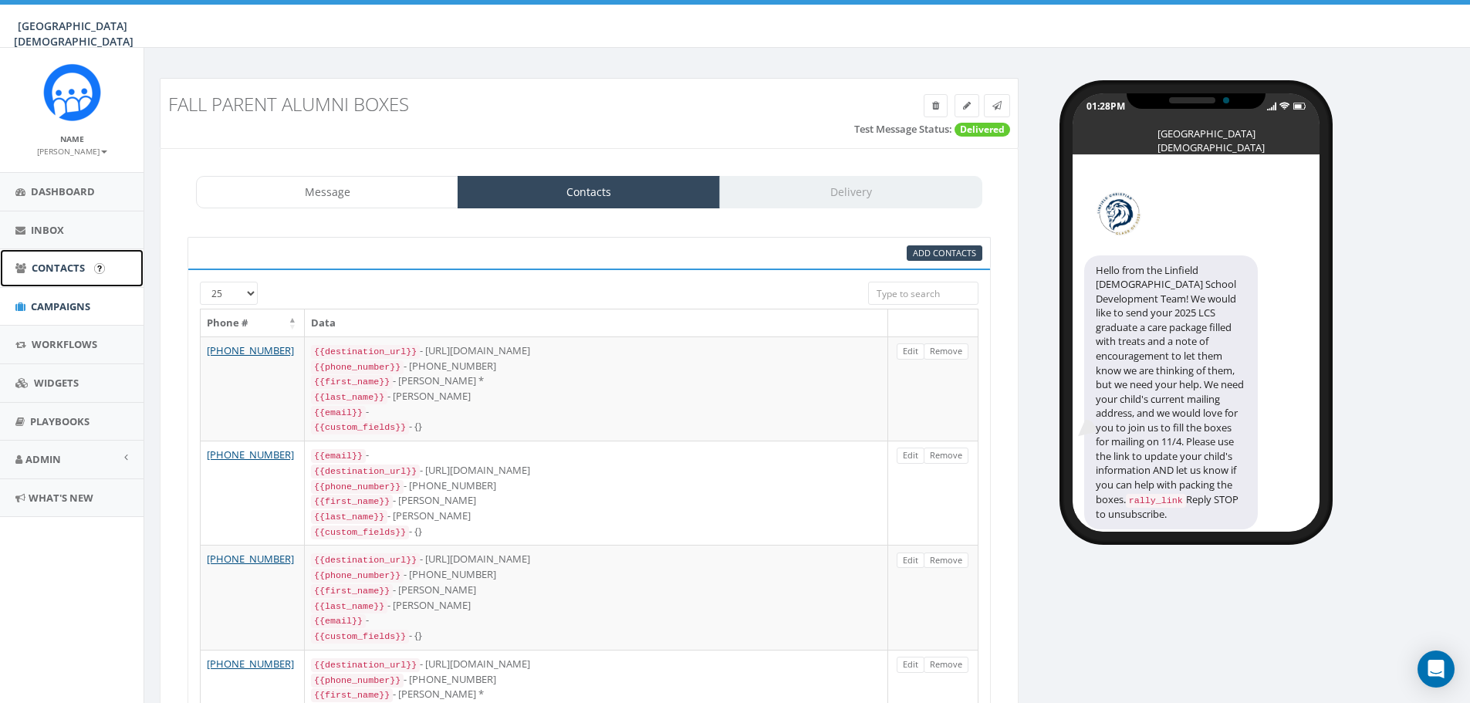
click at [51, 269] on span "Contacts" at bounding box center [58, 268] width 53 height 14
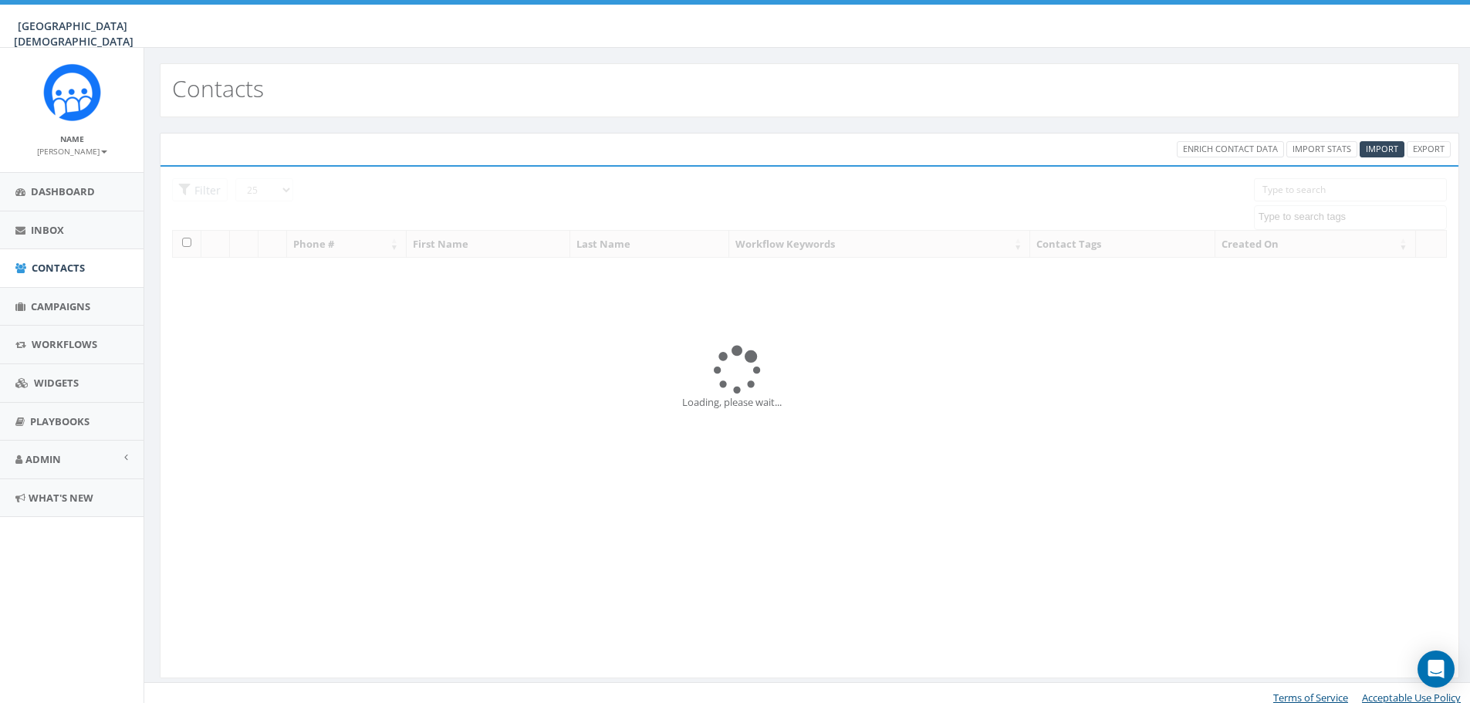
select select
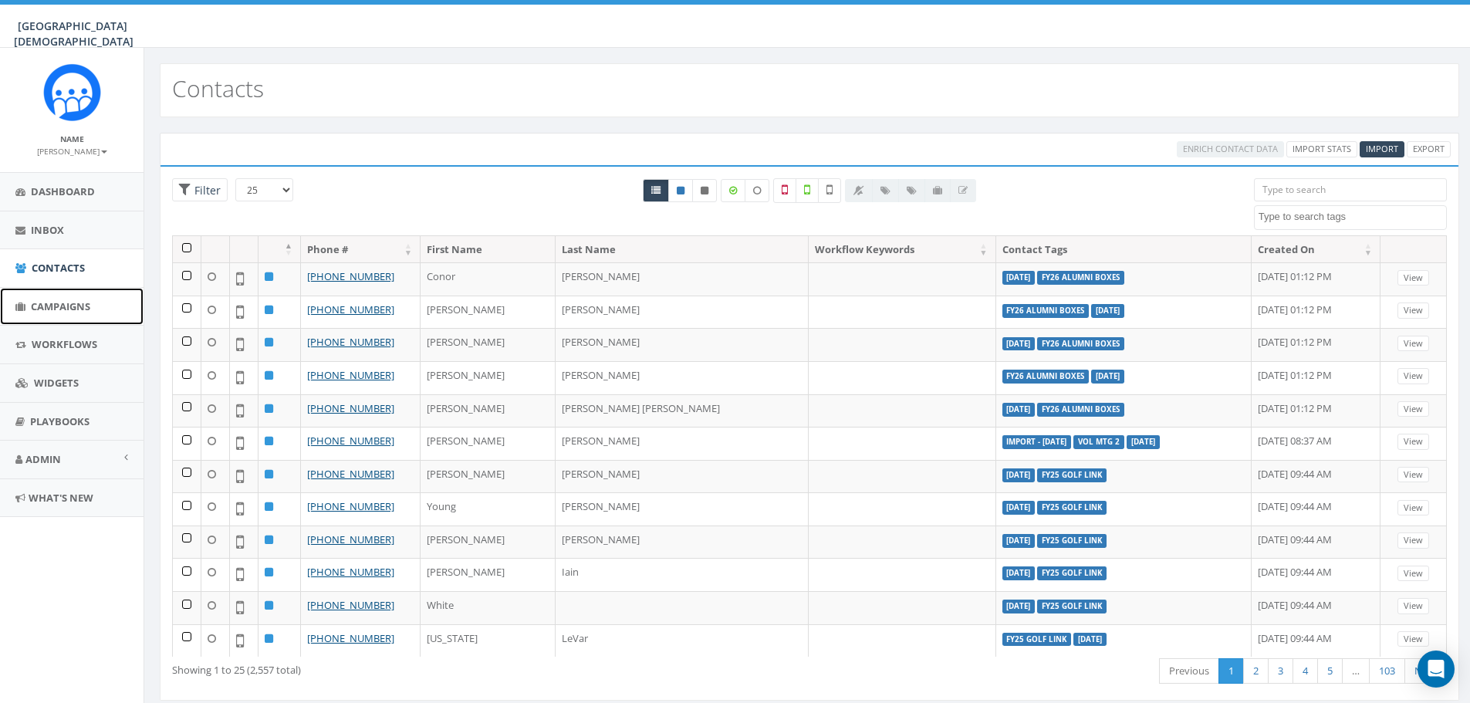
click at [58, 306] on span "Campaigns" at bounding box center [60, 306] width 59 height 14
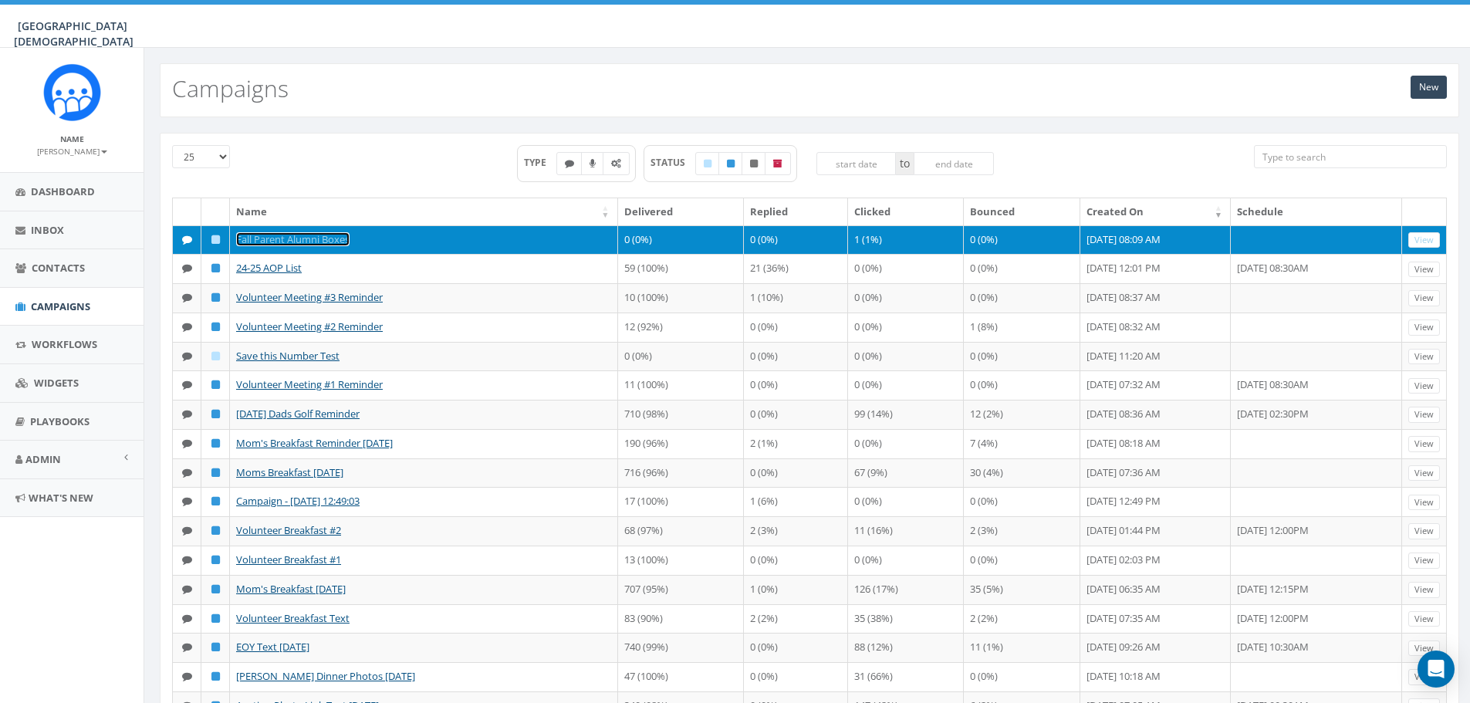
click at [281, 242] on link "Fall Parent Alumni Boxes" at bounding box center [292, 239] width 113 height 14
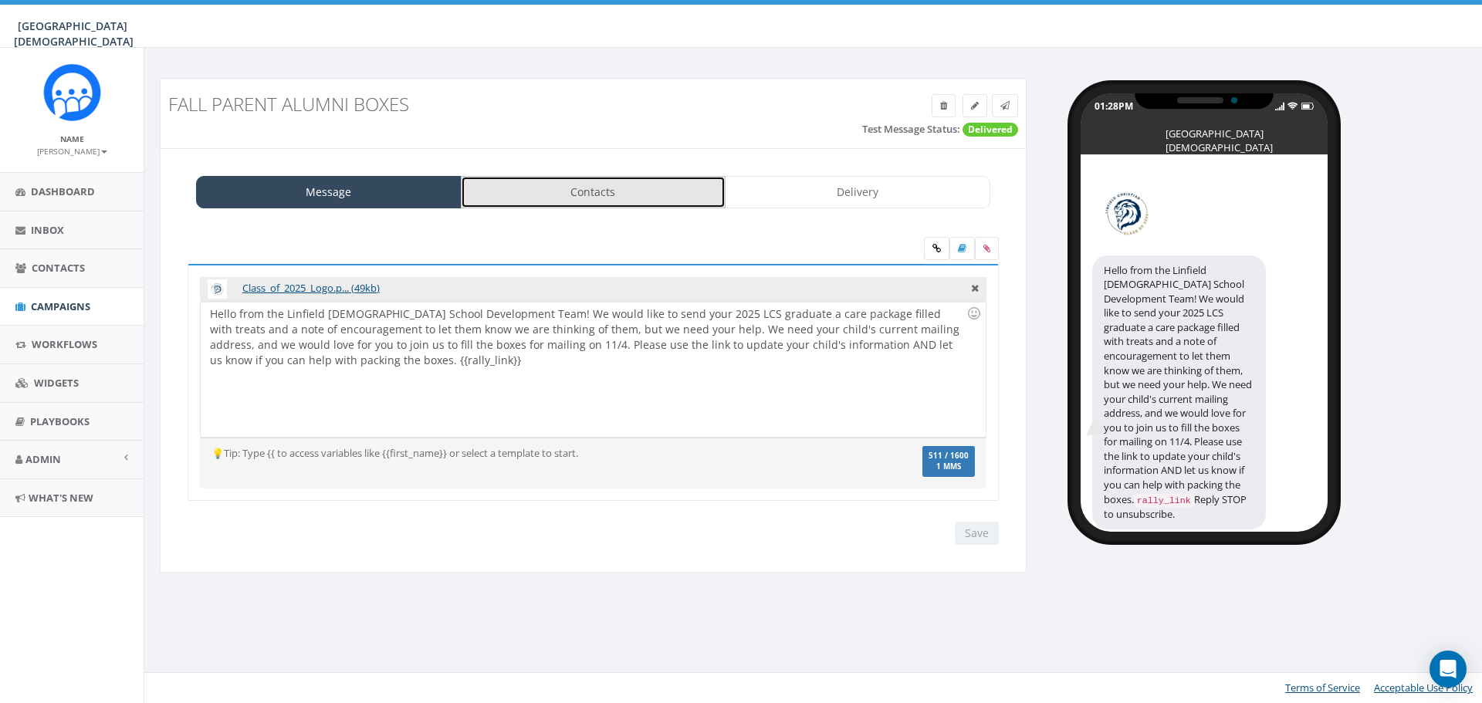
click at [583, 182] on link "Contacts" at bounding box center [593, 192] width 265 height 32
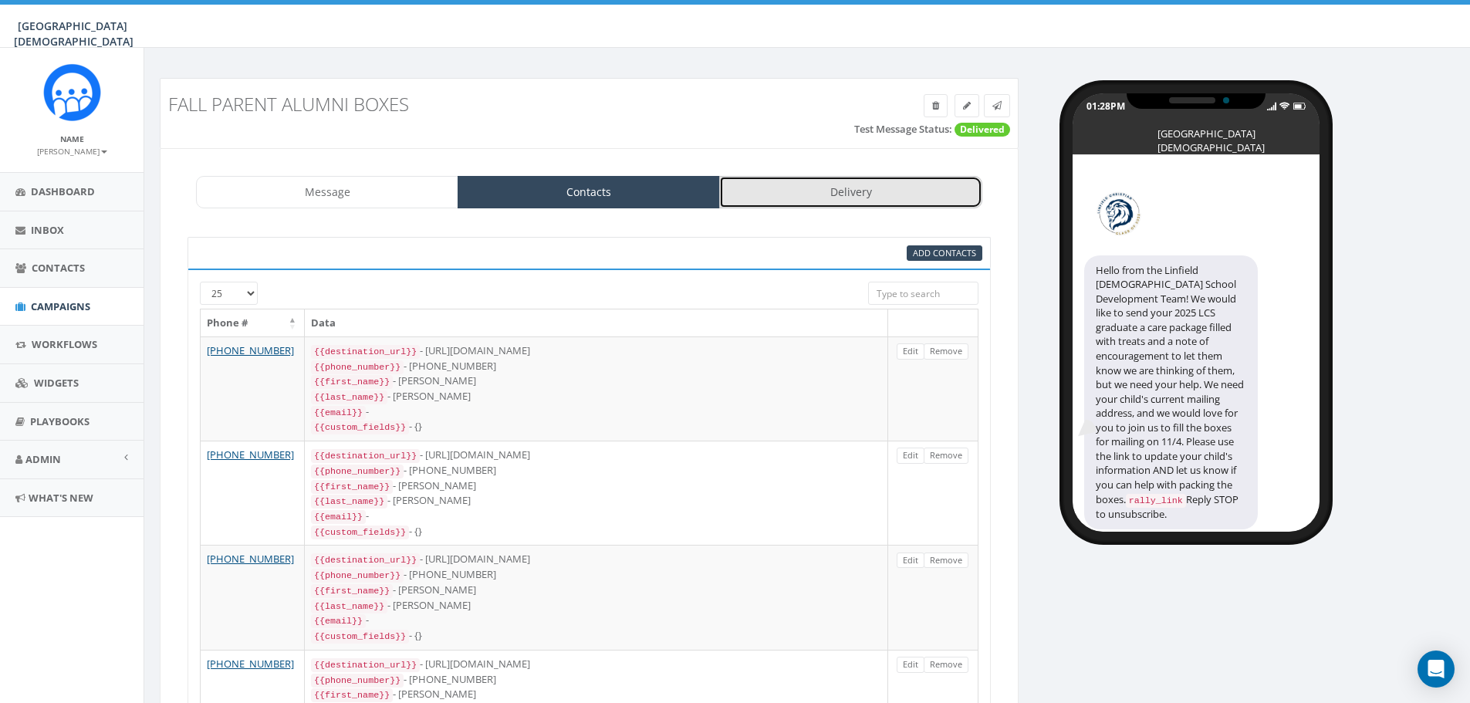
click at [872, 185] on link "Delivery" at bounding box center [850, 192] width 262 height 32
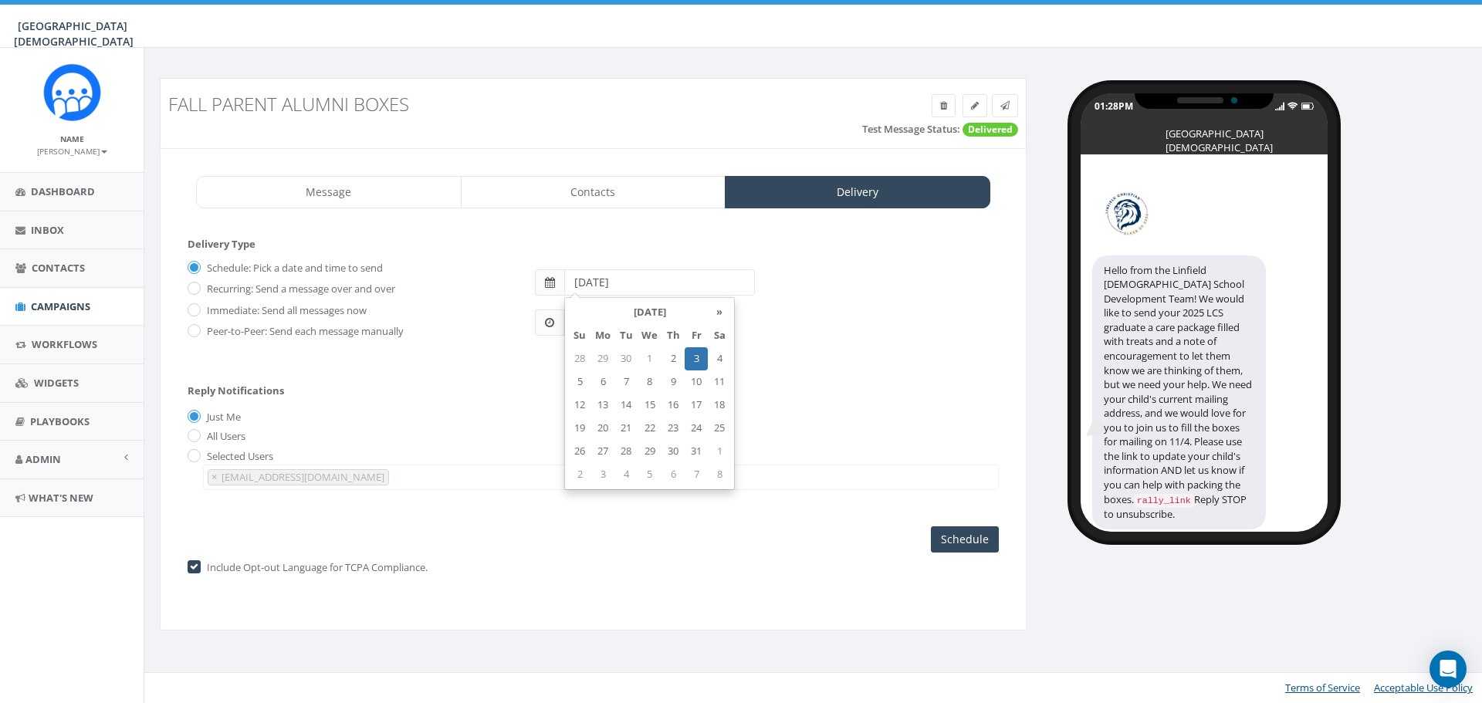
click at [654, 288] on input "2025-10-03" at bounding box center [659, 282] width 191 height 26
click at [610, 381] on td "6" at bounding box center [602, 381] width 23 height 23
type input "2025-10-06"
click at [700, 291] on input "2025-10-06" at bounding box center [659, 282] width 191 height 26
click at [795, 319] on div "01:28PM PDT" at bounding box center [766, 316] width 486 height 41
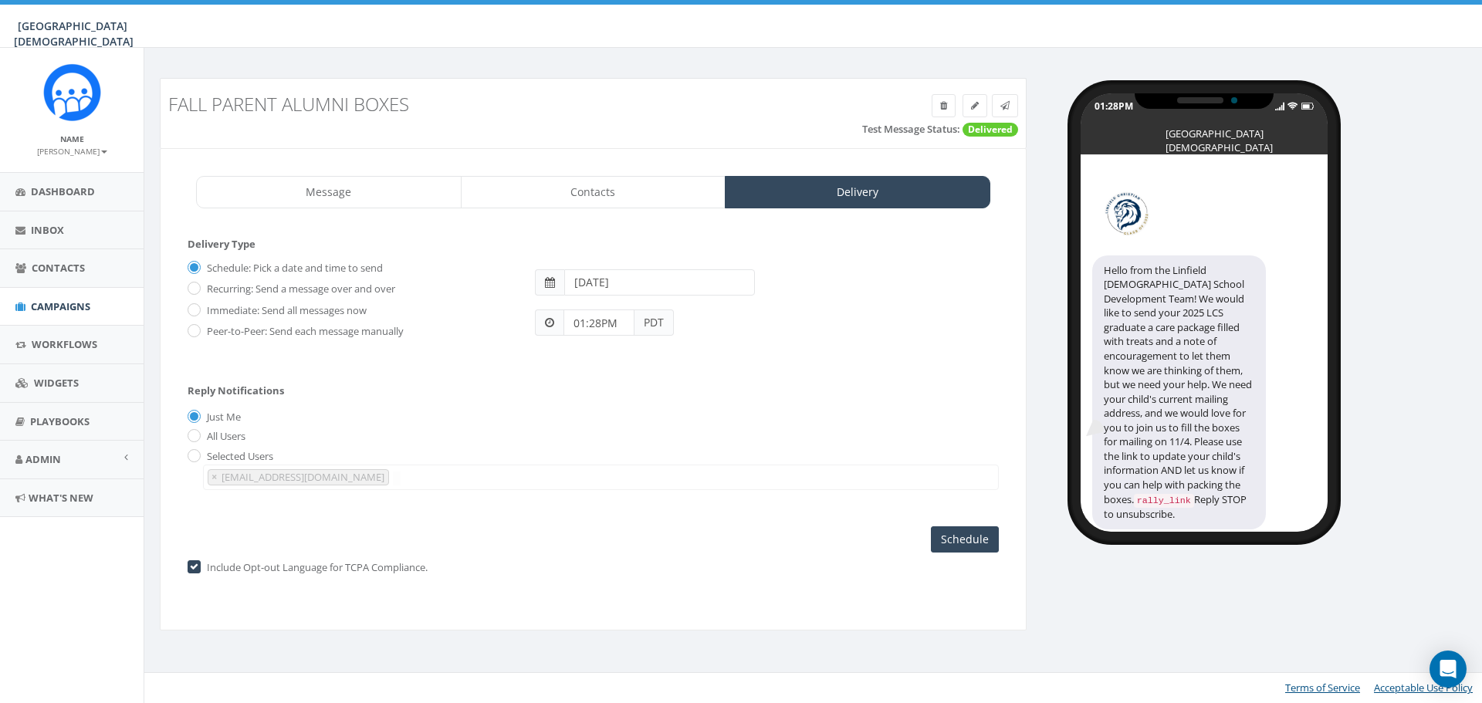
click at [622, 325] on input "01:28PM" at bounding box center [598, 322] width 71 height 26
click at [594, 193] on div "1 2 3 4 5 6 7 8 9 10 11 12 00 05 10 15 20 25 30 35 40 45 50 55" at bounding box center [651, 189] width 154 height 154
click at [651, 130] on div "1 2 3 4 5 6 7 8 9 10 11 12 00 05 10 15 20 25 30 35 40 45 50 55" at bounding box center [651, 189] width 154 height 154
click at [624, 313] on input "09:00PM" at bounding box center [598, 322] width 71 height 26
click at [586, 276] on button "AM" at bounding box center [586, 278] width 23 height 23
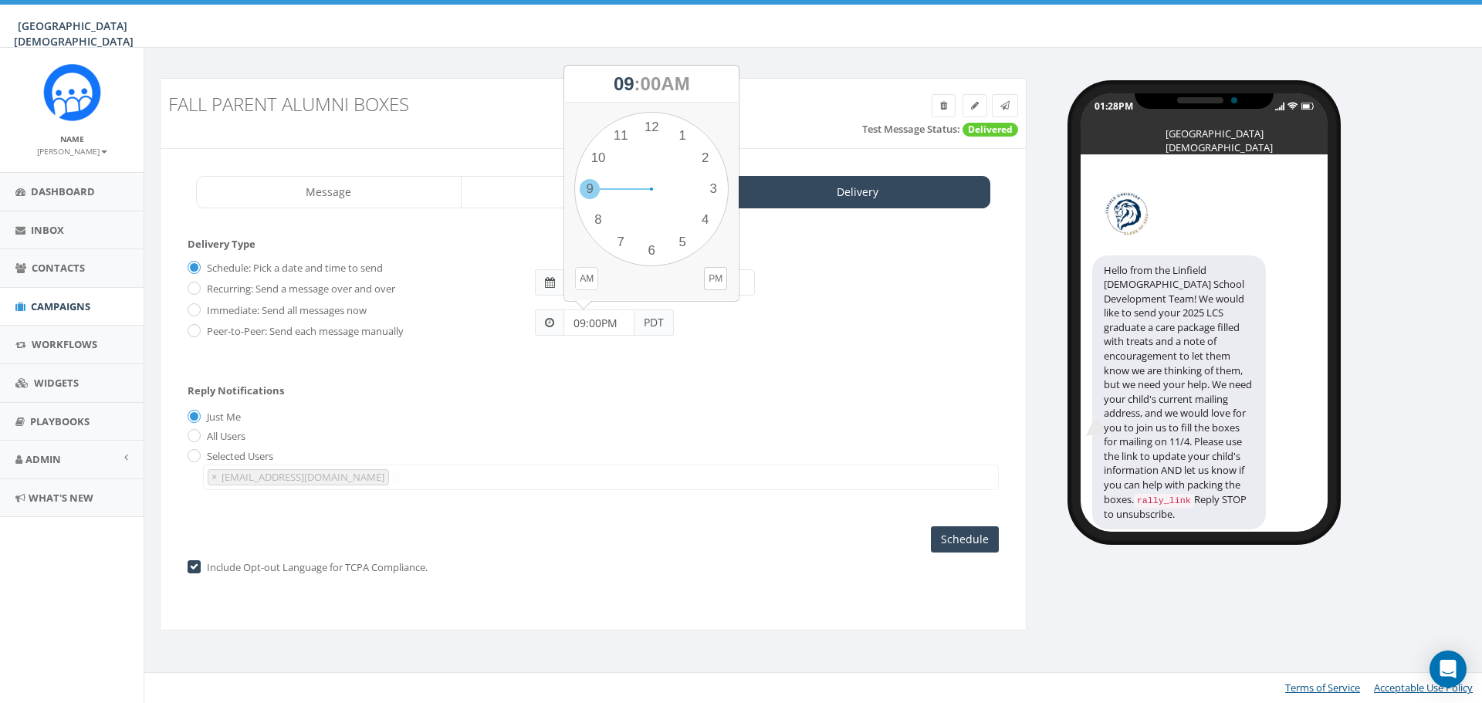
click at [591, 187] on div "1 2 3 4 5 6 7 8 9 10 11 12 00 05 10 15 20 25 30 35 40 45 50 55" at bounding box center [651, 189] width 154 height 154
click at [651, 129] on div "1 2 3 4 5 6 7 8 9 10 11 12 00 05 10 15 20 25 30 35 40 45 50 55" at bounding box center [651, 189] width 154 height 154
type input "09:00AM"
click at [784, 333] on div "09:00AM PDT" at bounding box center [766, 316] width 486 height 41
click at [969, 539] on input "Schedule" at bounding box center [965, 539] width 68 height 26
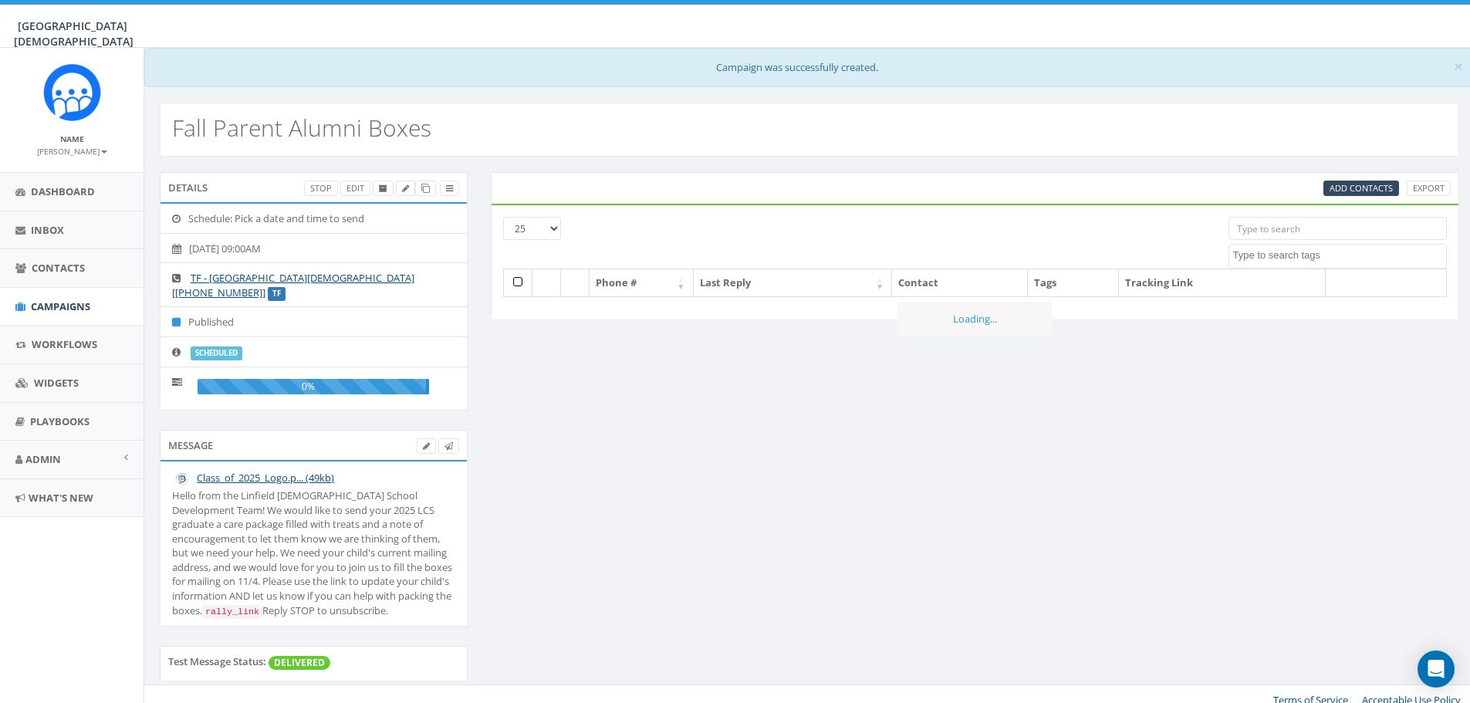
select select
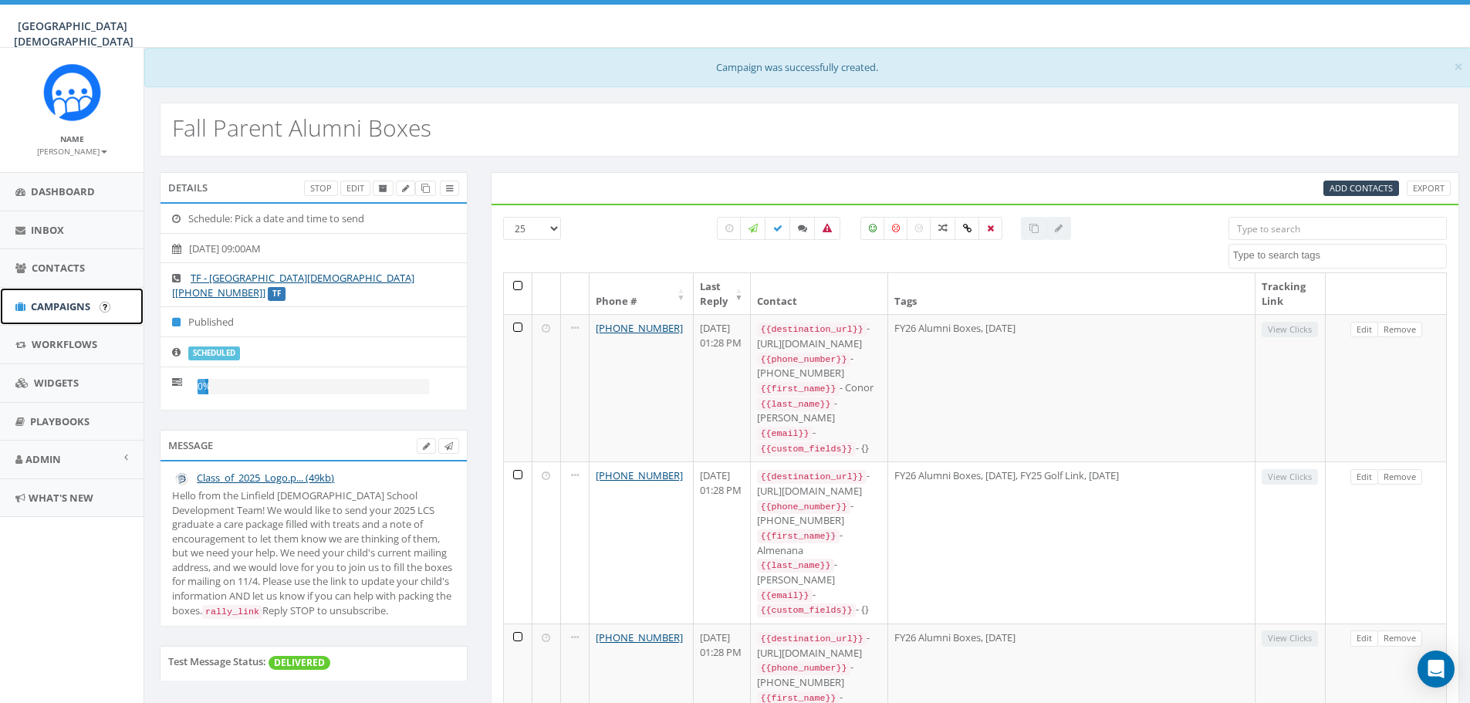
click at [56, 303] on span "Campaigns" at bounding box center [60, 306] width 59 height 14
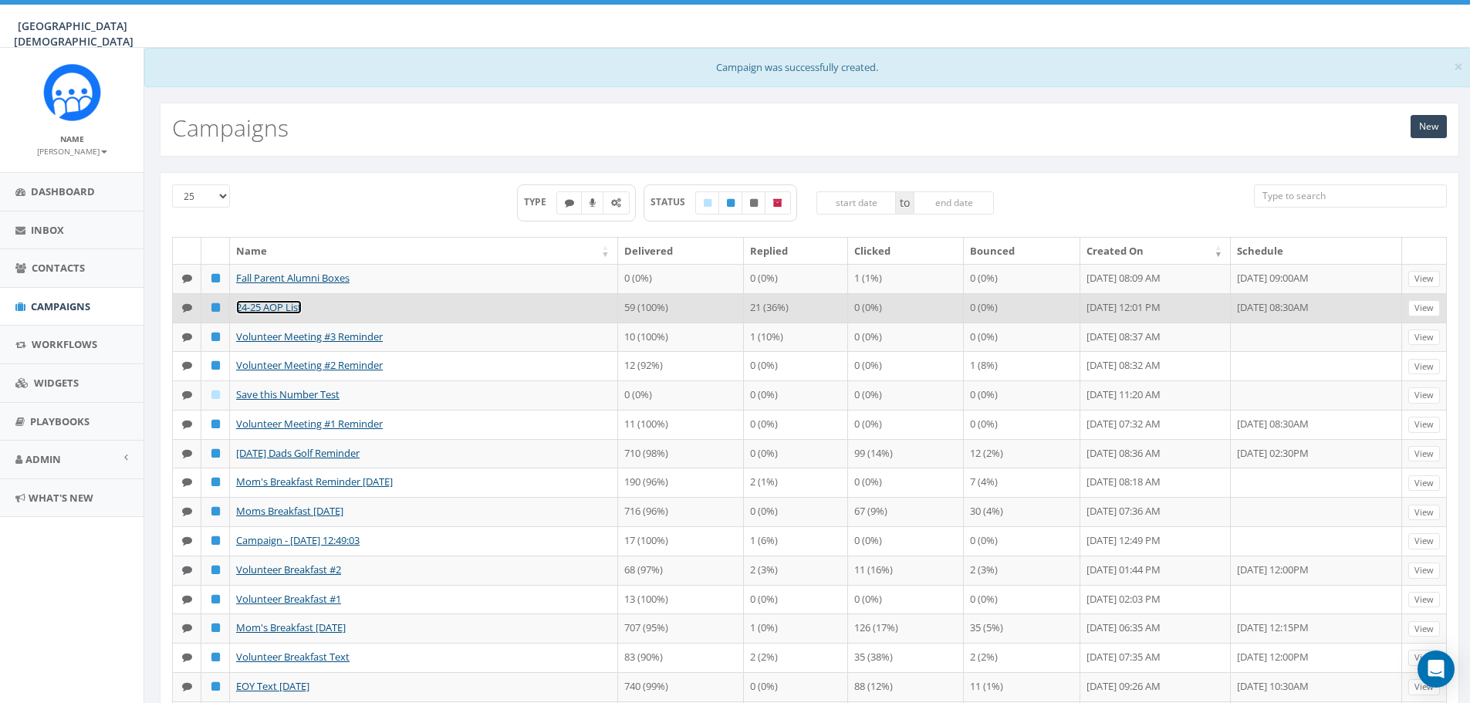
click at [280, 309] on link "24-25 AOP List" at bounding box center [269, 307] width 66 height 14
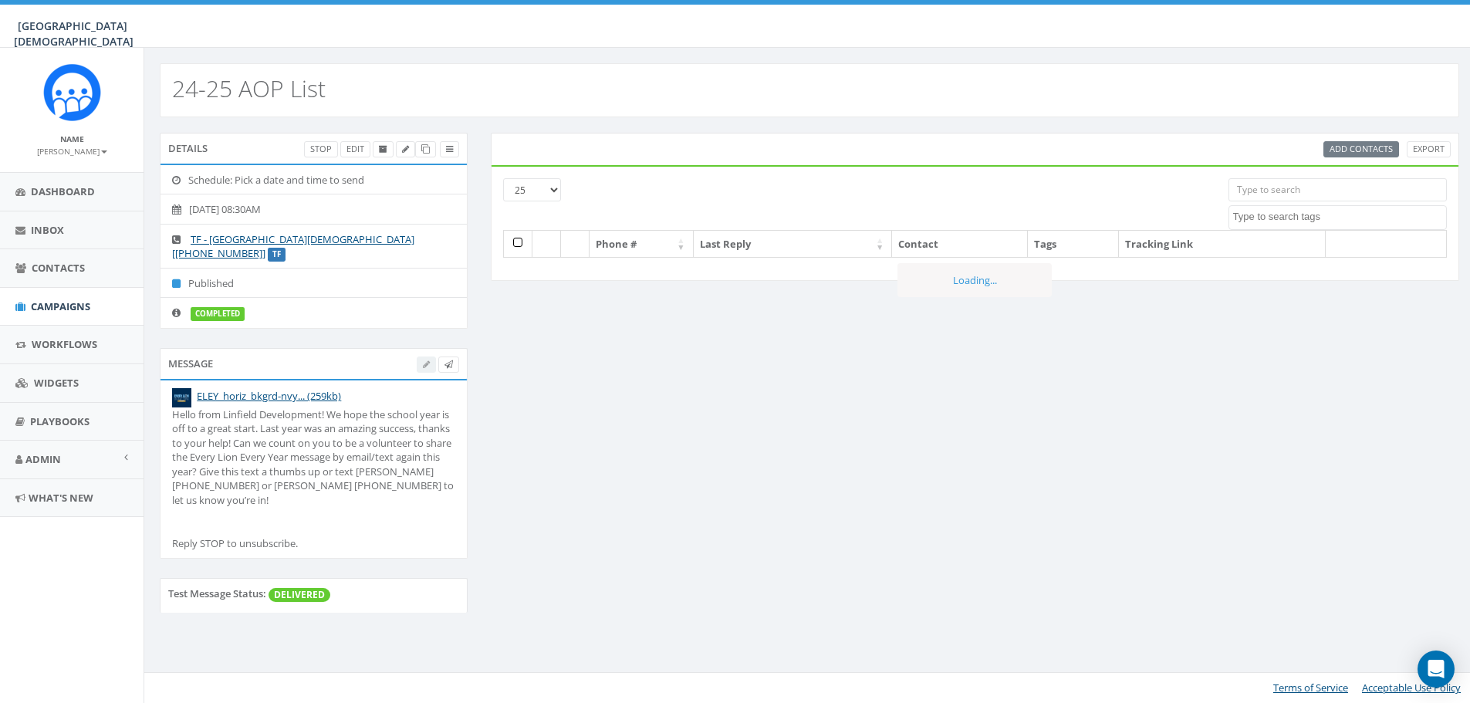
select select
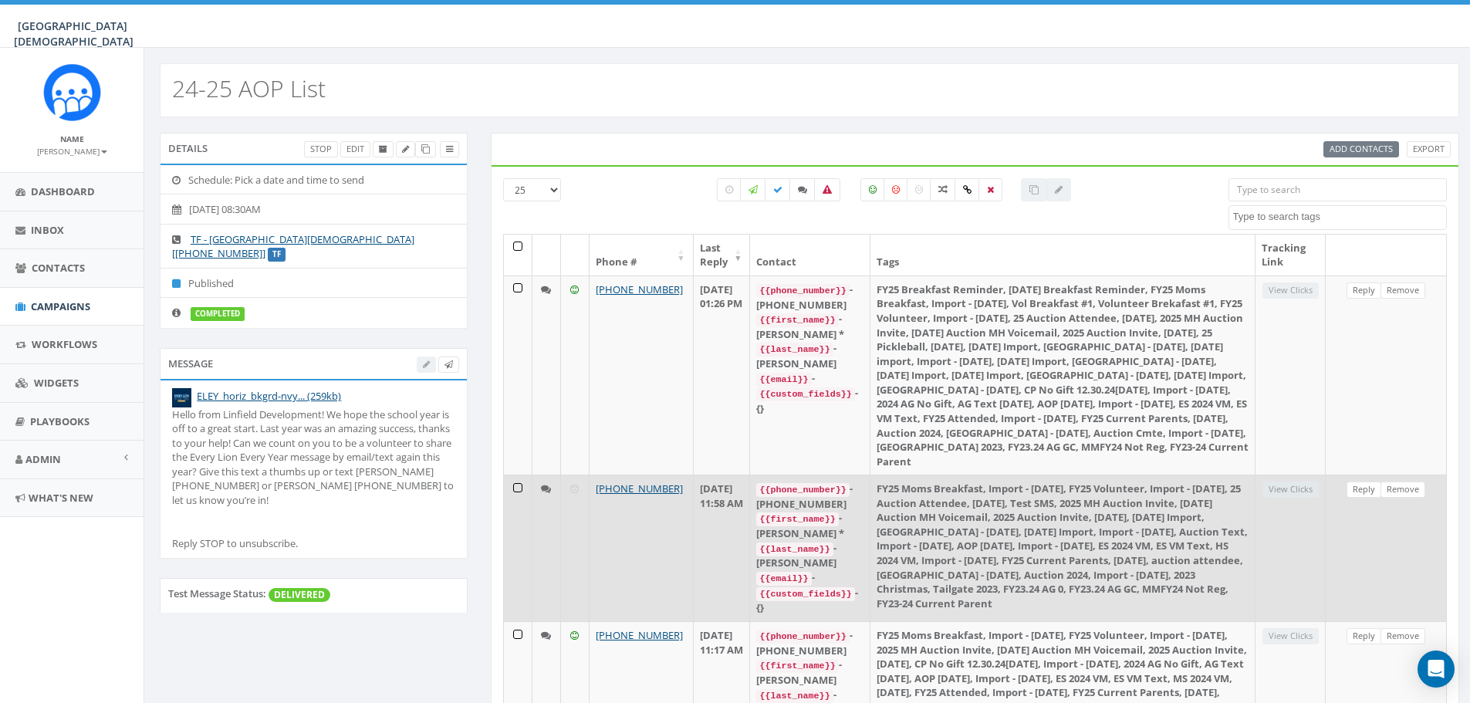
scroll to position [77, 0]
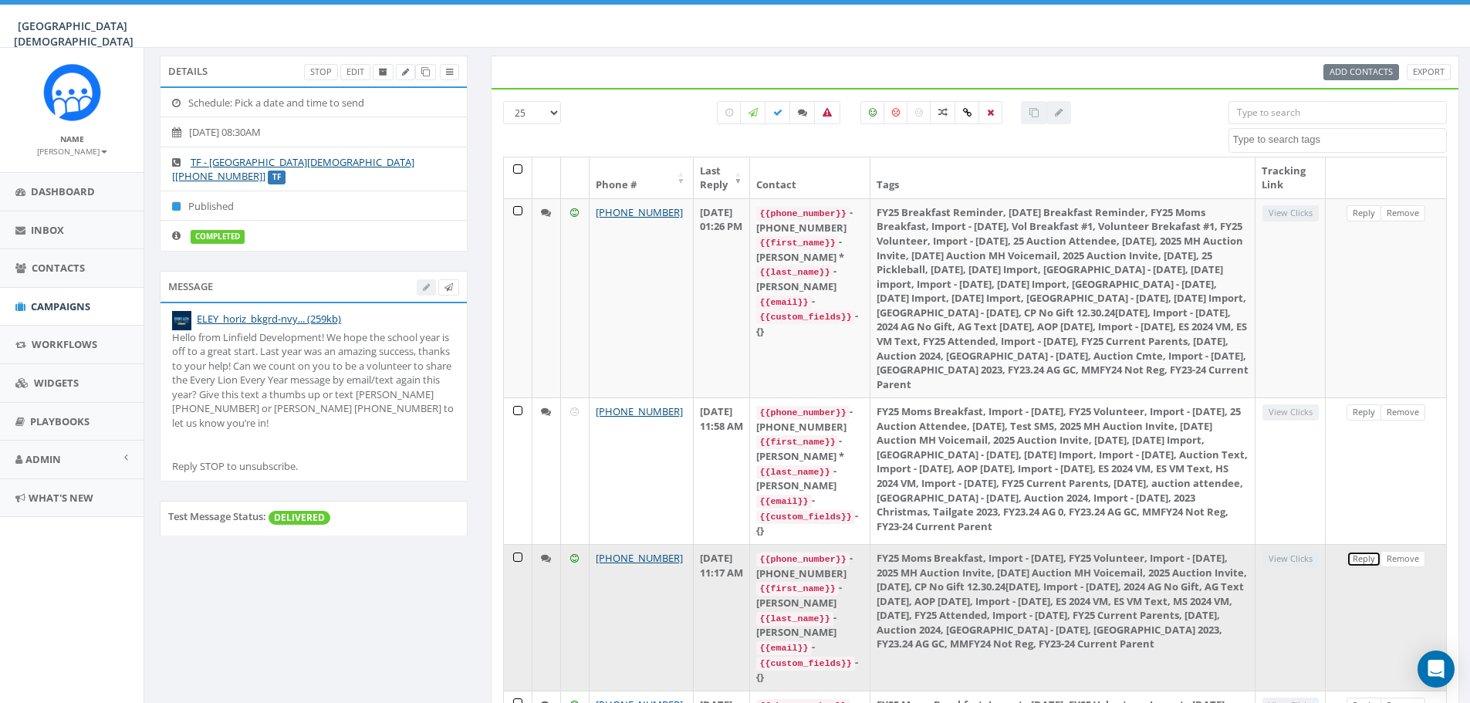
click at [1367, 551] on link "Reply" at bounding box center [1364, 559] width 35 height 16
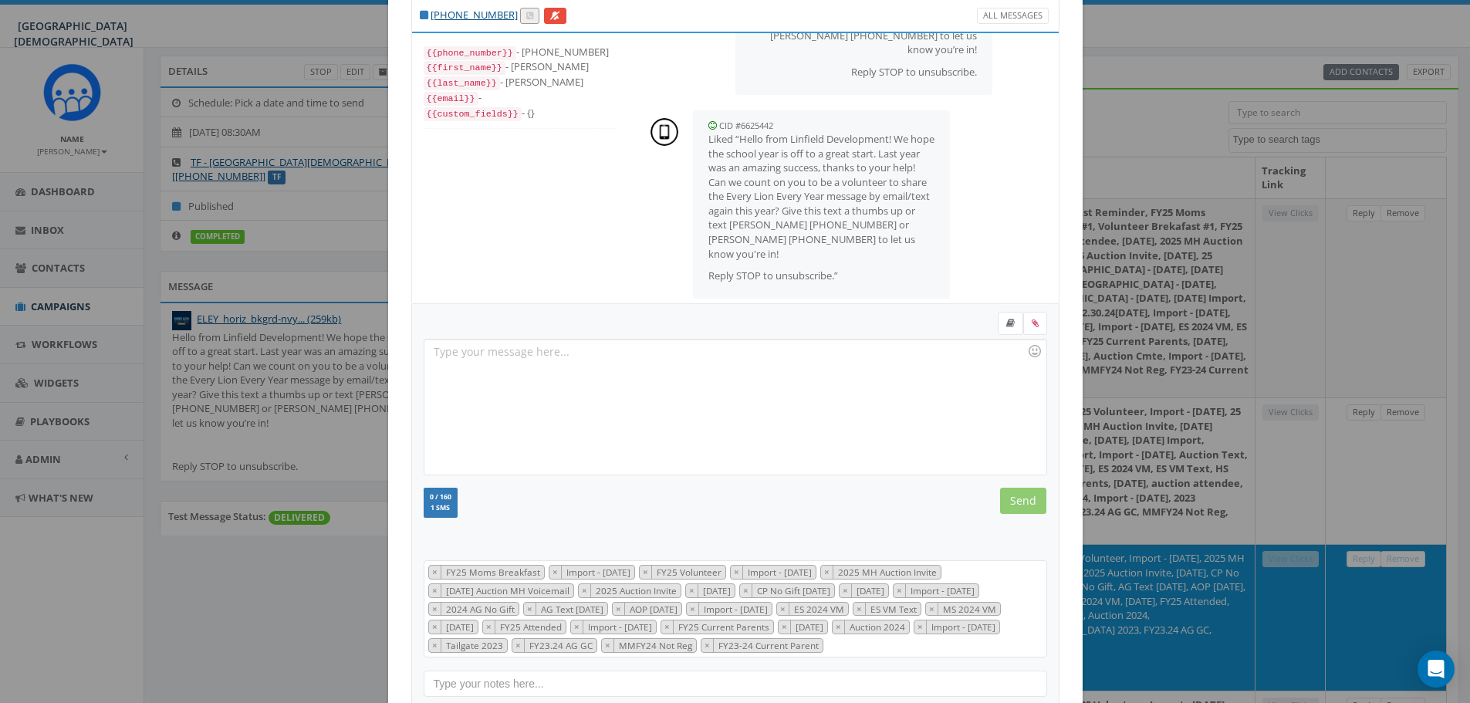
scroll to position [143, 0]
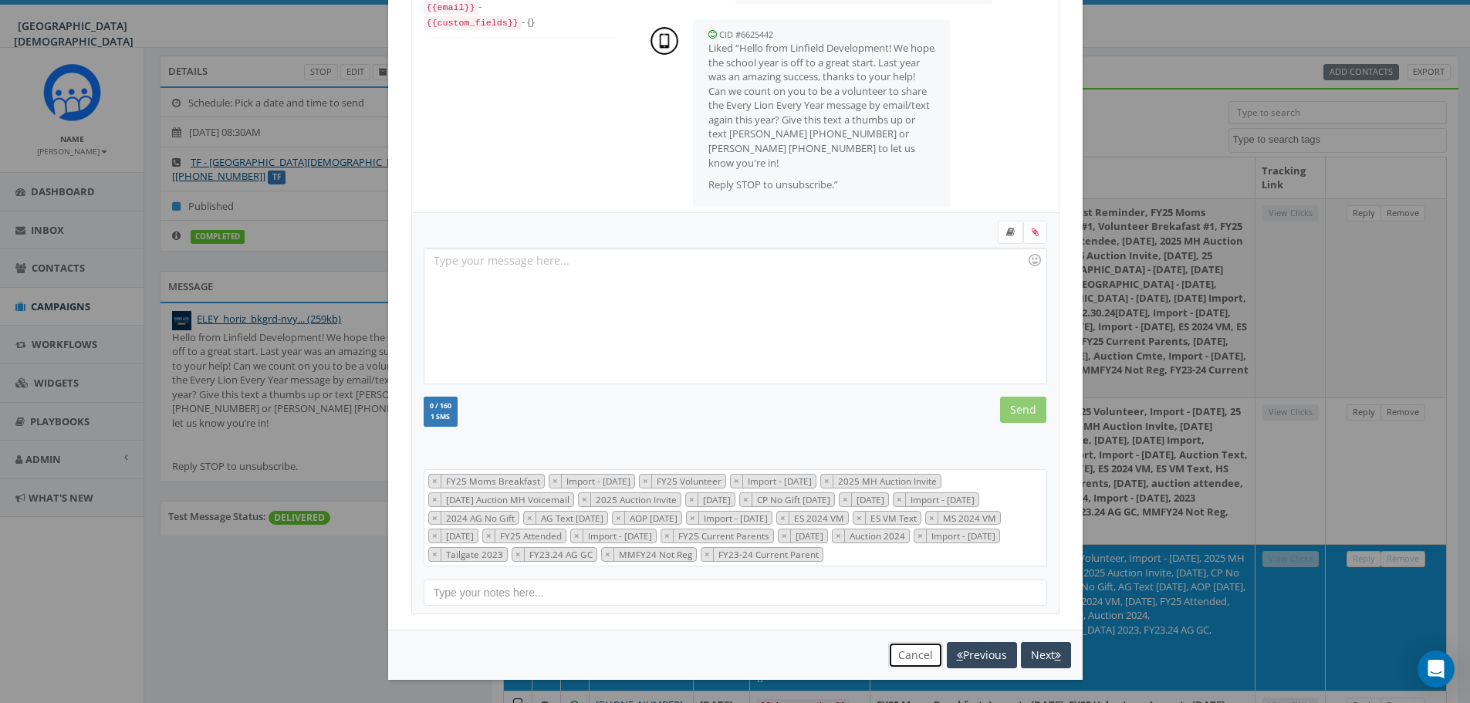
click at [907, 659] on button "Cancel" at bounding box center [915, 655] width 55 height 26
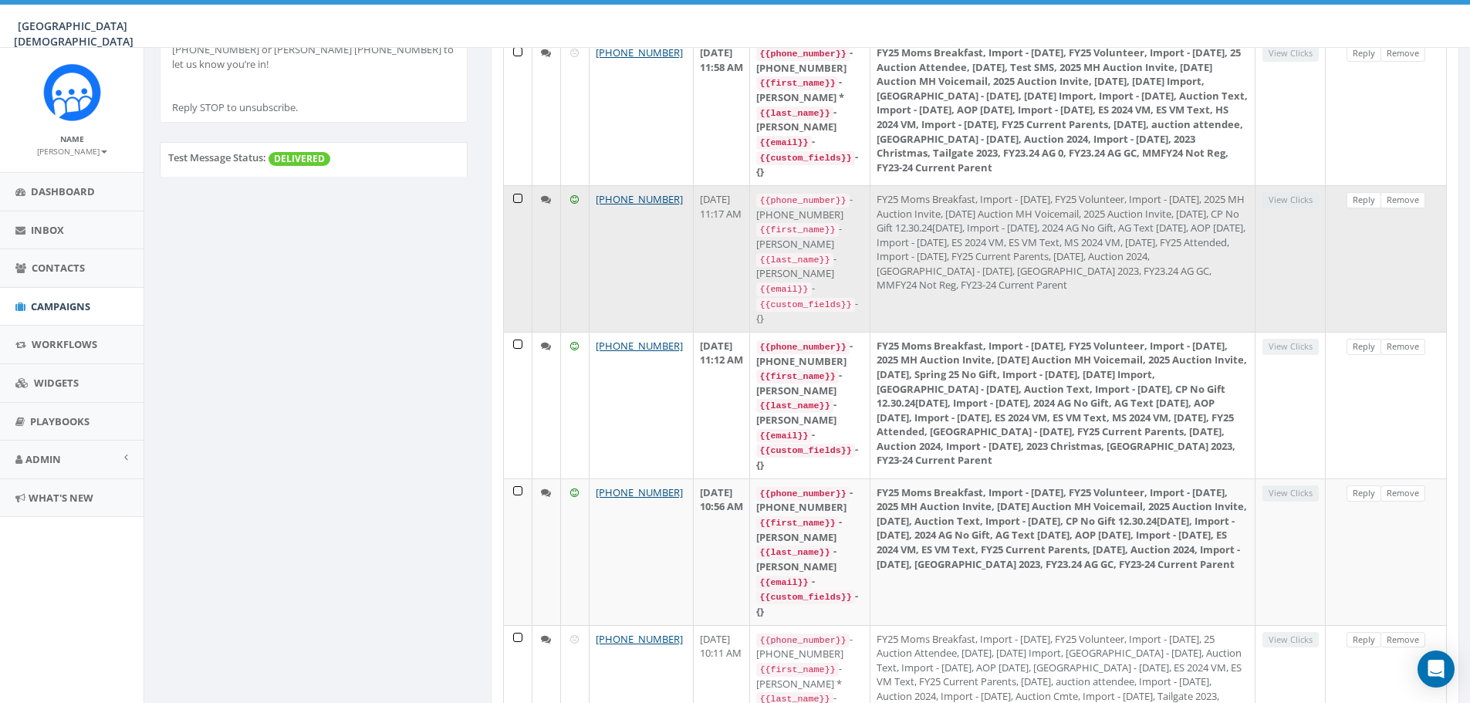
scroll to position [463, 0]
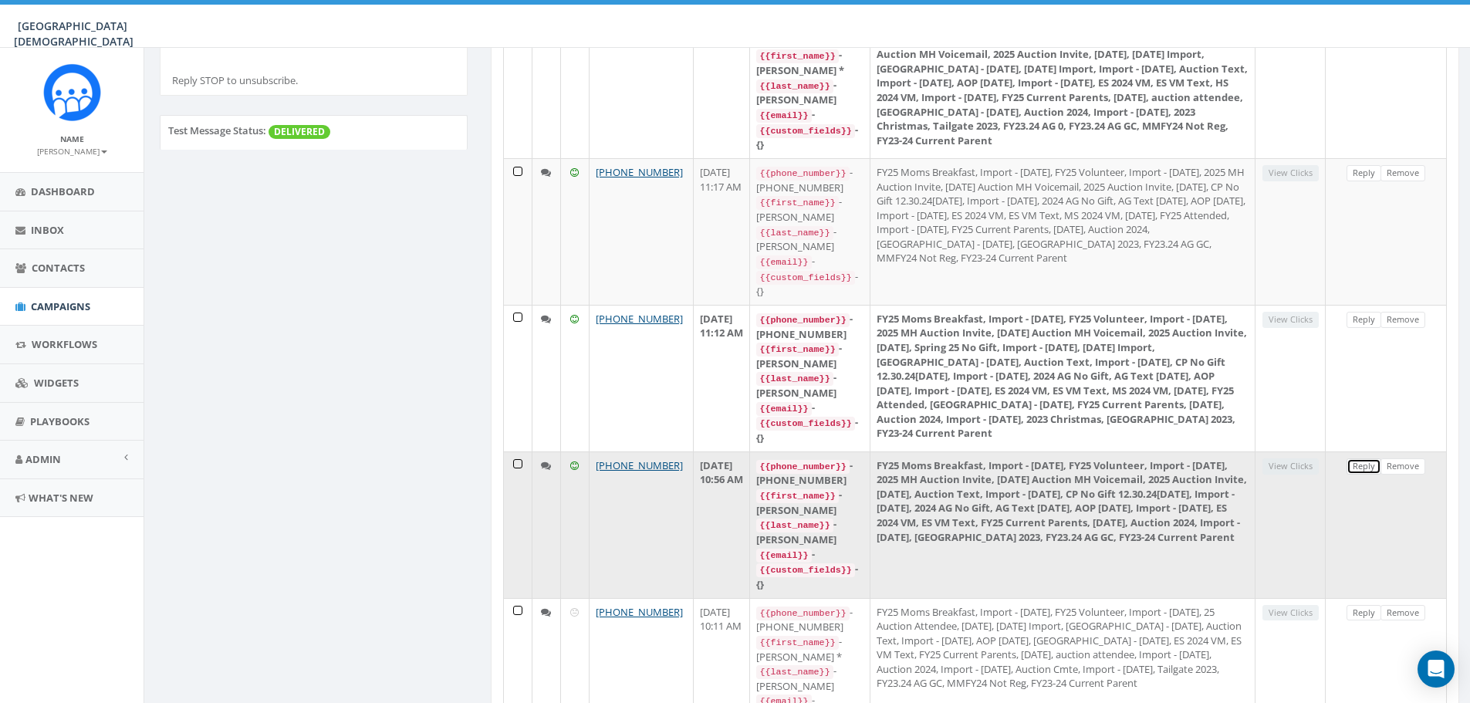
click at [1366, 458] on link "Reply" at bounding box center [1364, 466] width 35 height 16
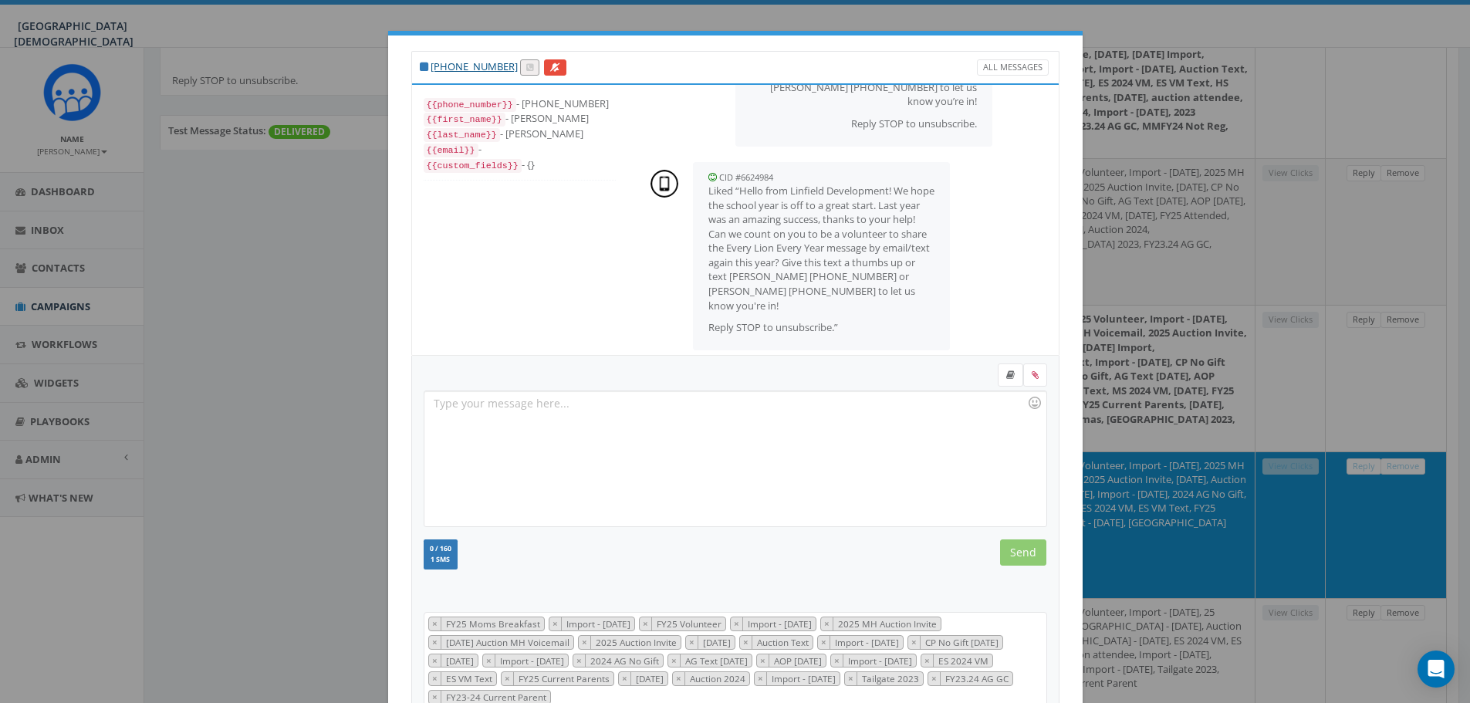
scroll to position [143, 0]
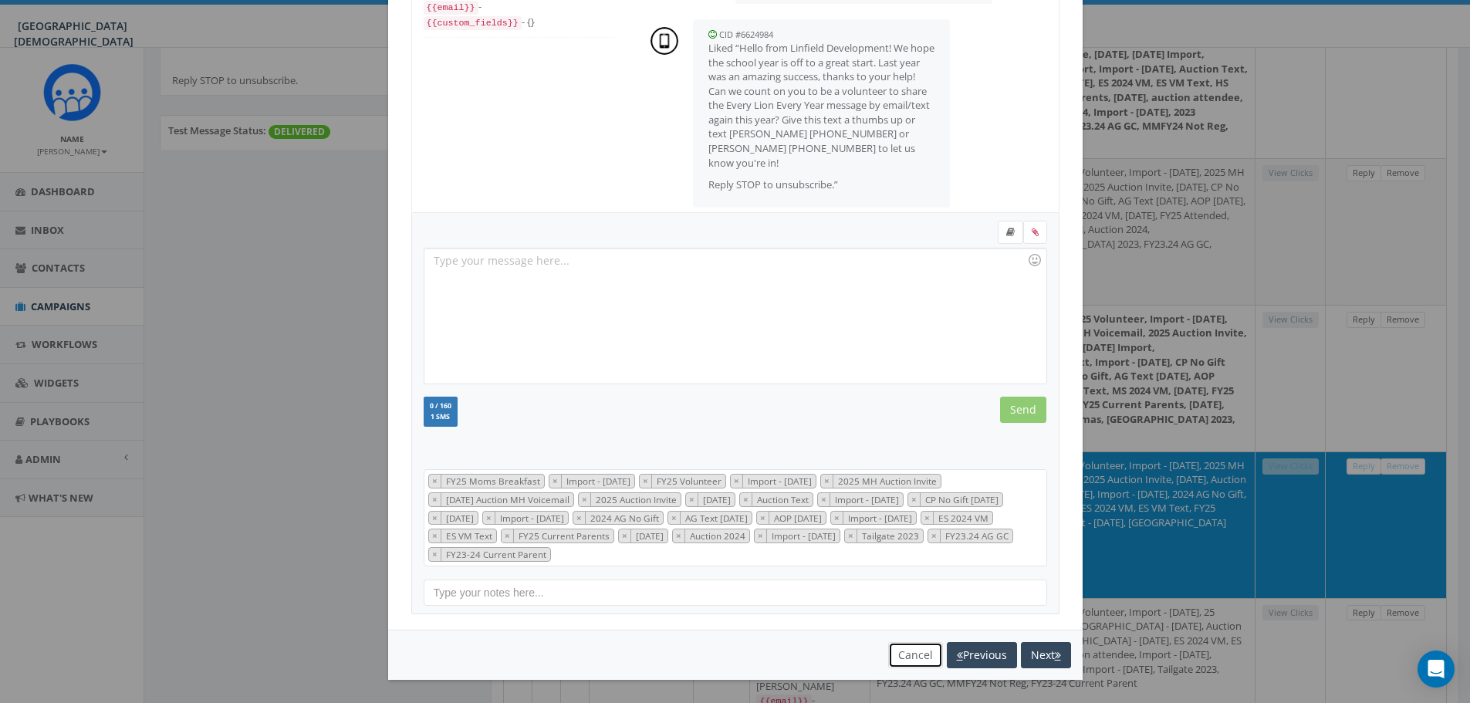
click at [904, 664] on button "Cancel" at bounding box center [915, 655] width 55 height 26
